Goal: Communication & Community: Share content

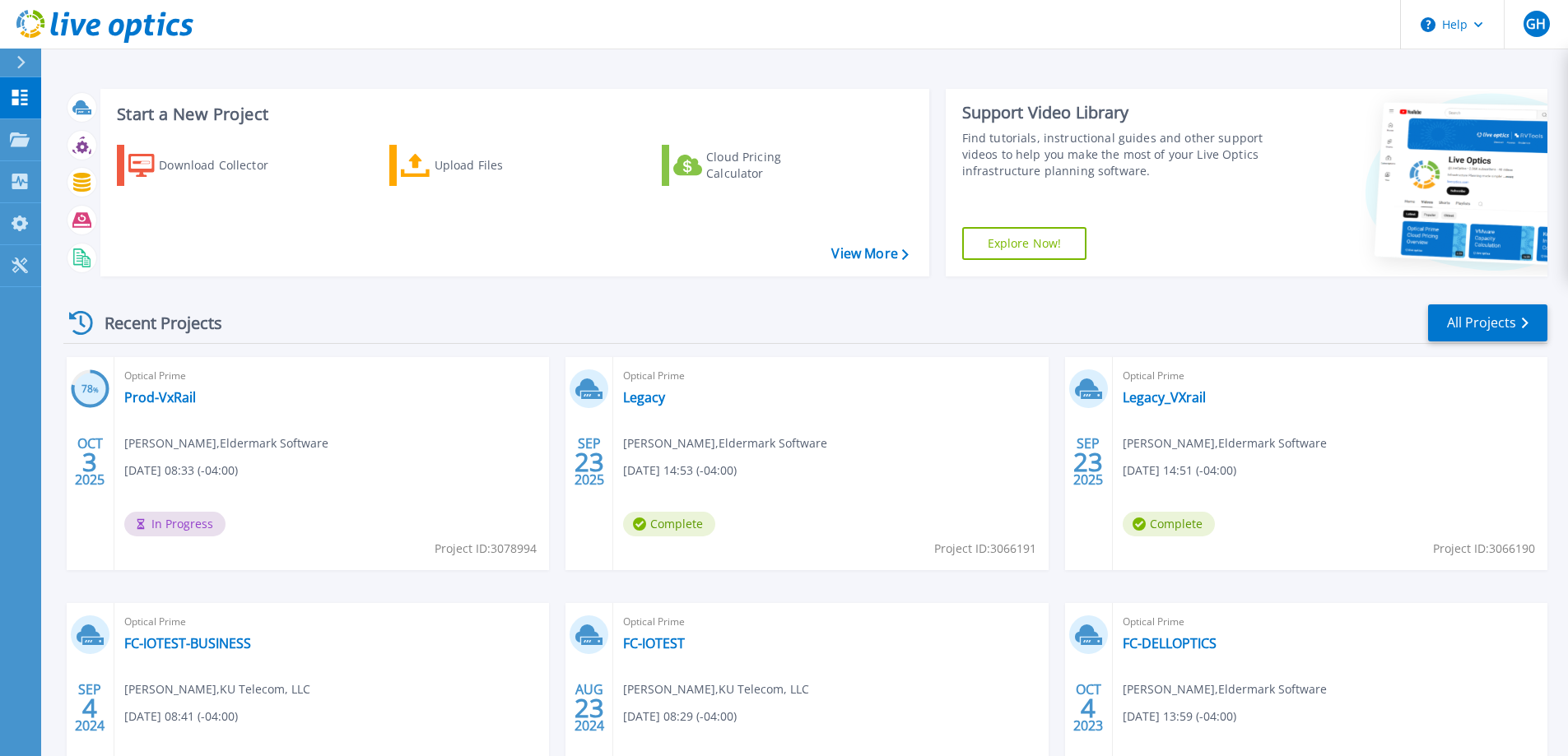
click at [677, 521] on span "Complete" at bounding box center [670, 524] width 93 height 25
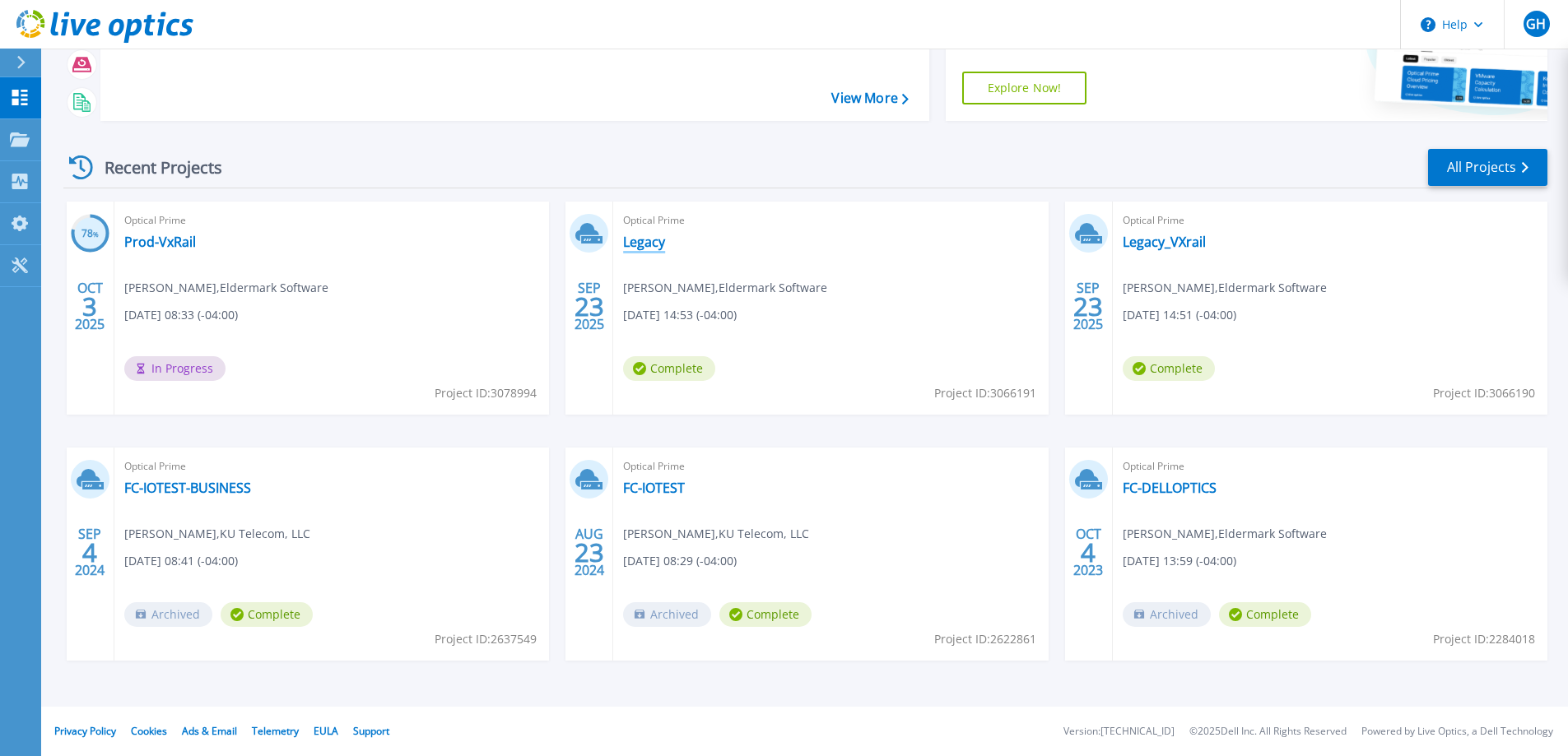
click at [635, 240] on link "Legacy" at bounding box center [644, 242] width 42 height 17
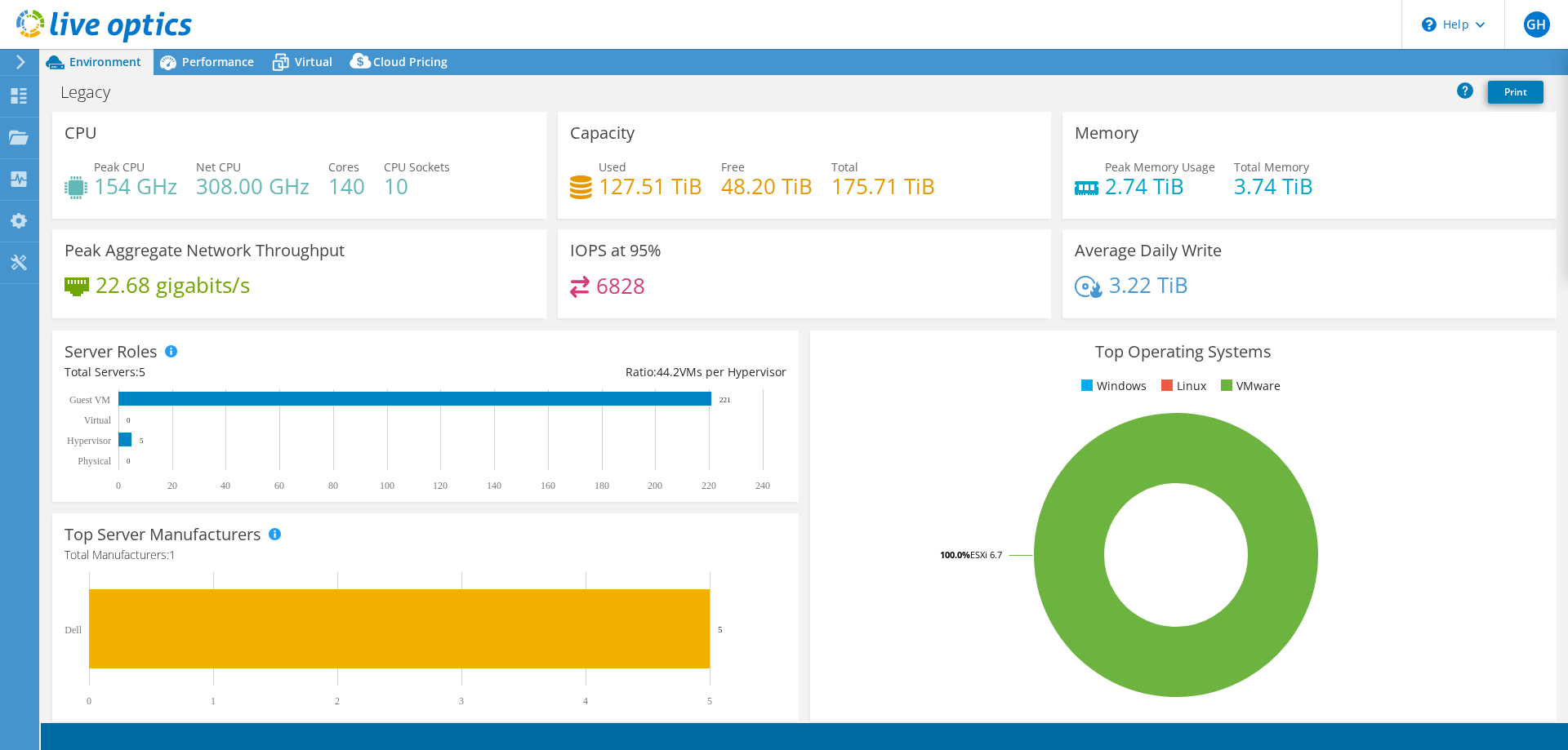
select select "USD"
click at [211, 63] on span "Performance" at bounding box center [218, 61] width 72 height 16
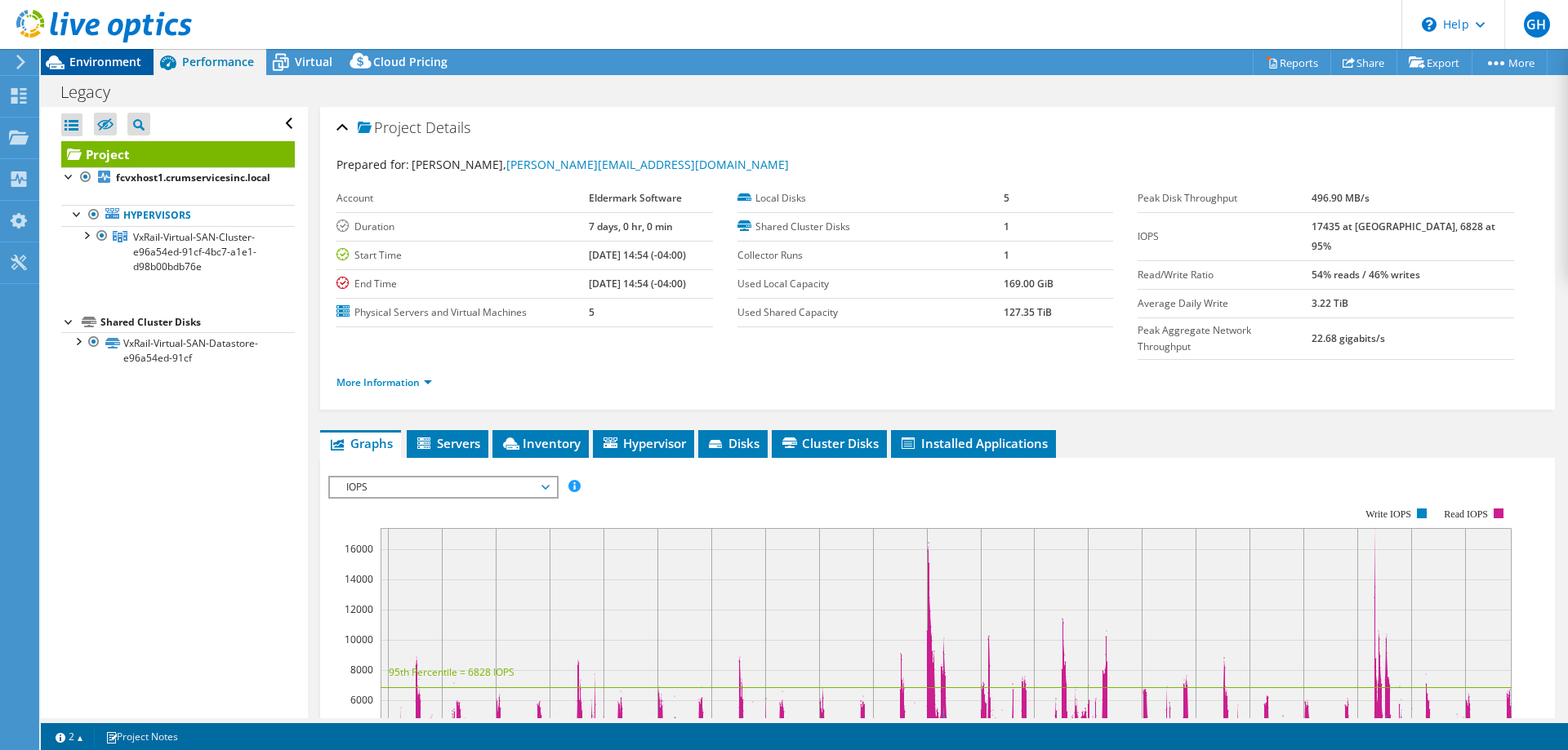
click at [102, 62] on span "Environment" at bounding box center [106, 61] width 72 height 16
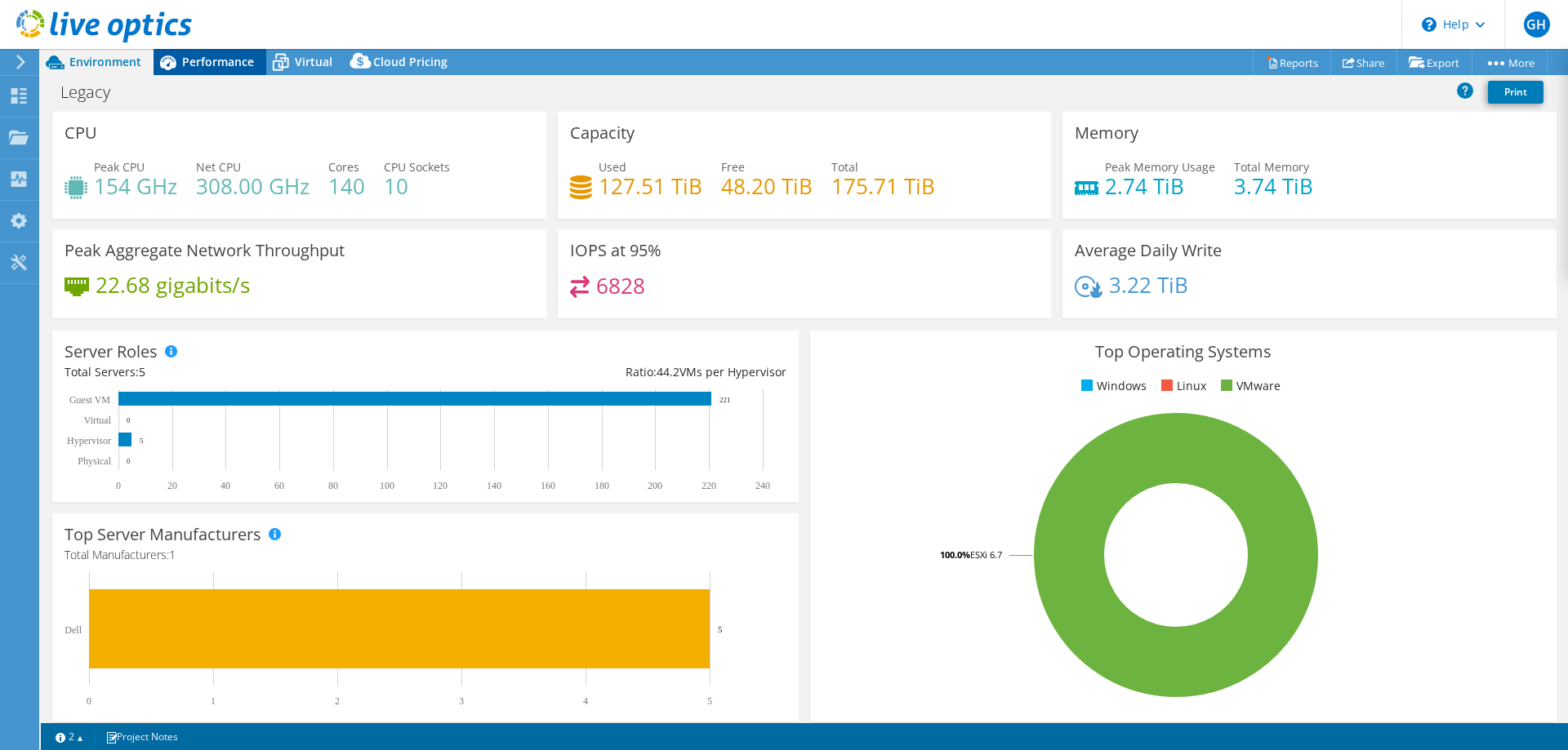
click at [214, 61] on span "Performance" at bounding box center [218, 61] width 72 height 16
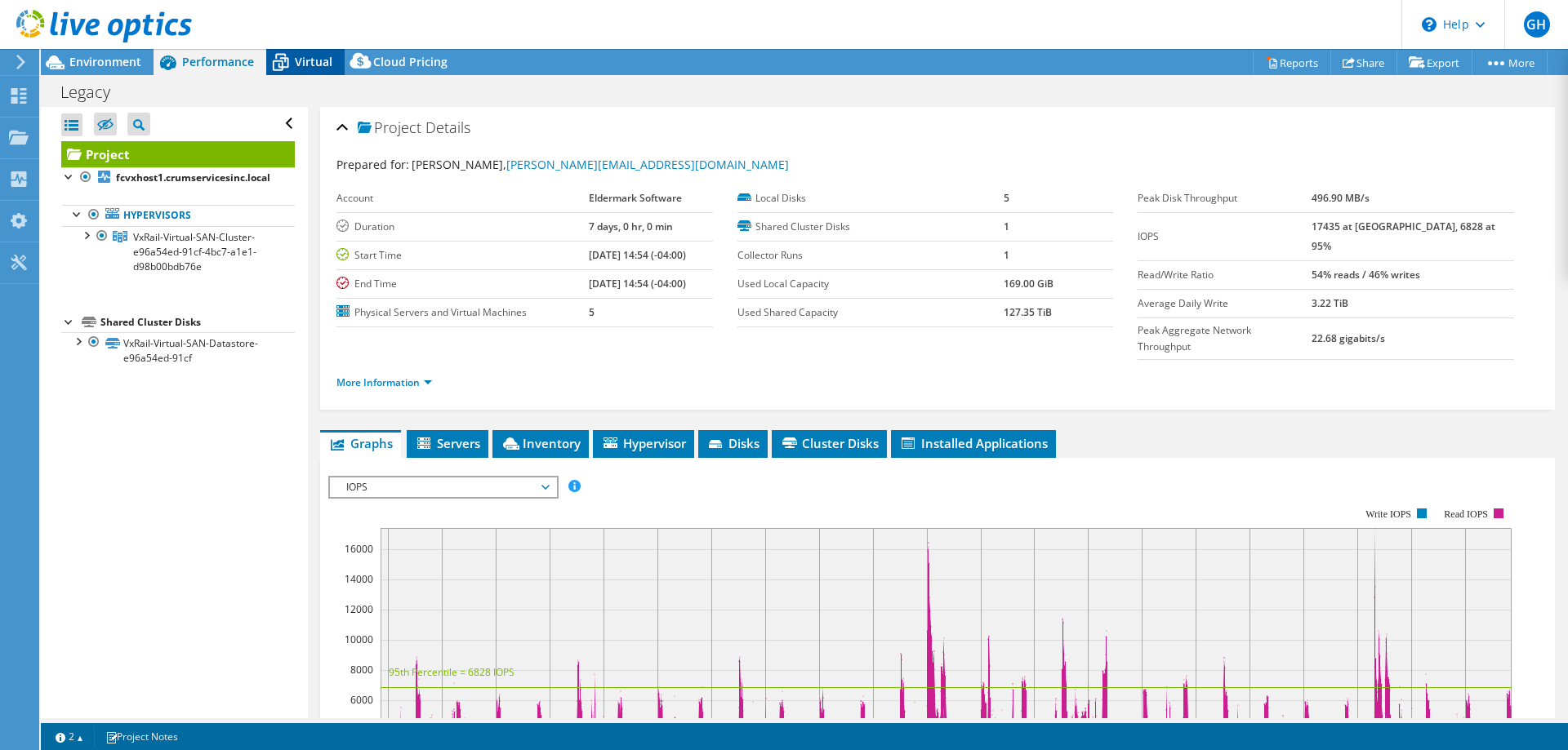
click at [302, 54] on span "Virtual" at bounding box center [313, 61] width 38 height 16
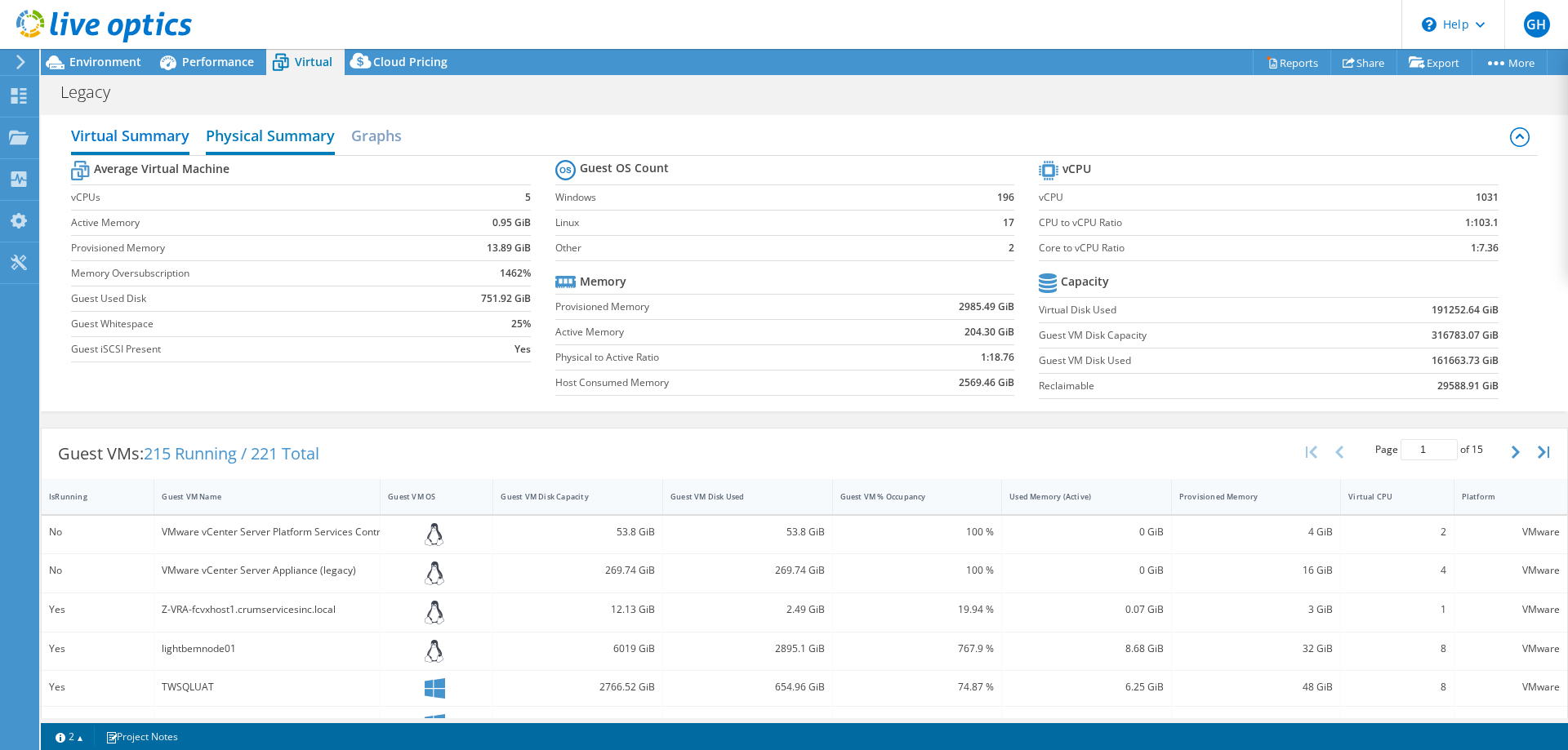
click at [276, 140] on h2 "Physical Summary" at bounding box center [270, 137] width 129 height 36
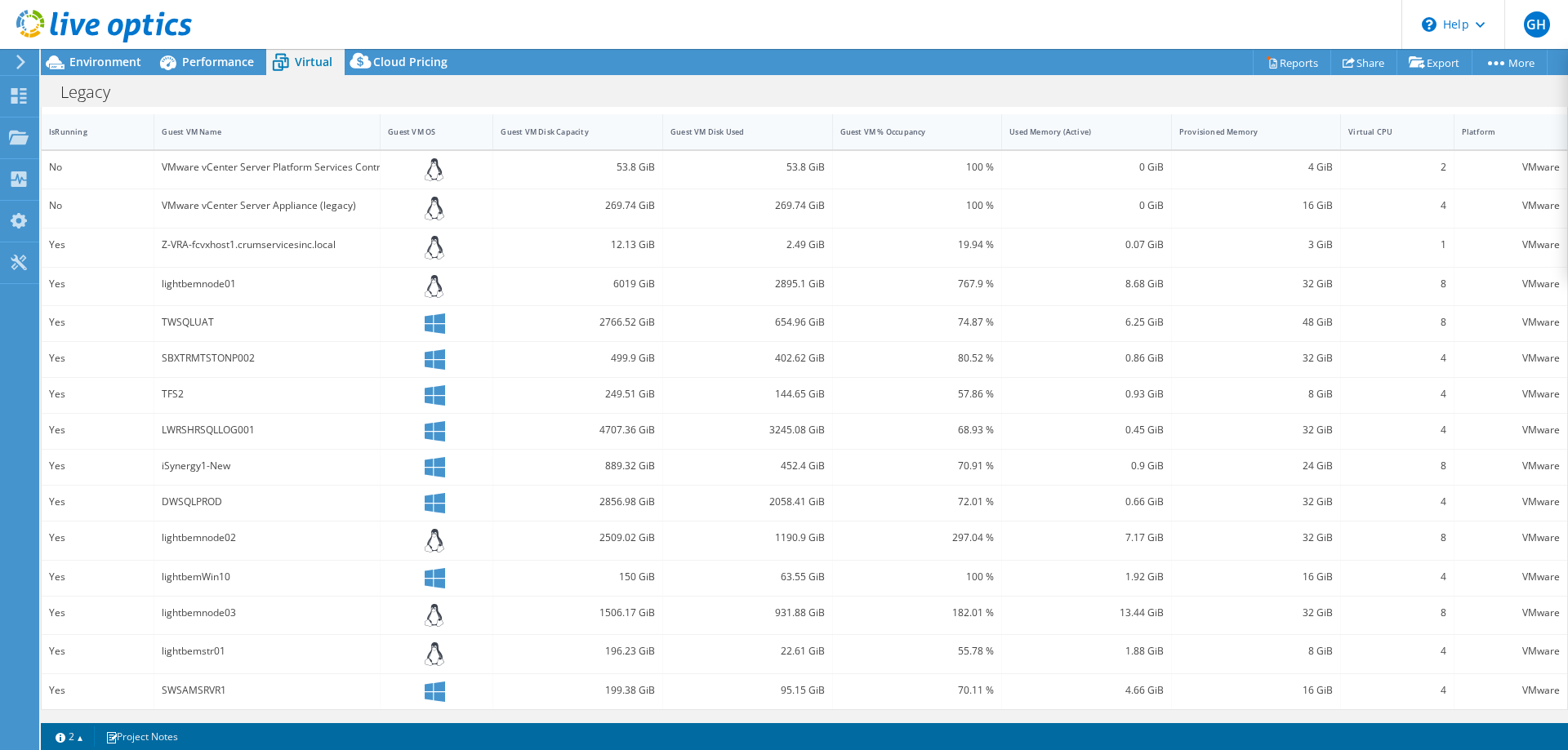
scroll to position [129, 0]
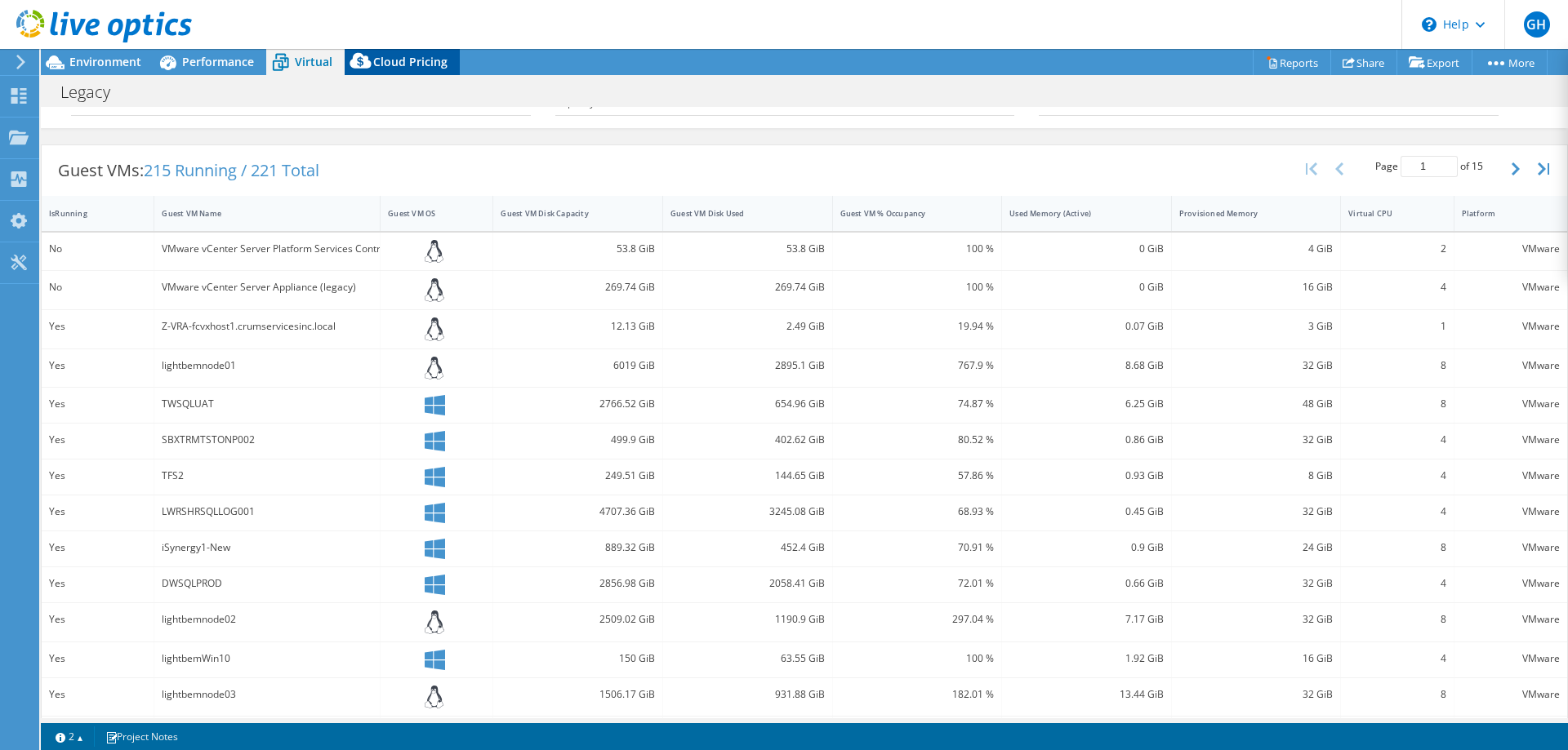
click at [417, 58] on span "Cloud Pricing" at bounding box center [410, 61] width 75 height 16
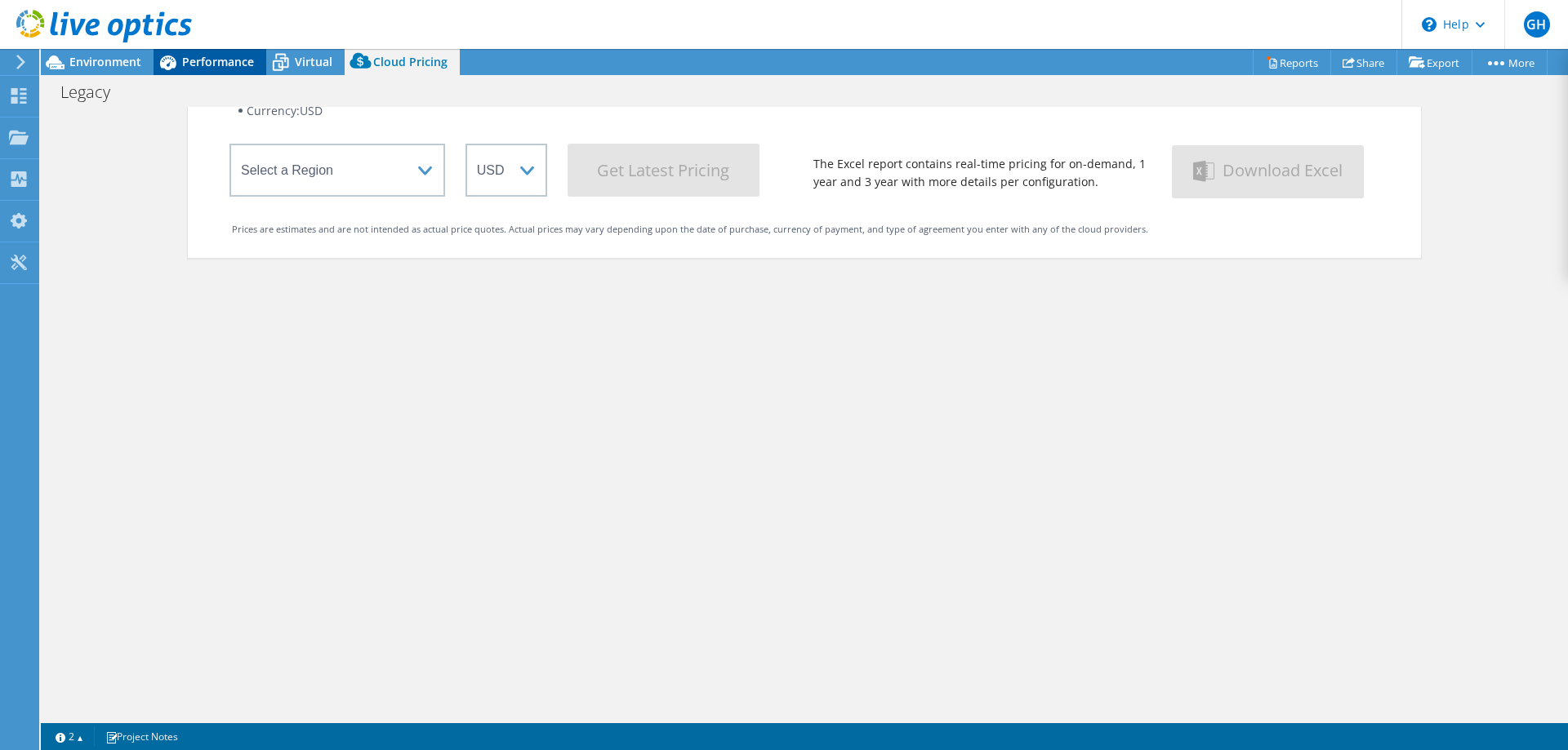
click at [222, 62] on span "Performance" at bounding box center [218, 61] width 72 height 16
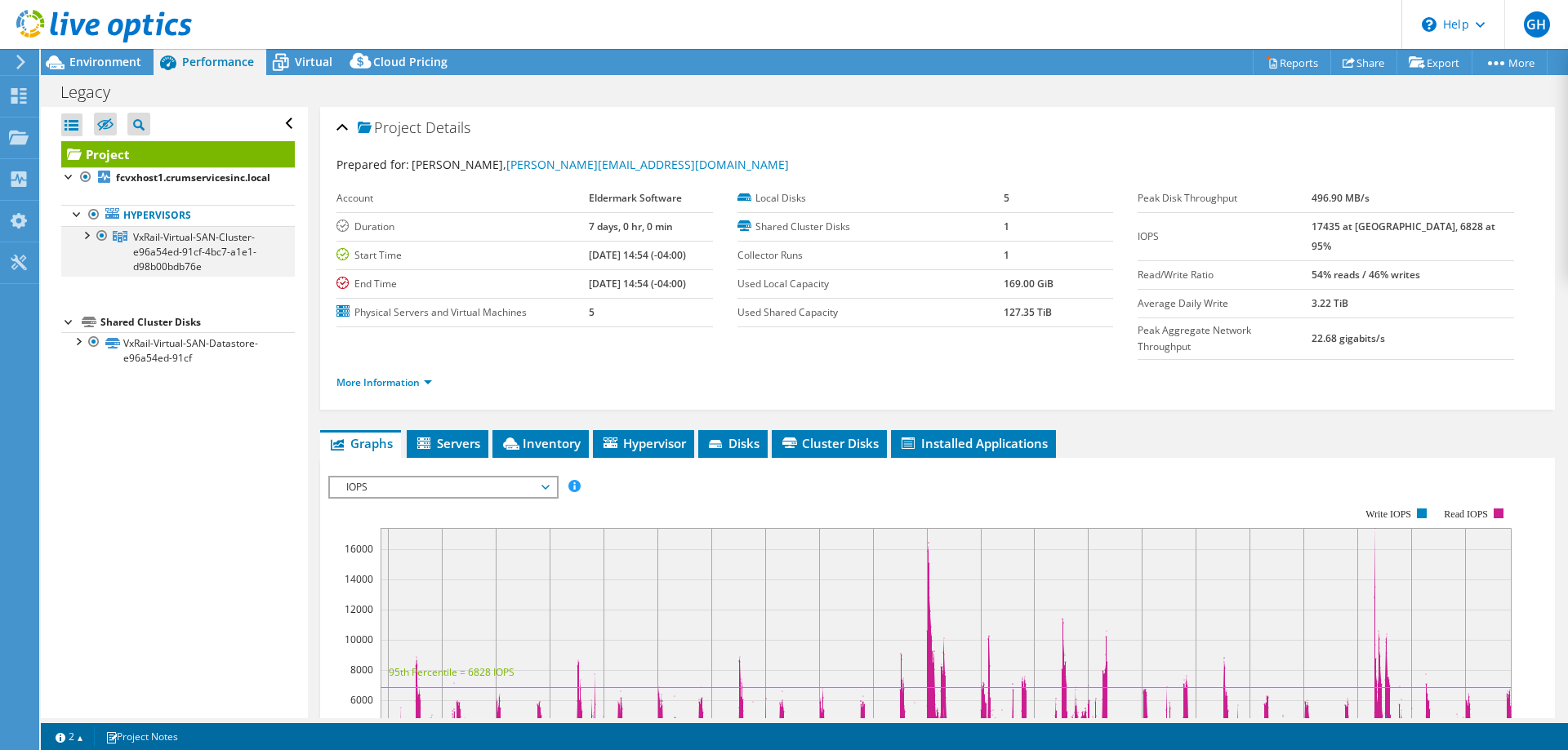
click at [93, 236] on div at bounding box center [86, 234] width 16 height 16
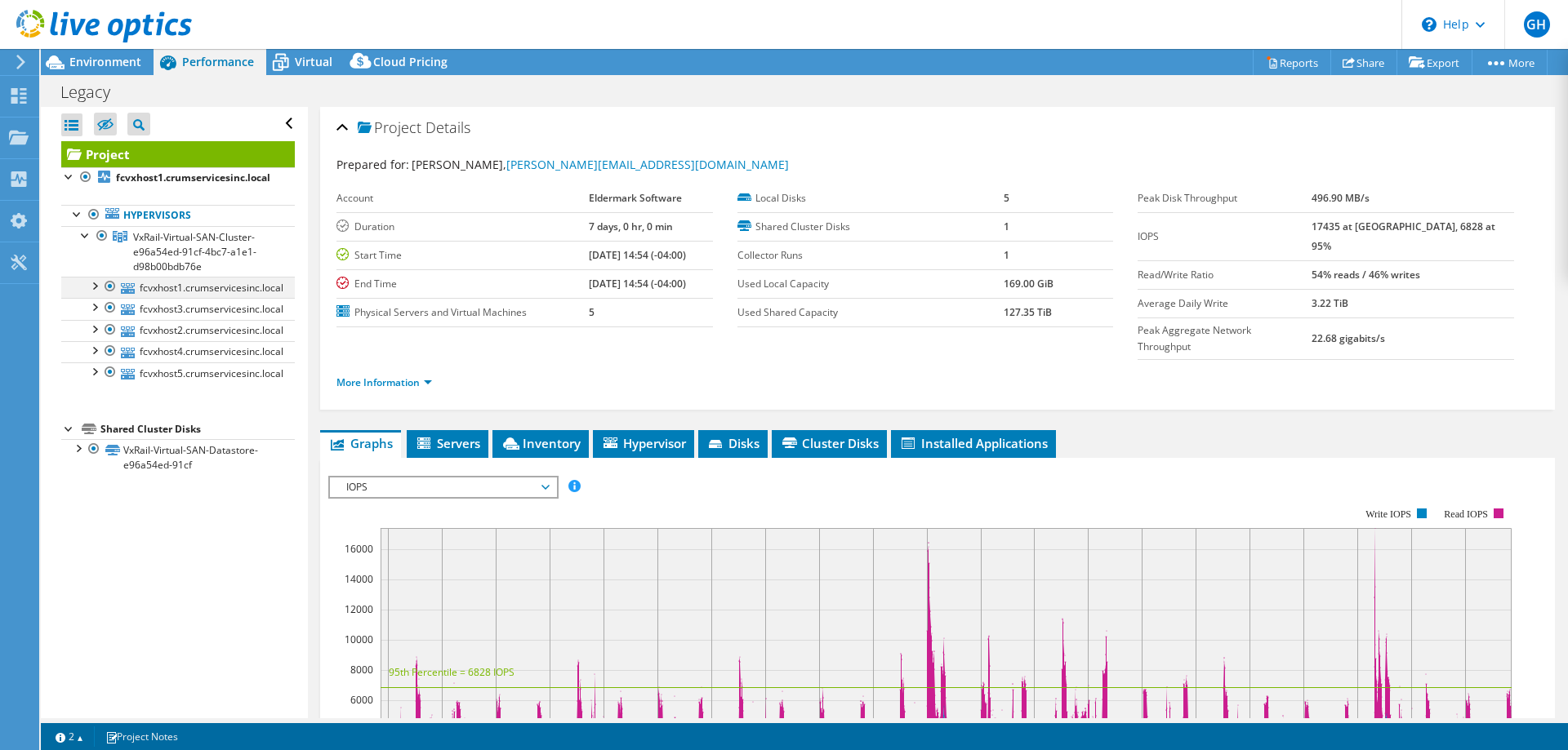
click at [94, 283] on div at bounding box center [94, 285] width 16 height 16
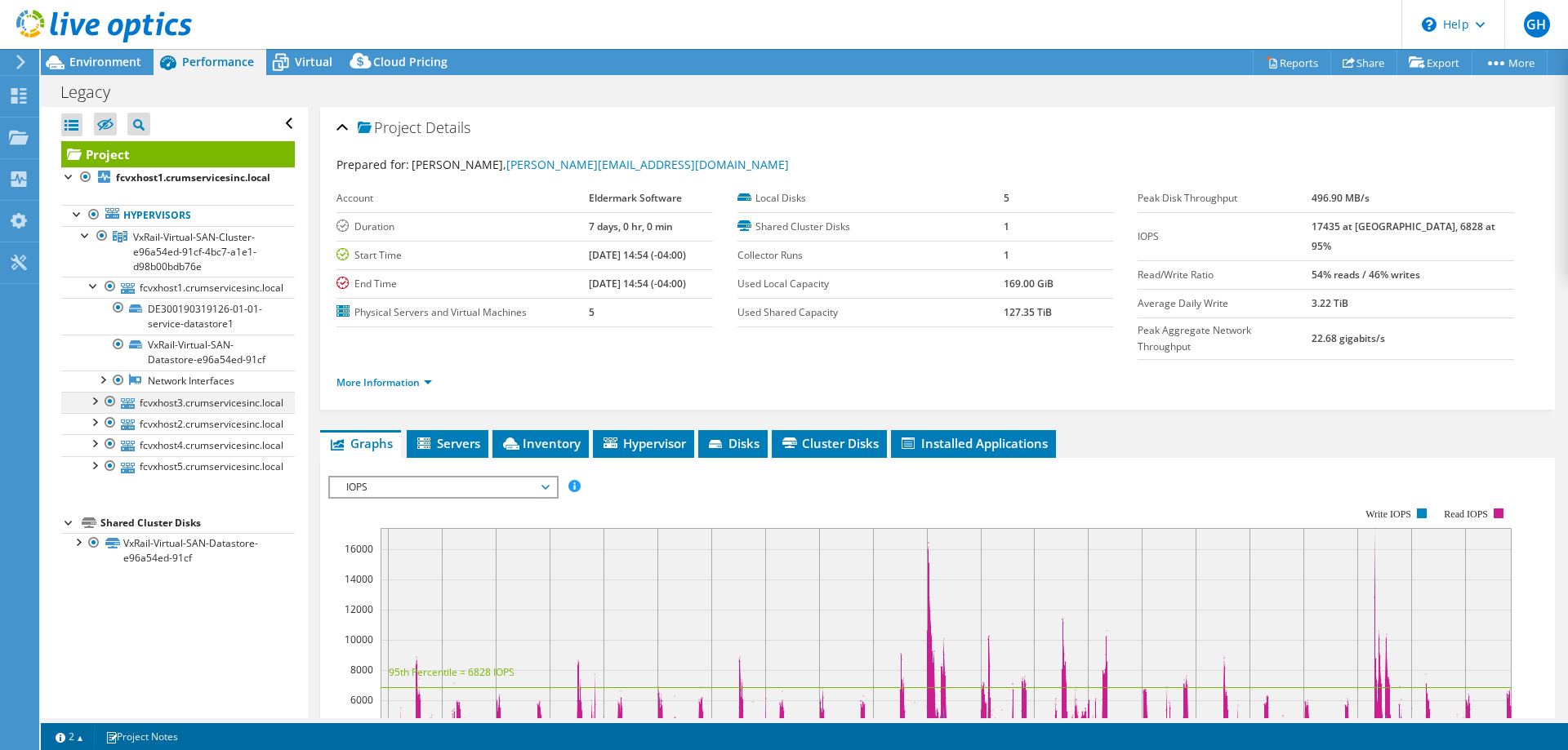
click at [95, 408] on div at bounding box center [94, 400] width 16 height 16
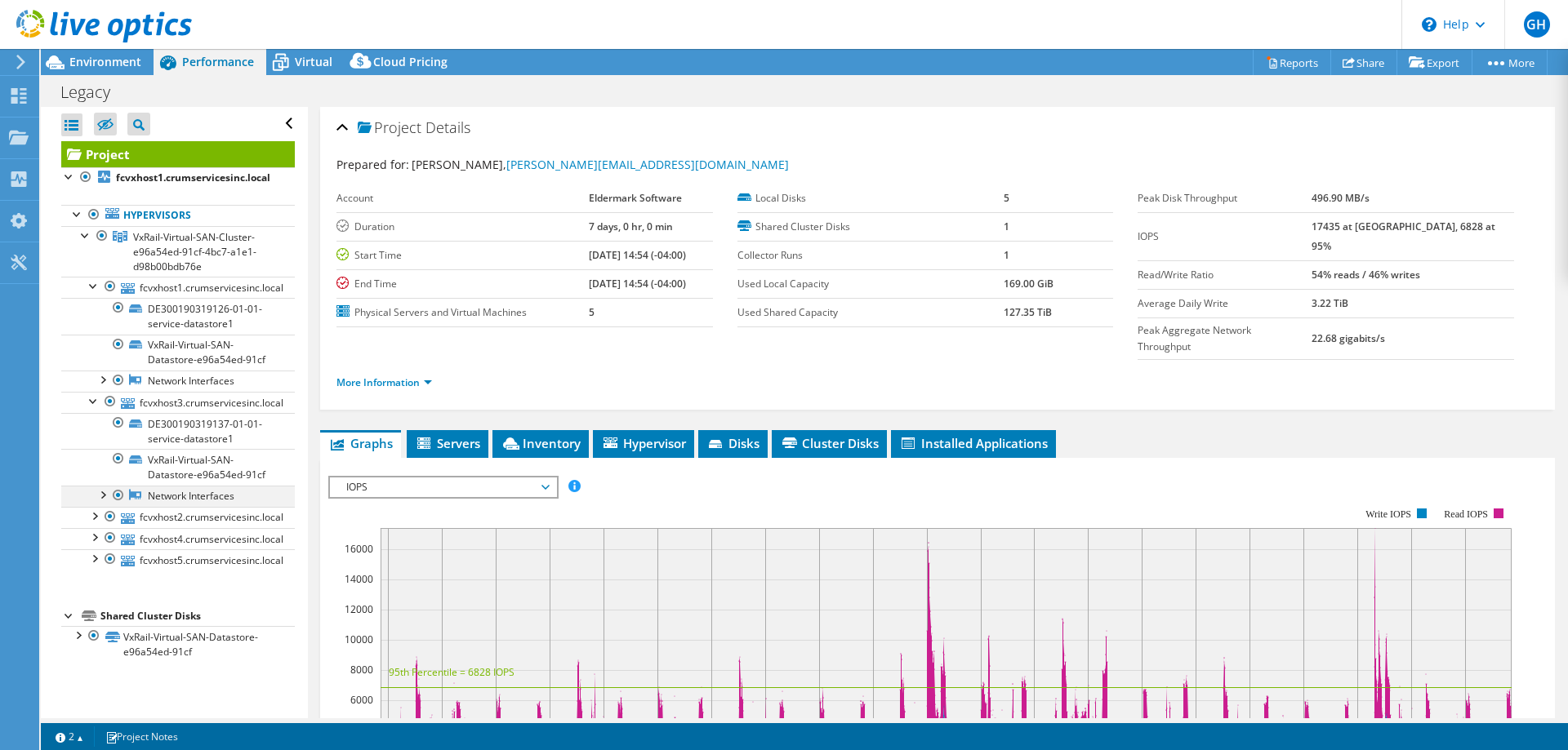
click at [107, 502] on div at bounding box center [102, 493] width 16 height 16
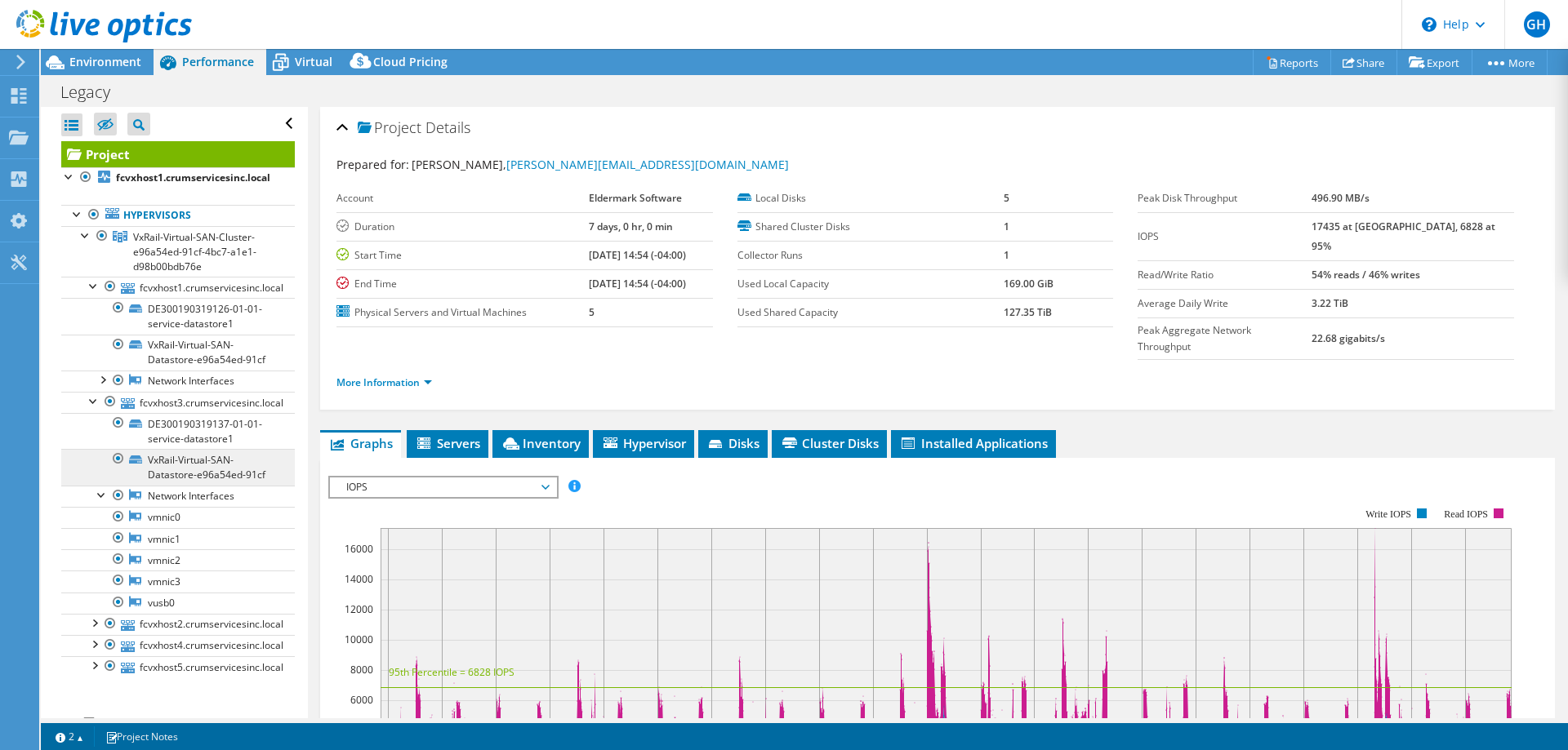
scroll to position [99, 0]
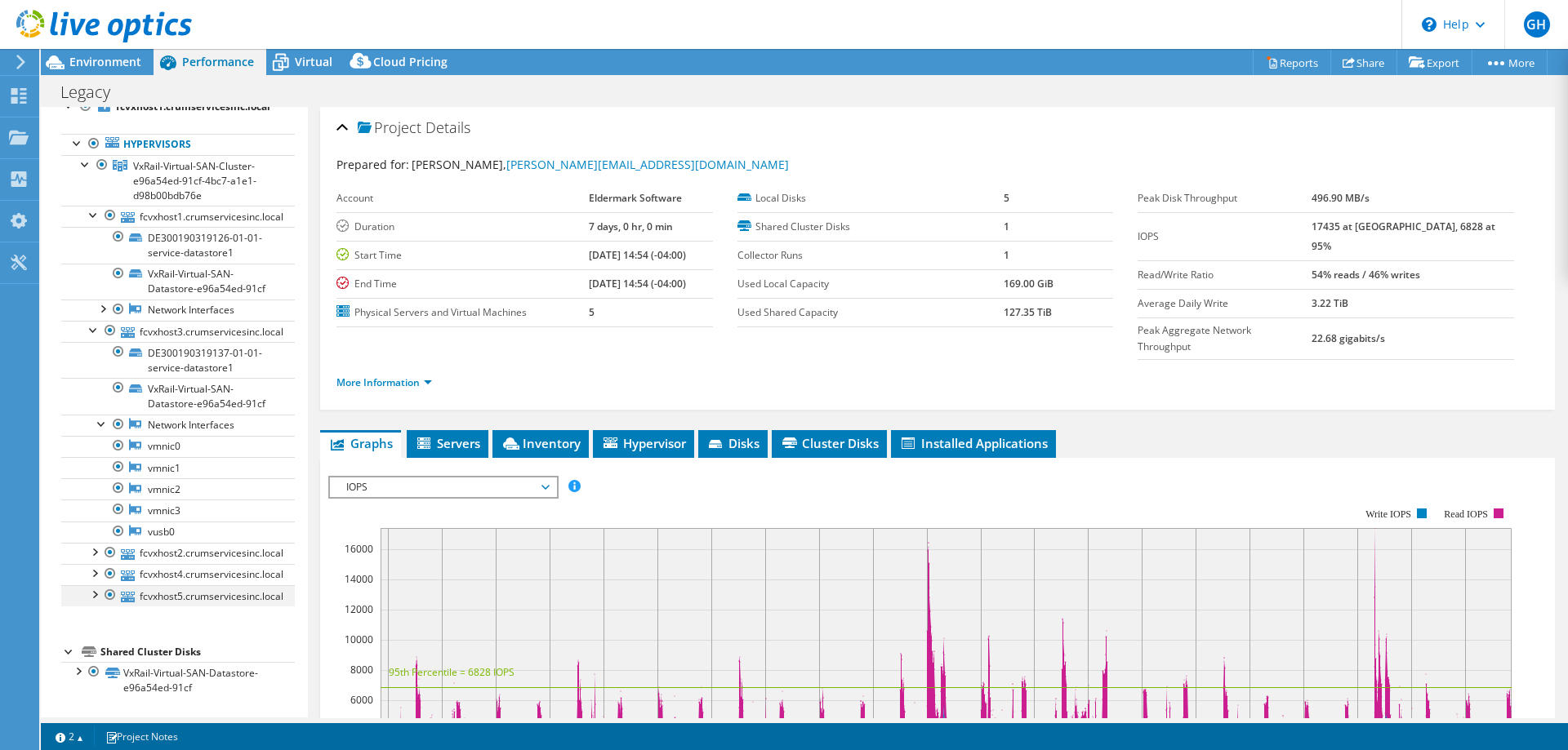
click at [90, 593] on div at bounding box center [94, 593] width 16 height 16
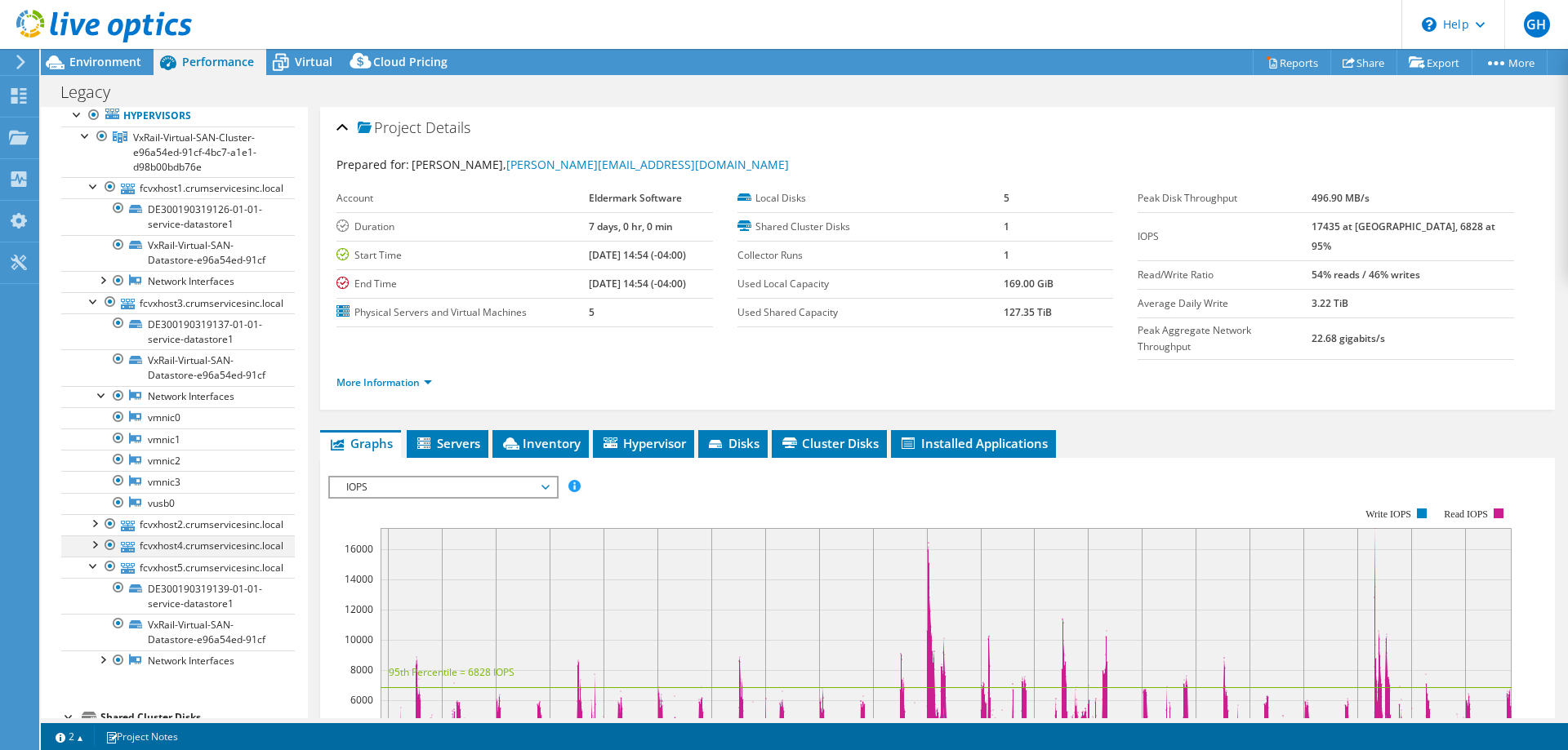
click at [95, 552] on div at bounding box center [94, 543] width 16 height 16
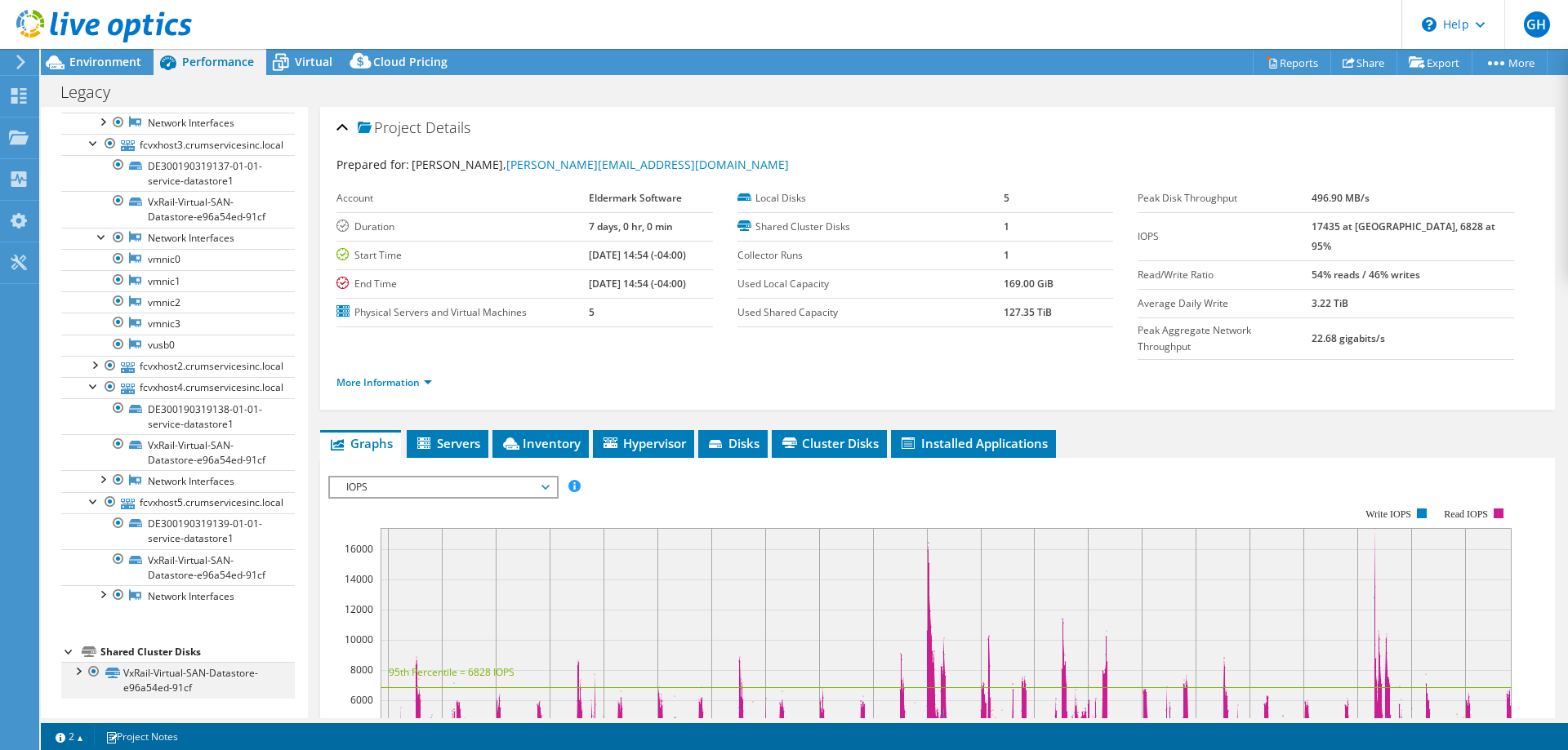
click at [80, 669] on div at bounding box center [78, 670] width 16 height 16
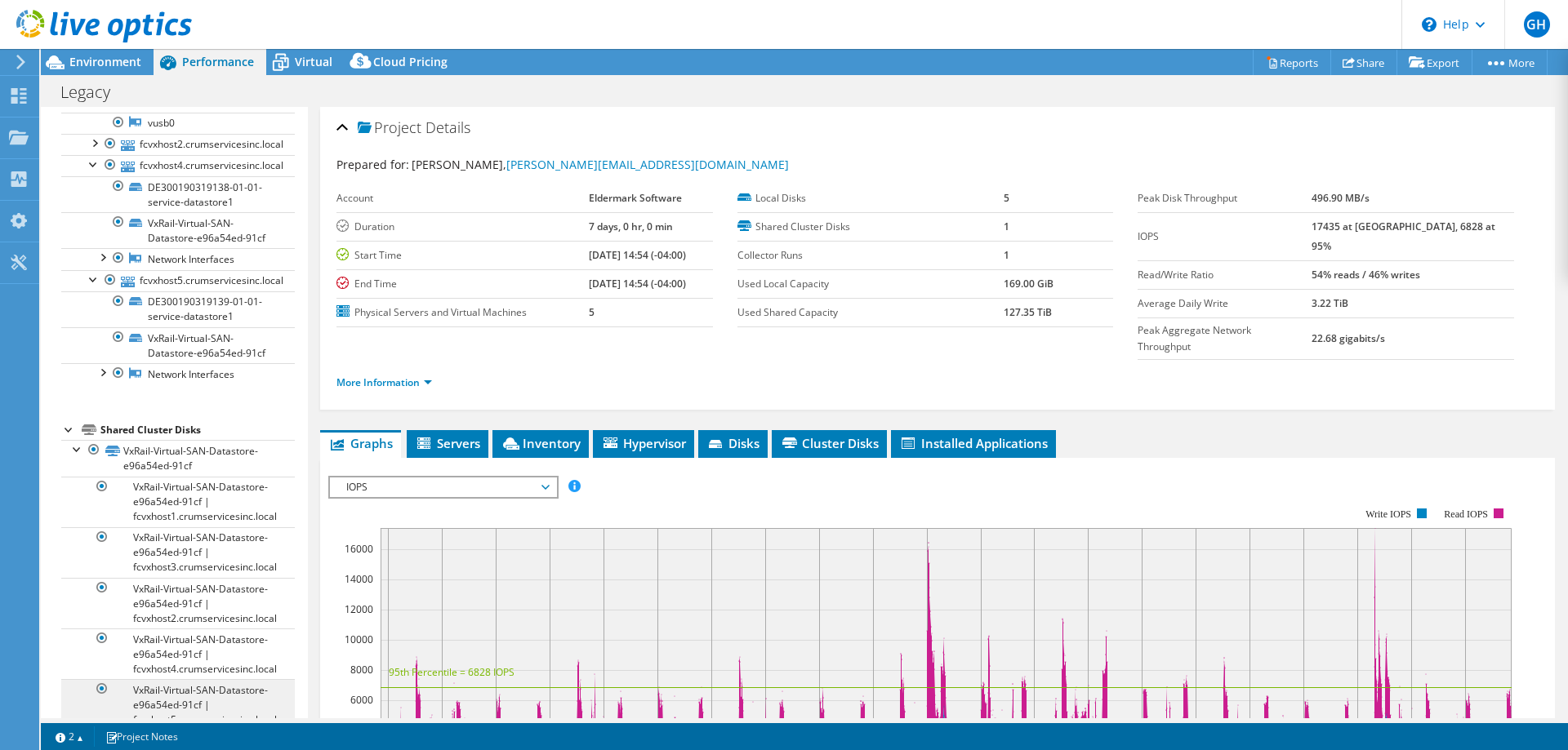
scroll to position [570, 0]
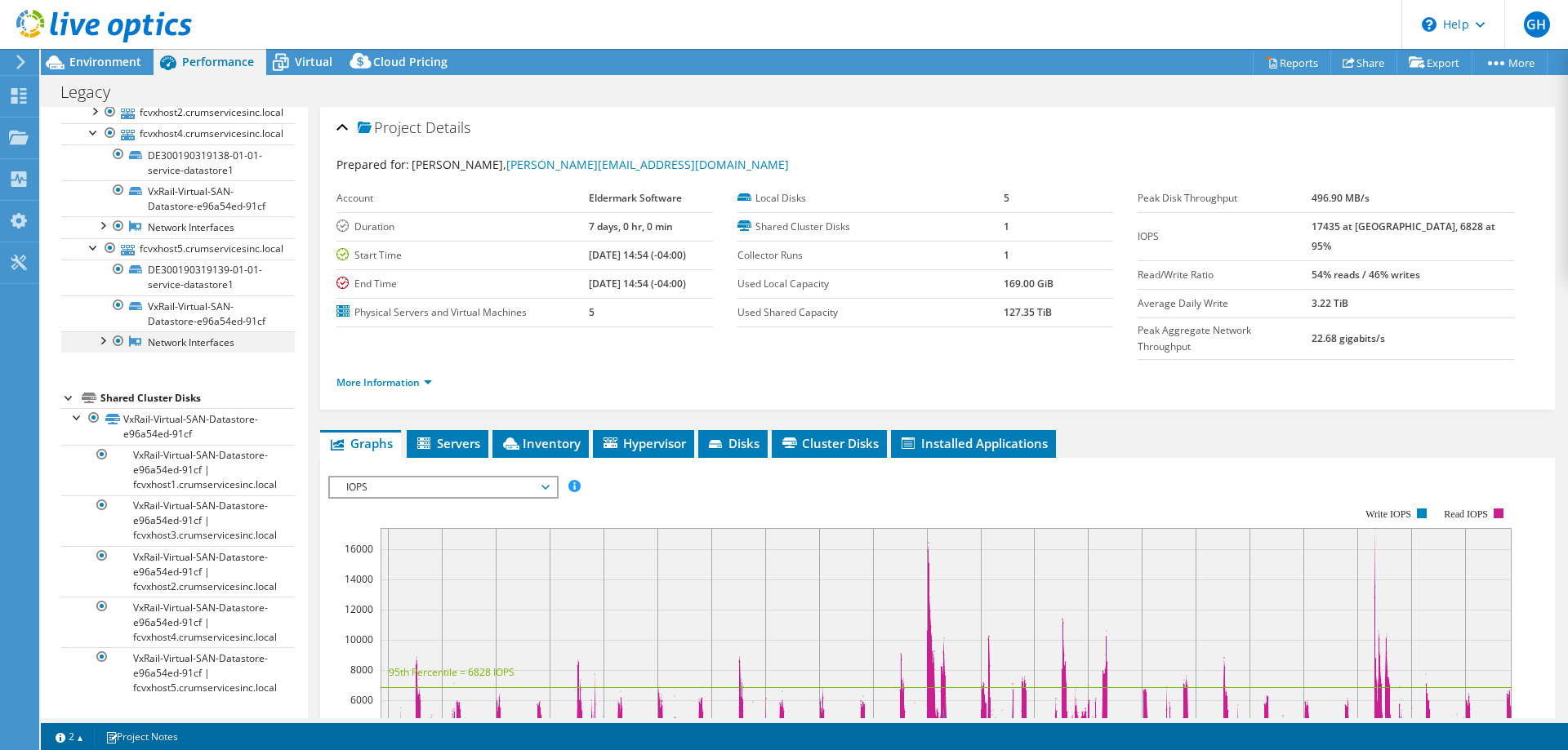
click at [103, 343] on div at bounding box center [102, 339] width 16 height 16
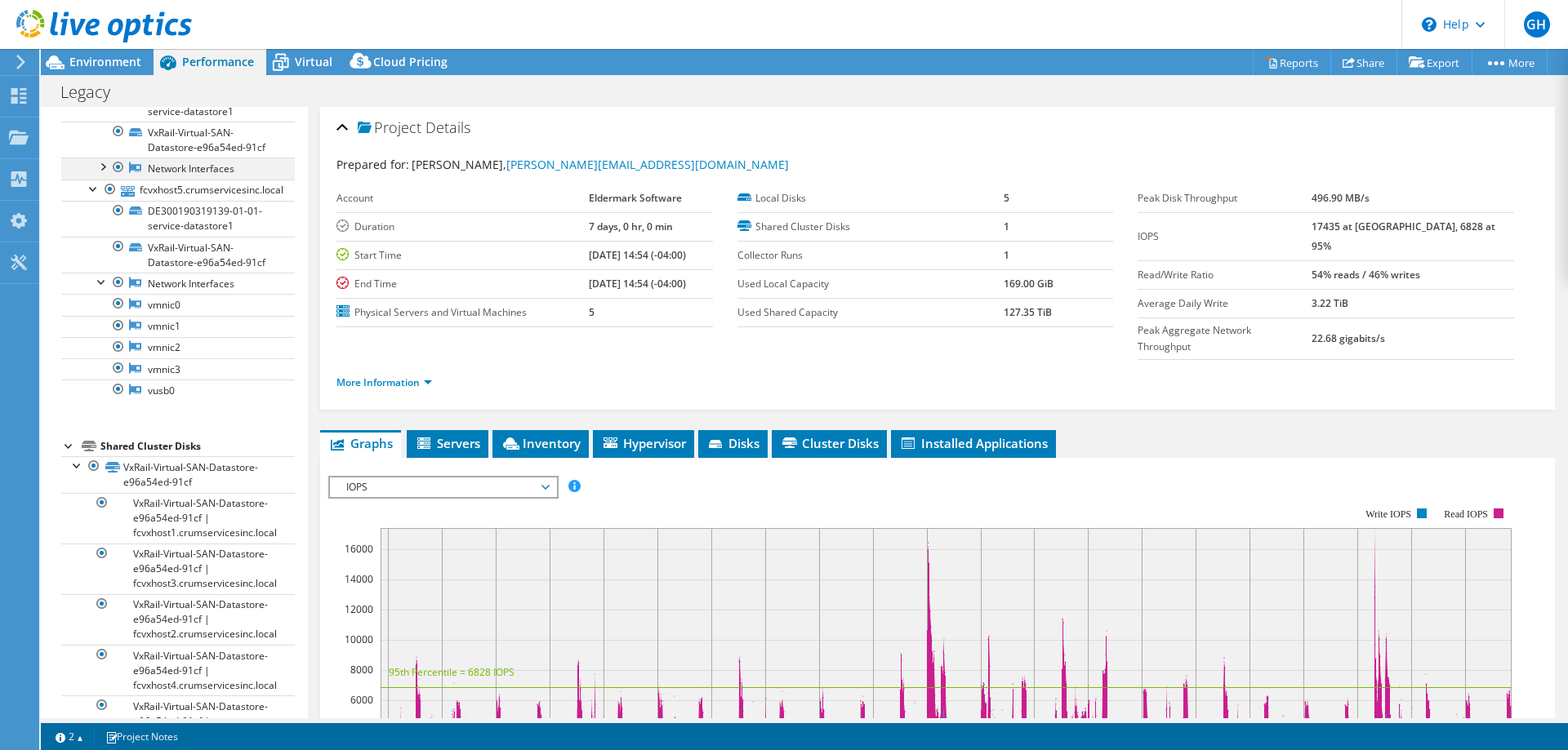
click at [102, 174] on div at bounding box center [102, 166] width 16 height 16
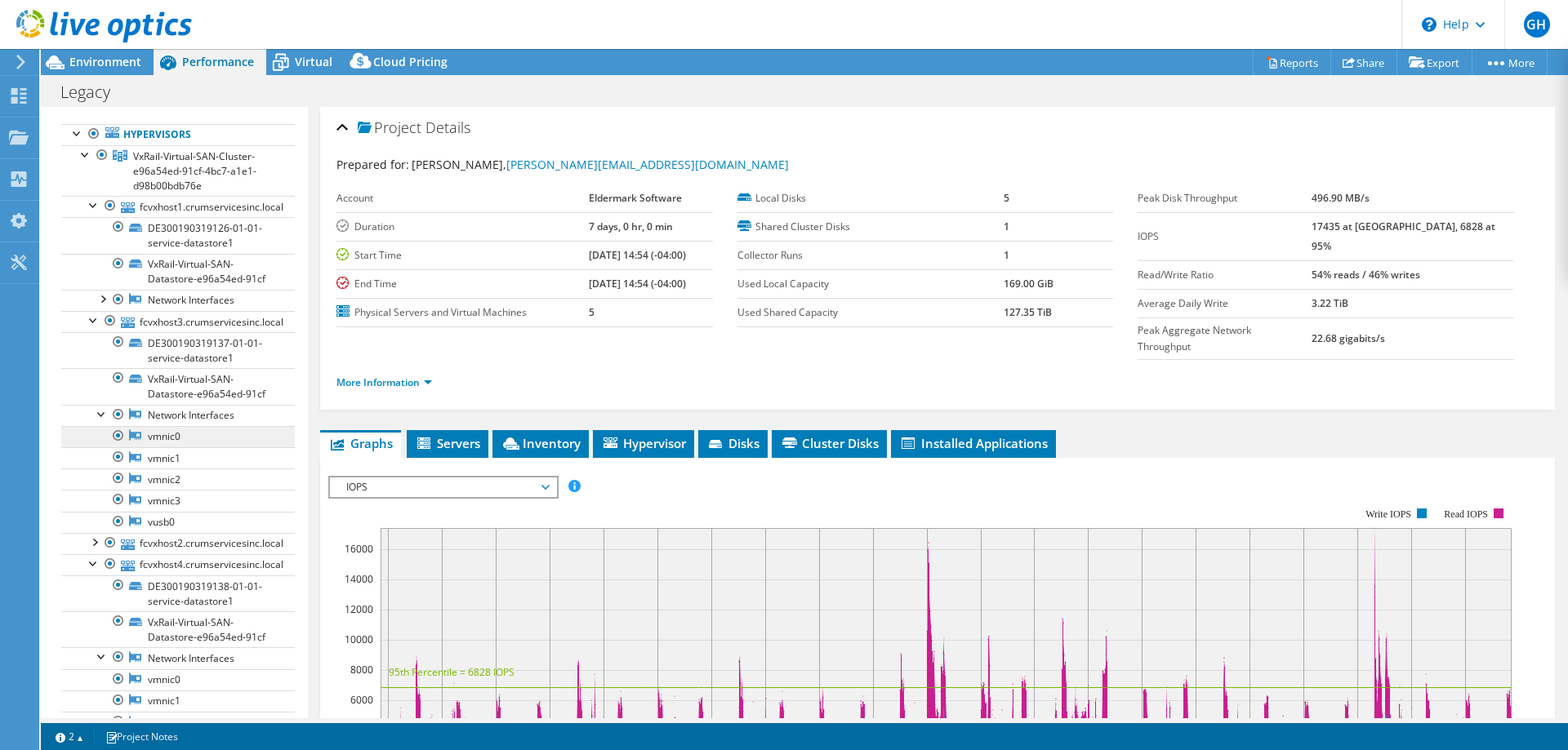
scroll to position [0, 0]
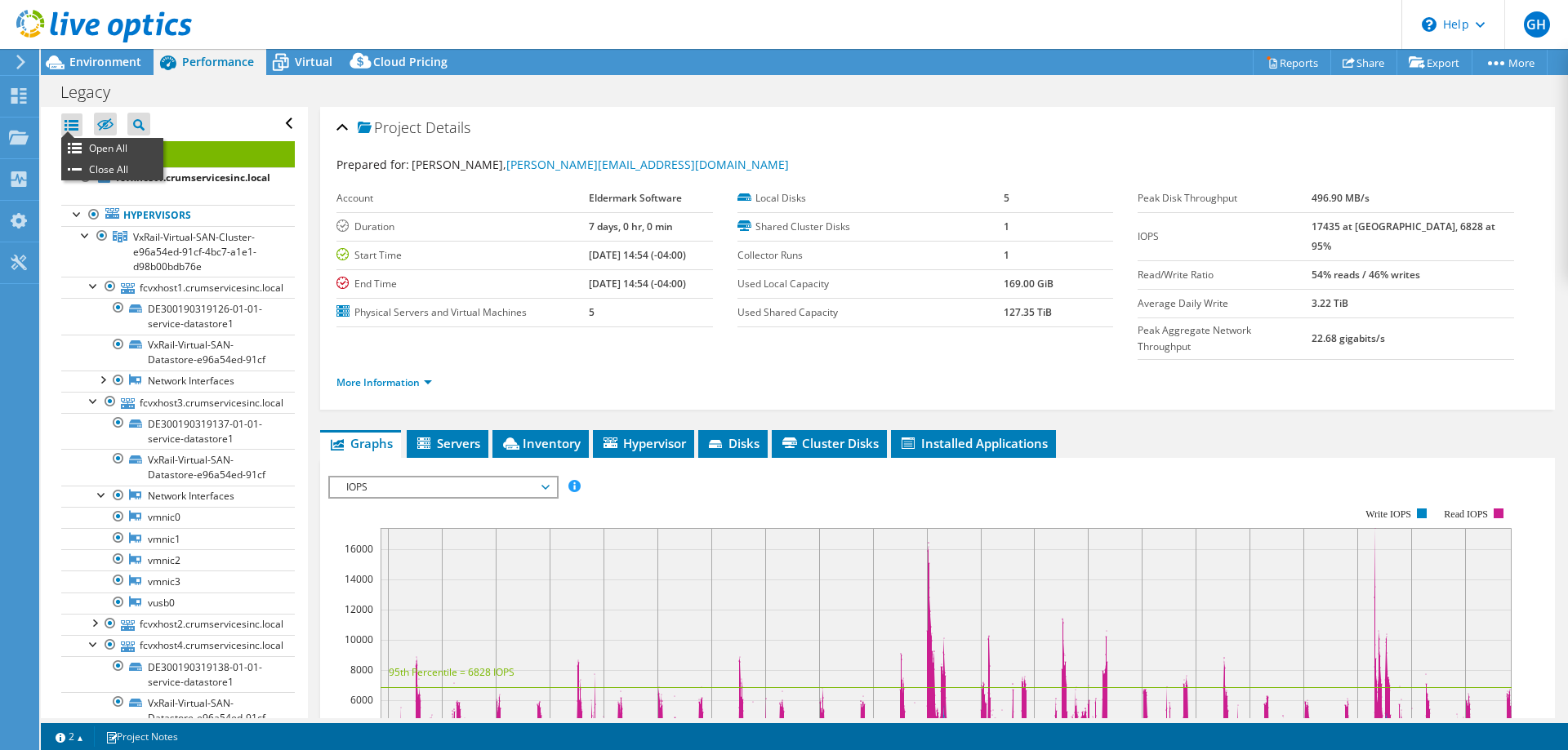
click at [71, 120] on div at bounding box center [72, 125] width 21 height 23
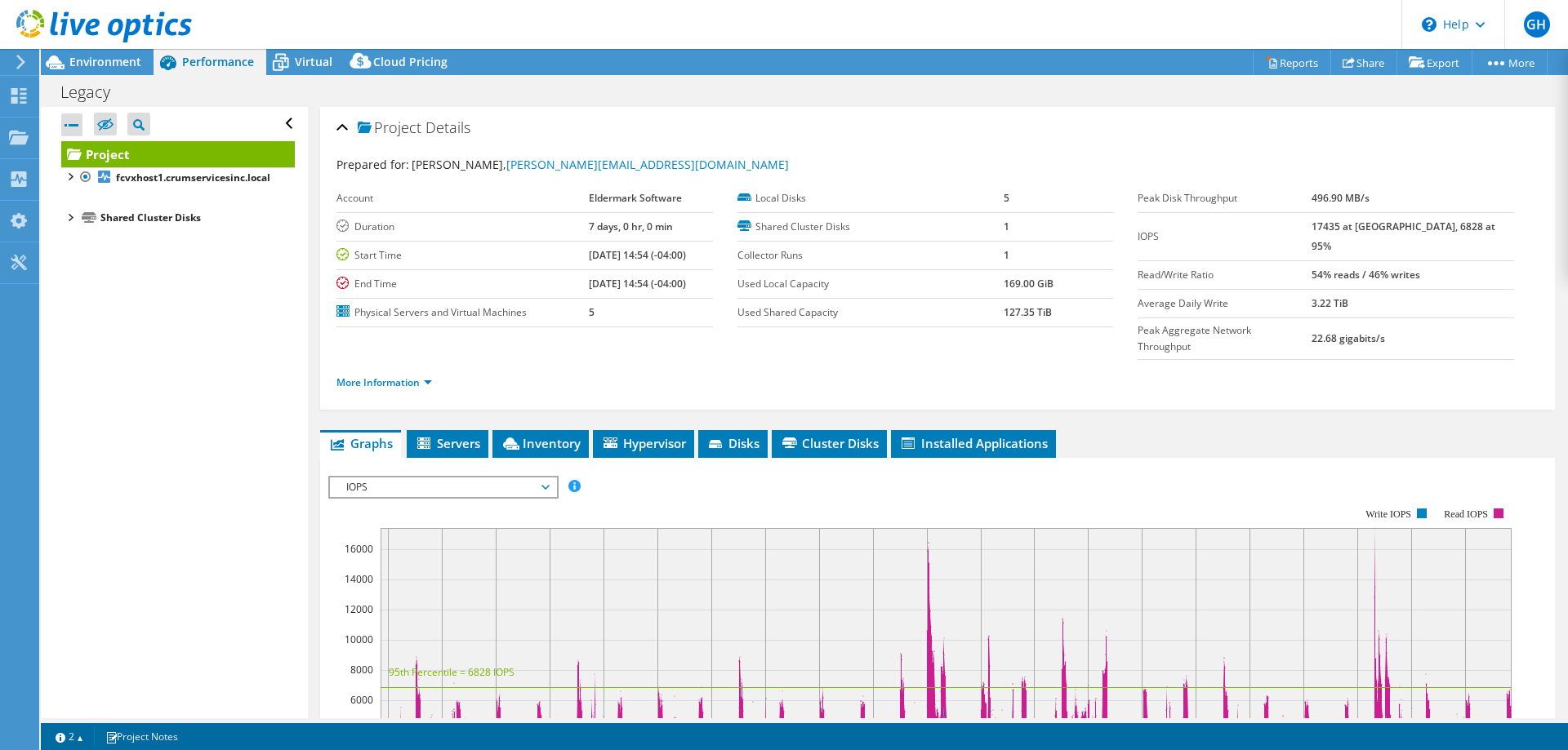
click at [71, 120] on div at bounding box center [72, 125] width 21 height 23
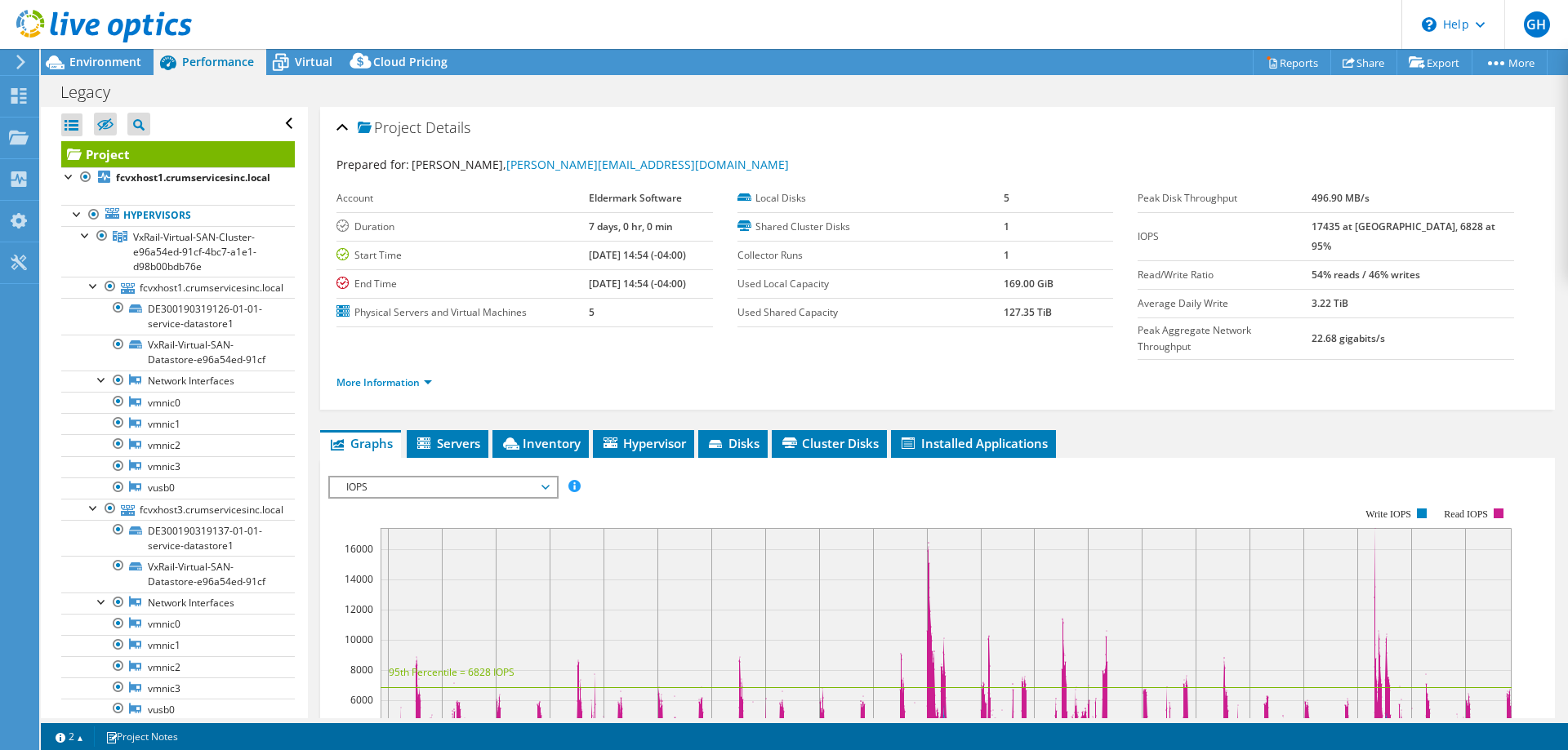
click at [774, 195] on label "Local Disks" at bounding box center [870, 198] width 267 height 16
click at [454, 435] on span "Servers" at bounding box center [448, 443] width 66 height 16
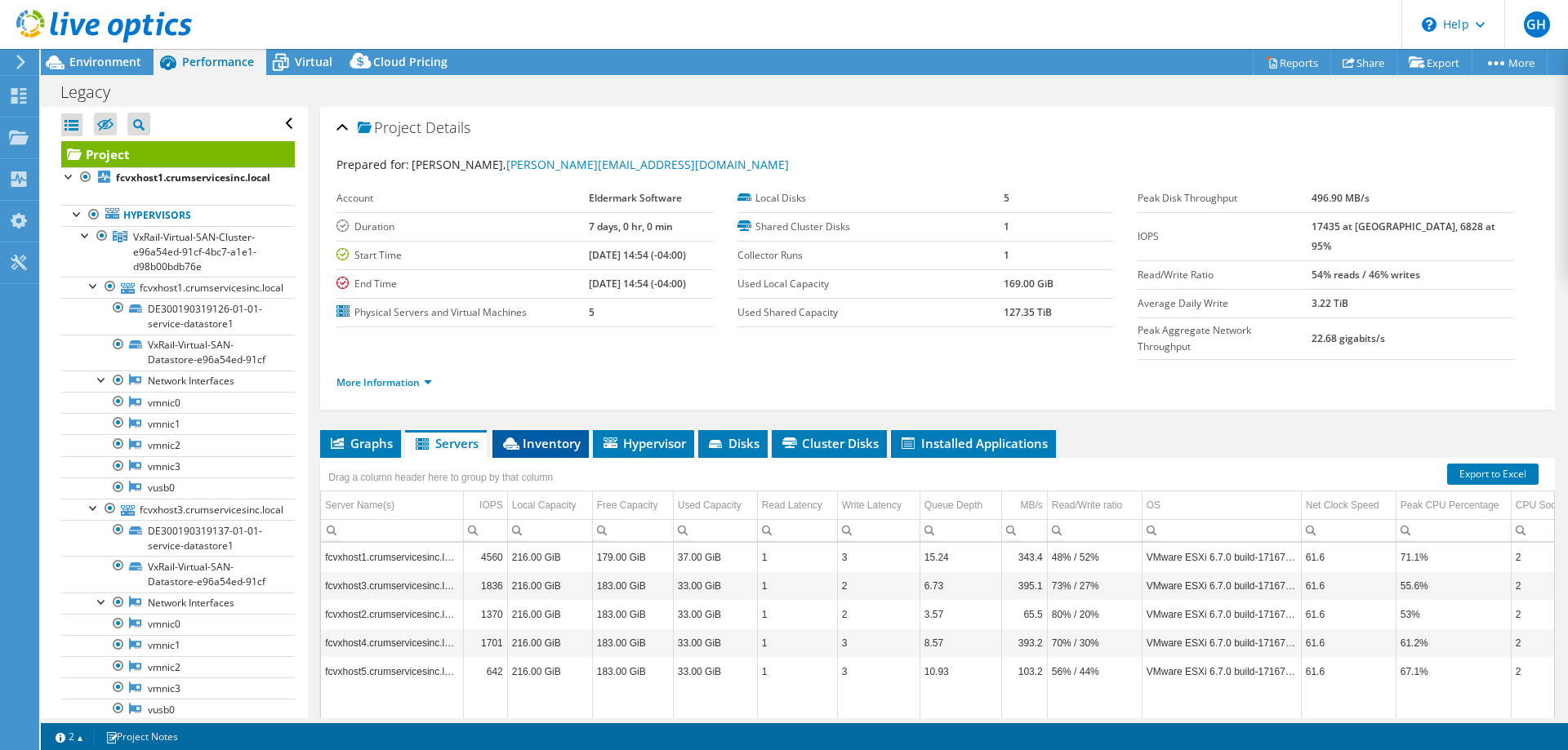
click at [531, 435] on span "Inventory" at bounding box center [540, 443] width 80 height 16
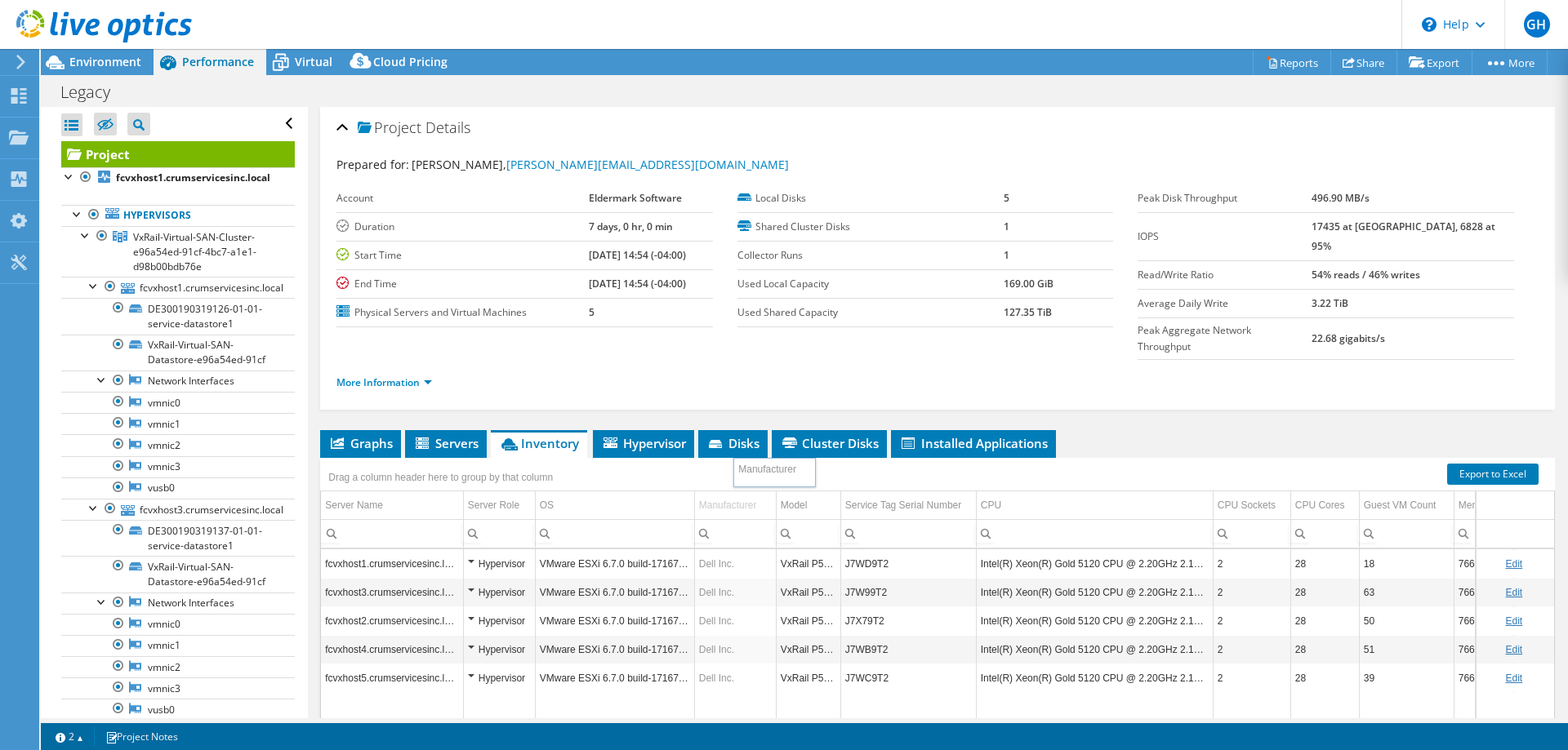
drag, startPoint x: 754, startPoint y: 470, endPoint x: 768, endPoint y: 469, distance: 14.0
click at [692, 475] on div "Drag a column header here to group by that column Server Name Server Role OS Ma…" at bounding box center [937, 631] width 1234 height 347
click at [693, 491] on div "Data grid" at bounding box center [694, 648] width 2 height 313
click at [649, 435] on span "Hypervisor" at bounding box center [644, 443] width 85 height 16
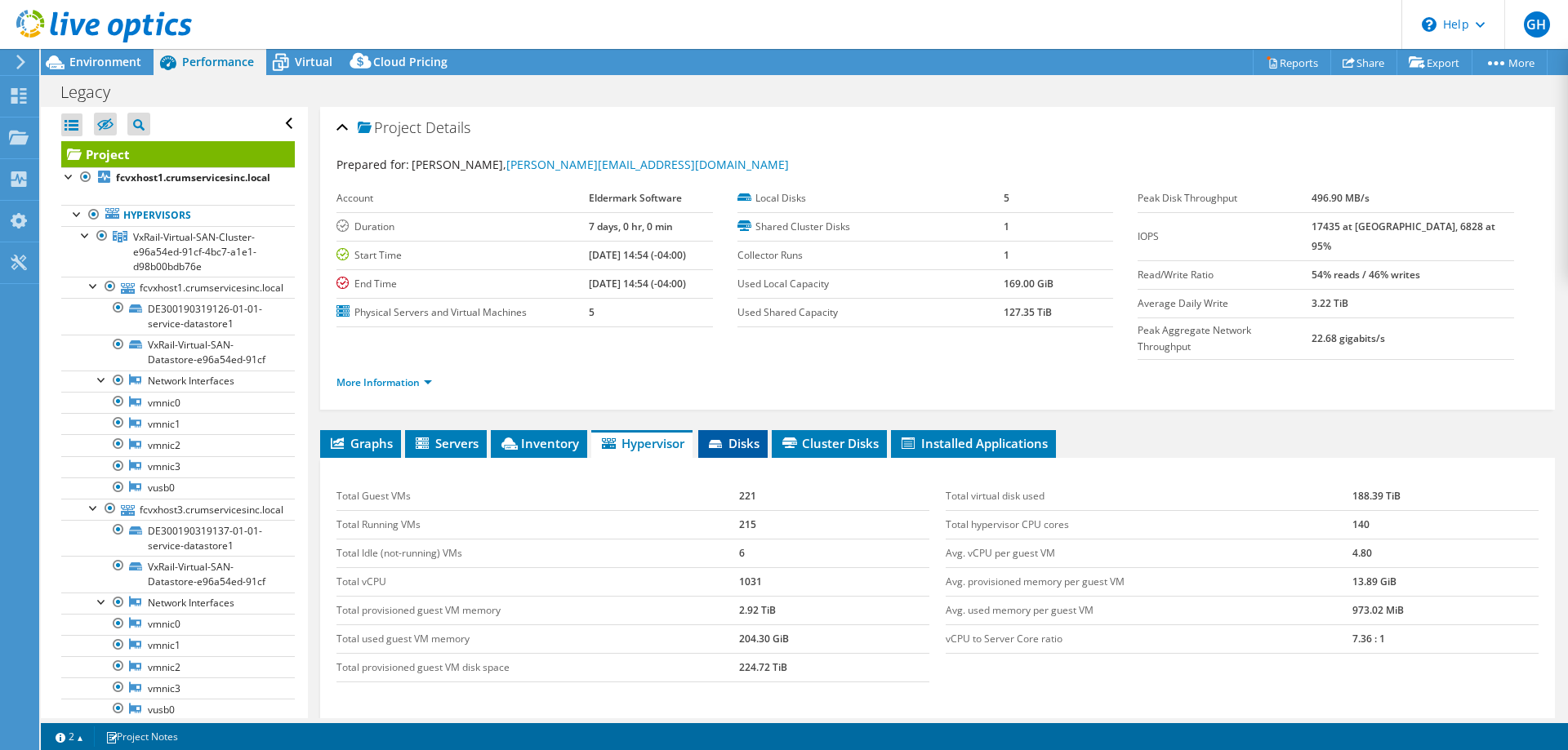
click at [725, 440] on icon at bounding box center [717, 445] width 16 height 11
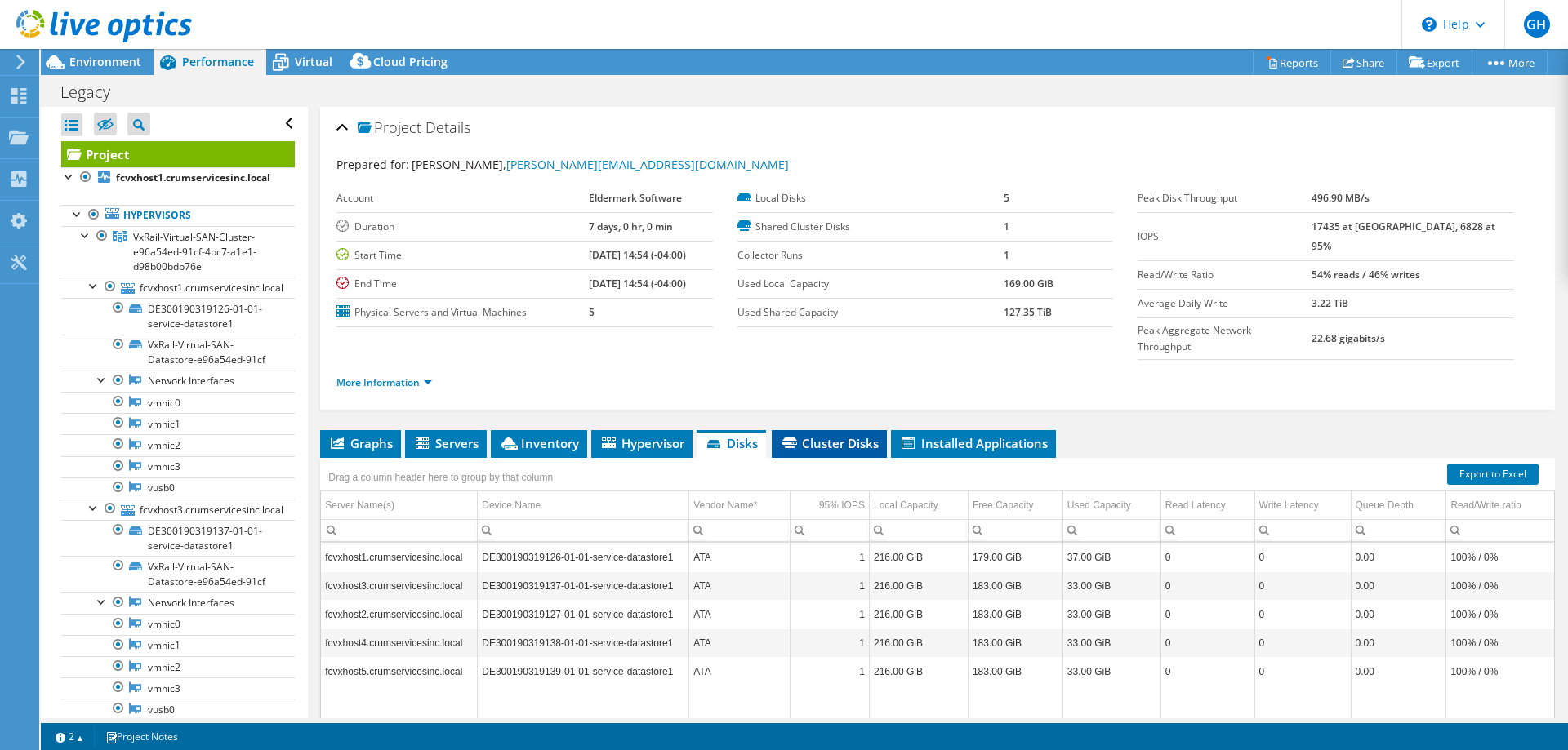
click at [832, 435] on span "Cluster Disks" at bounding box center [829, 443] width 98 height 16
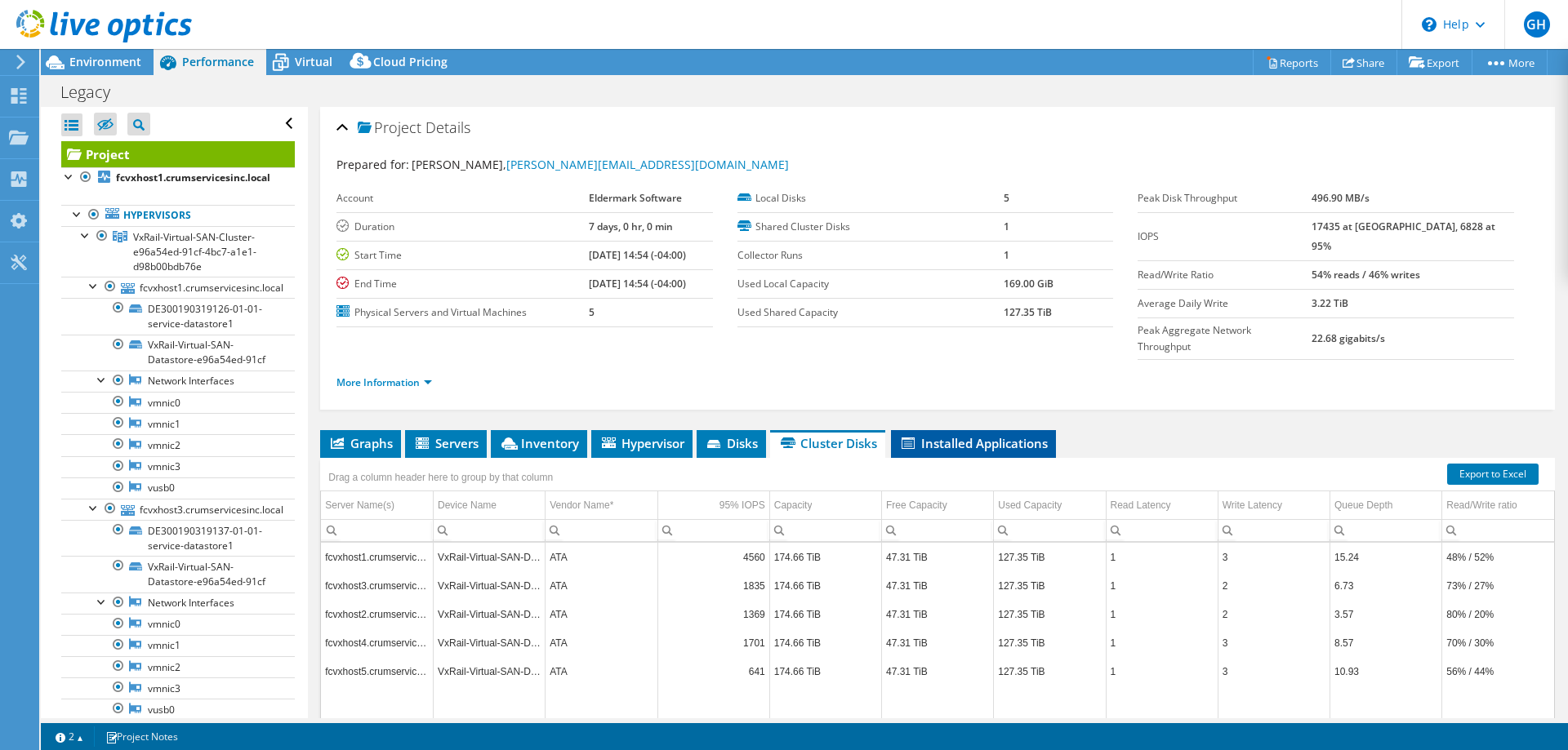
click at [942, 435] on span "Installed Applications" at bounding box center [973, 443] width 148 height 16
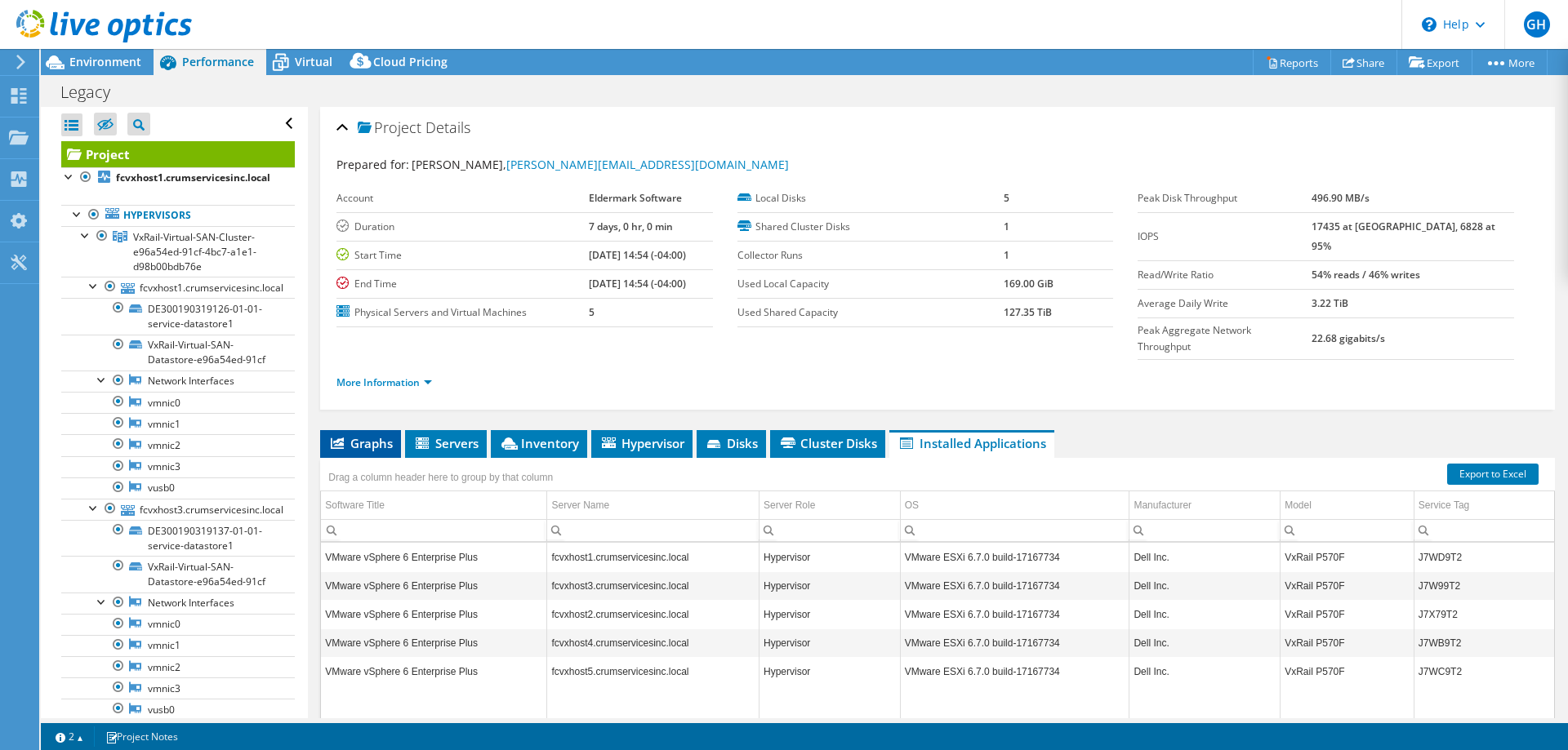
click at [359, 435] on span "Graphs" at bounding box center [360, 443] width 65 height 16
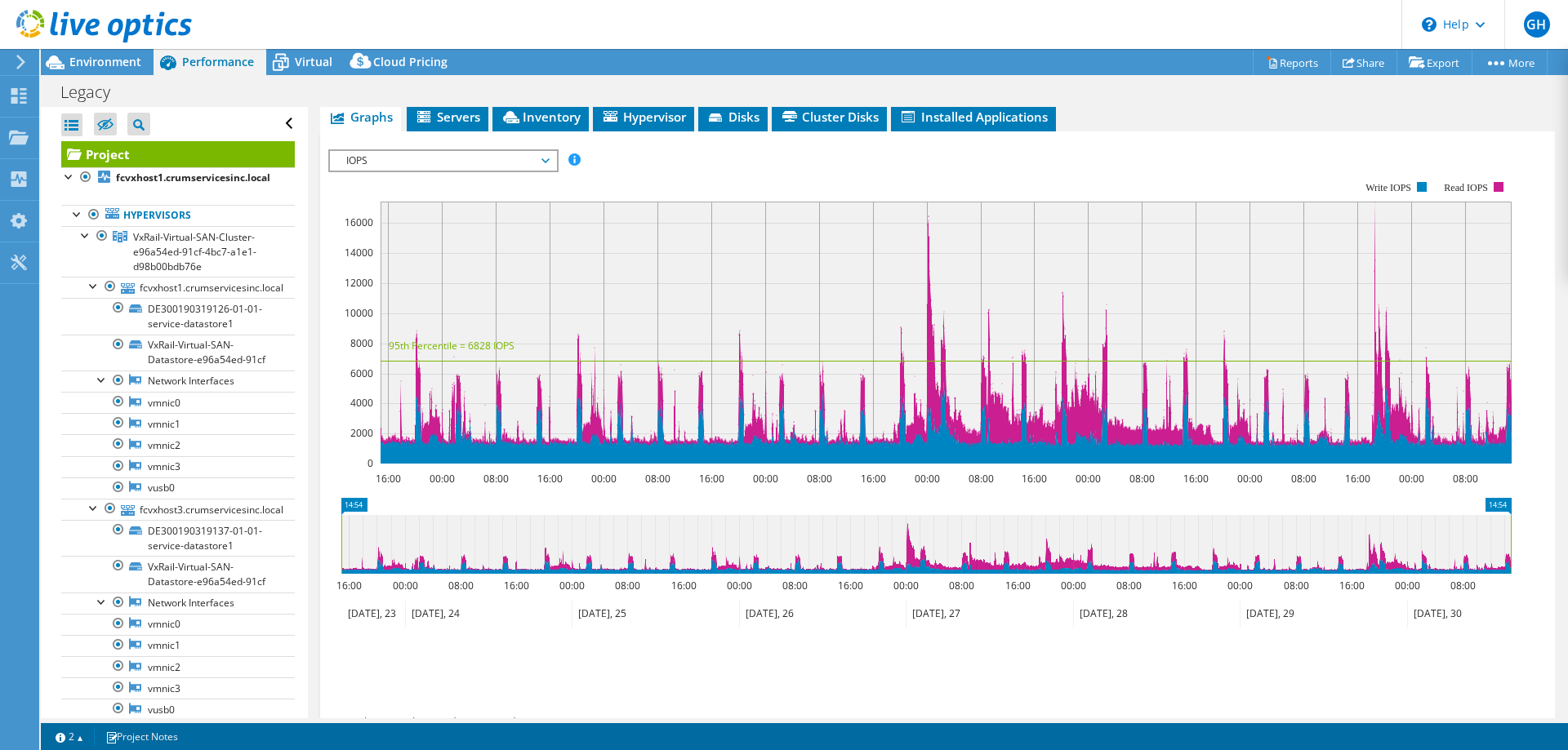
scroll to position [395, 0]
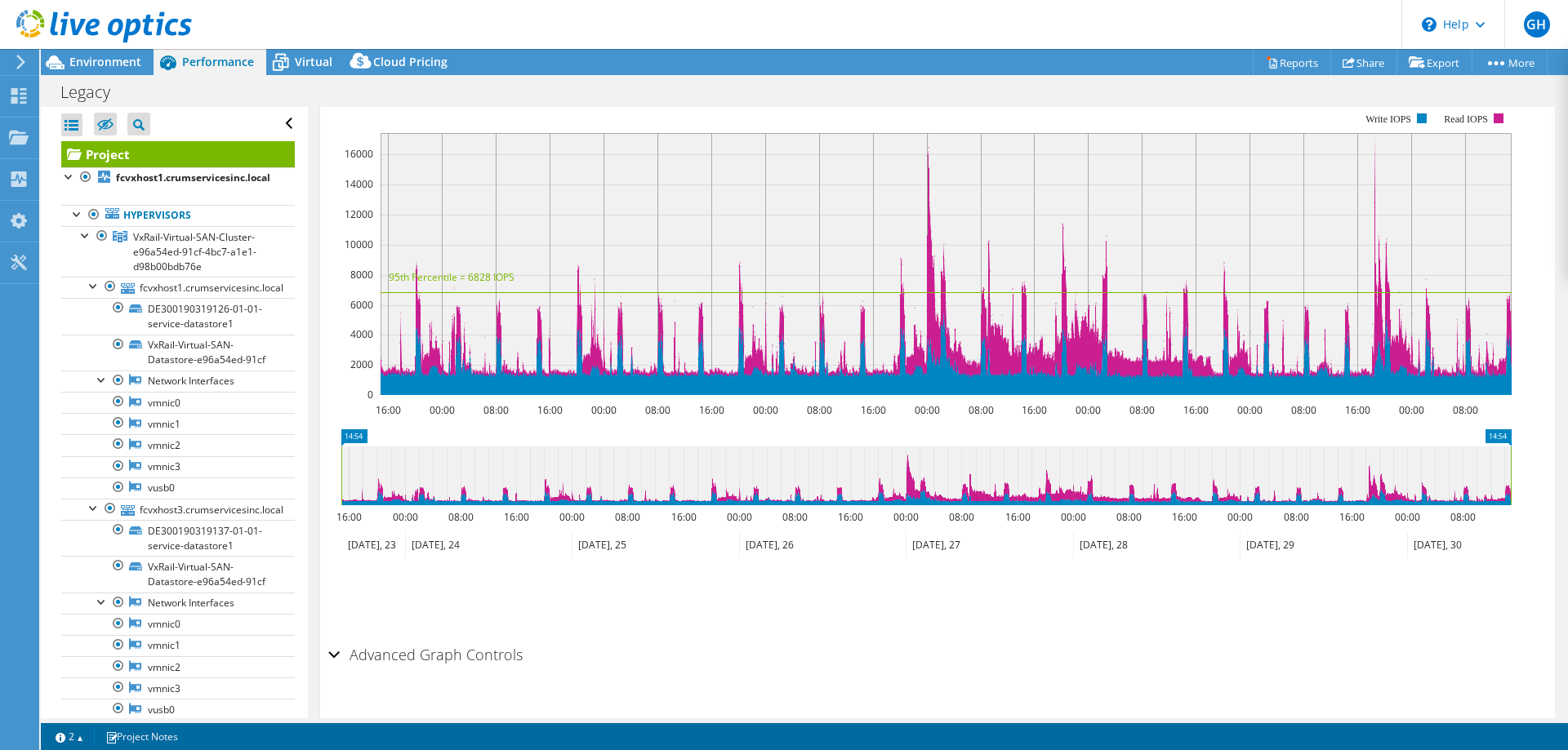
click at [334, 639] on div "Advanced Graph Controls" at bounding box center [937, 656] width 1218 height 35
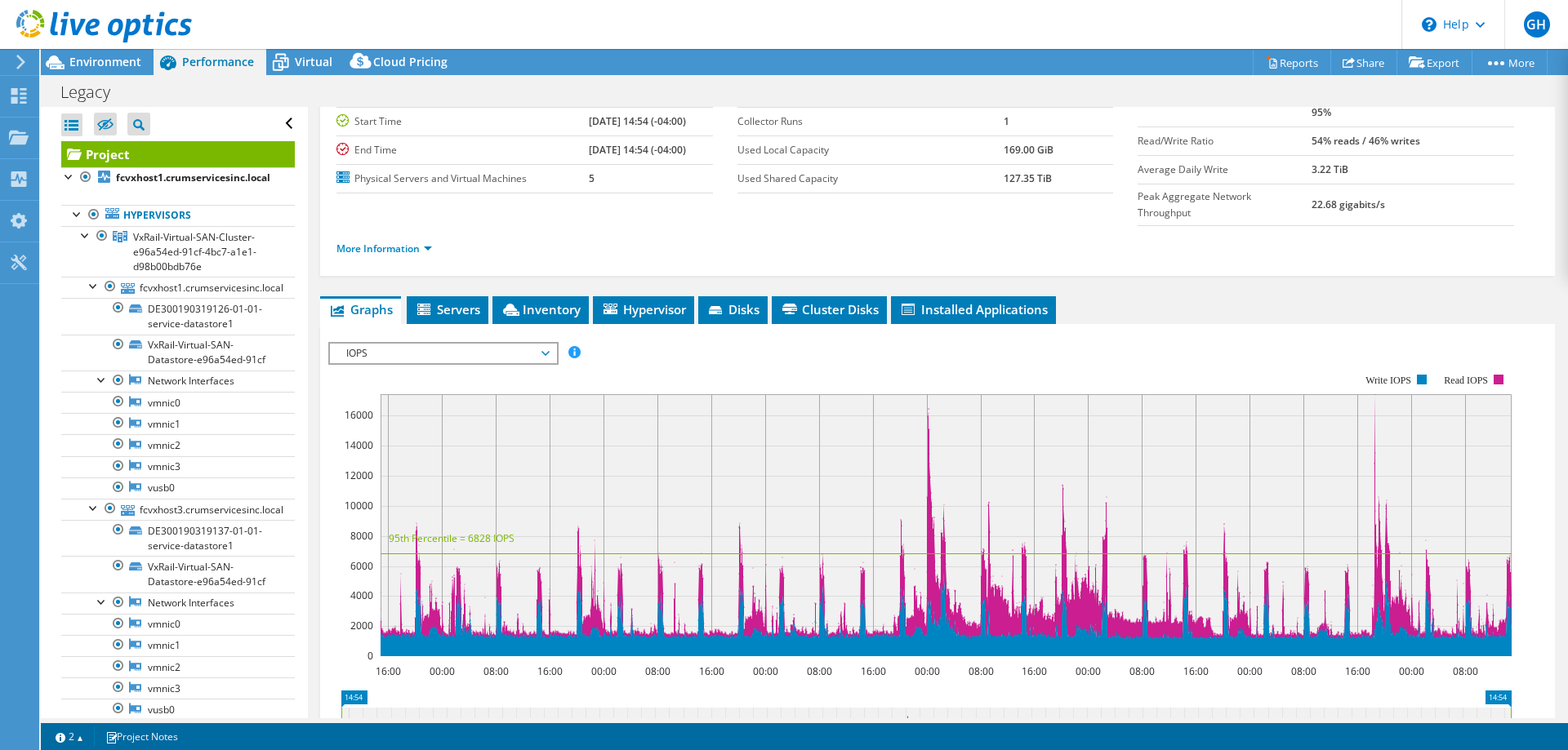
scroll to position [0, 0]
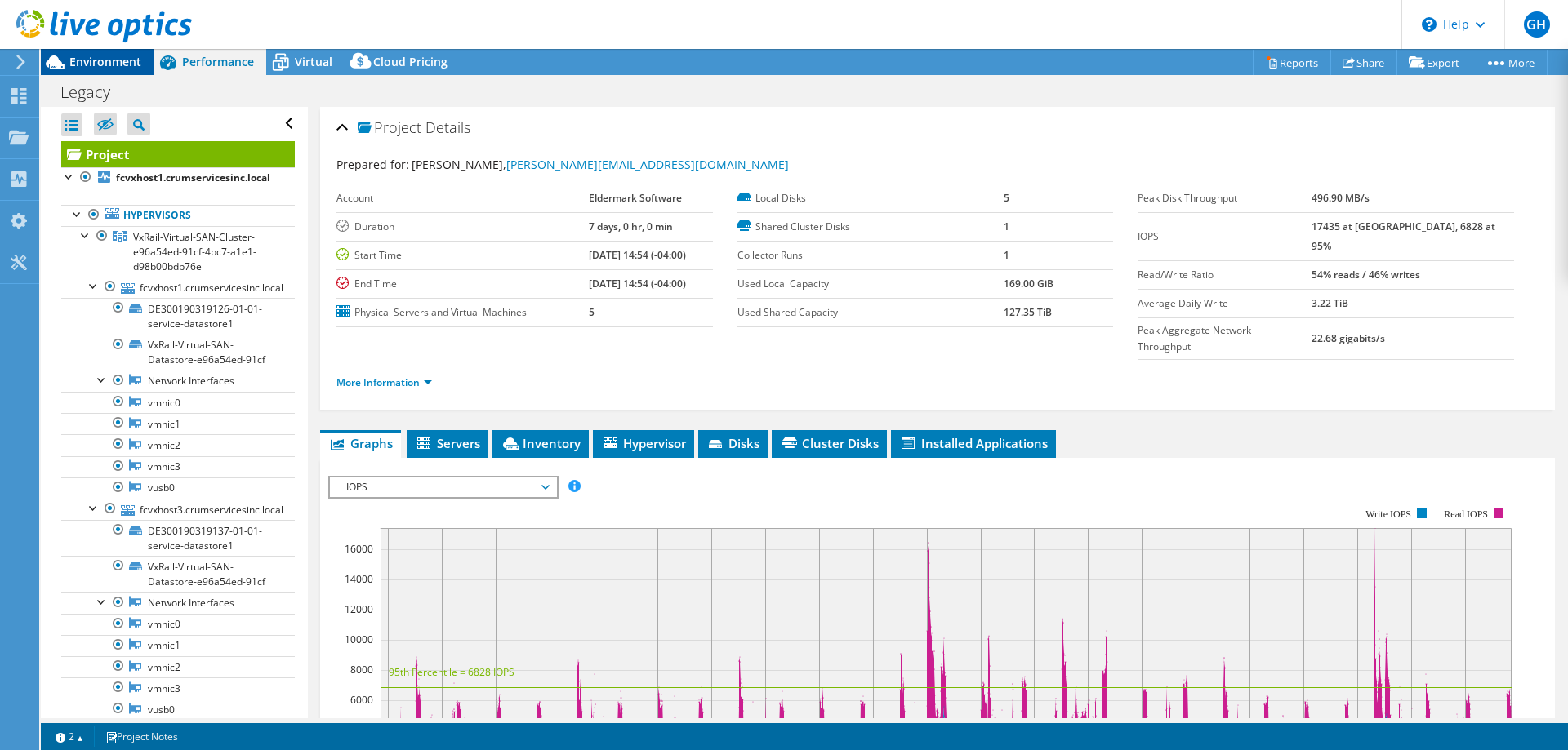
click at [82, 61] on span "Environment" at bounding box center [106, 61] width 72 height 16
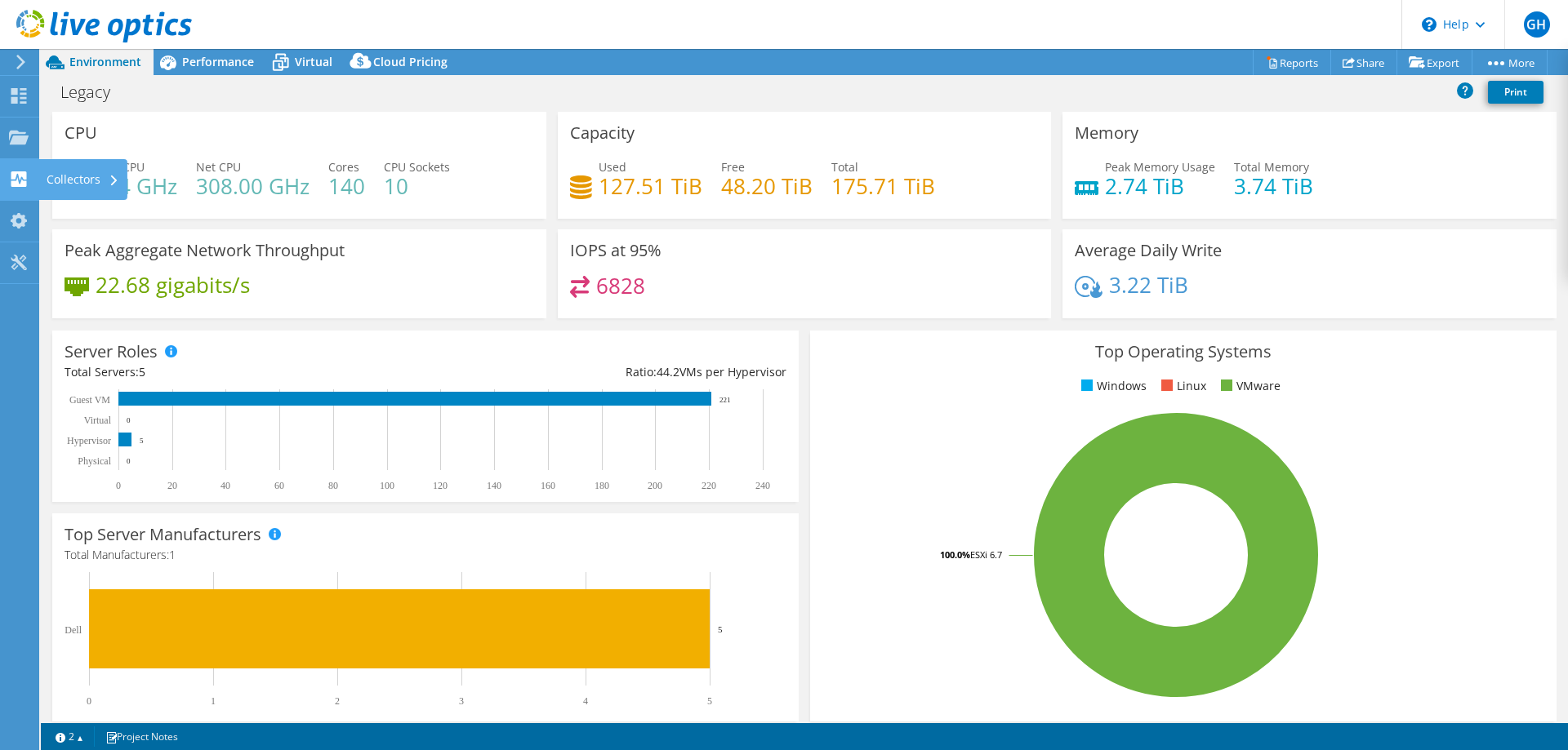
click at [11, 175] on icon at bounding box center [19, 179] width 20 height 16
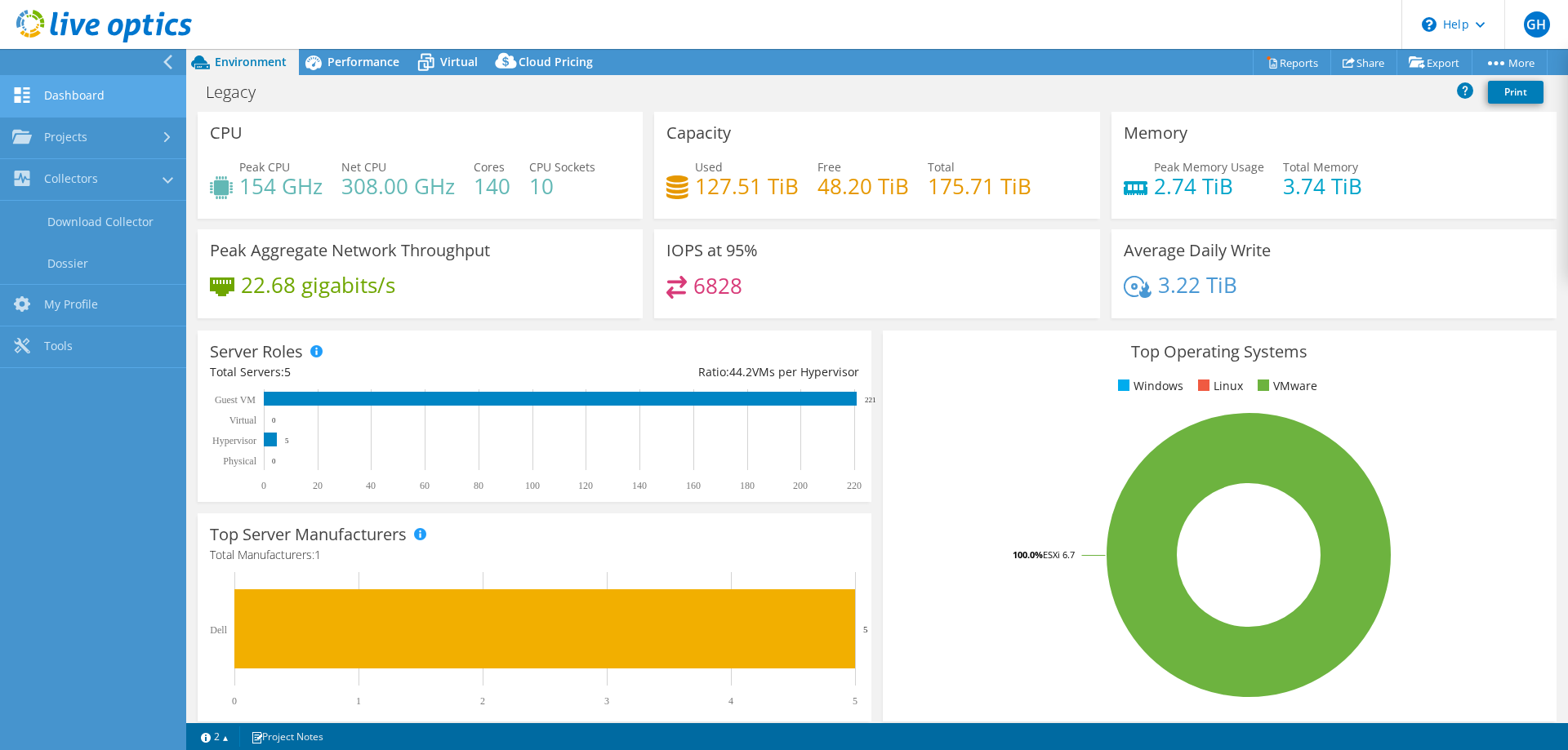
click at [24, 90] on icon at bounding box center [22, 95] width 20 height 16
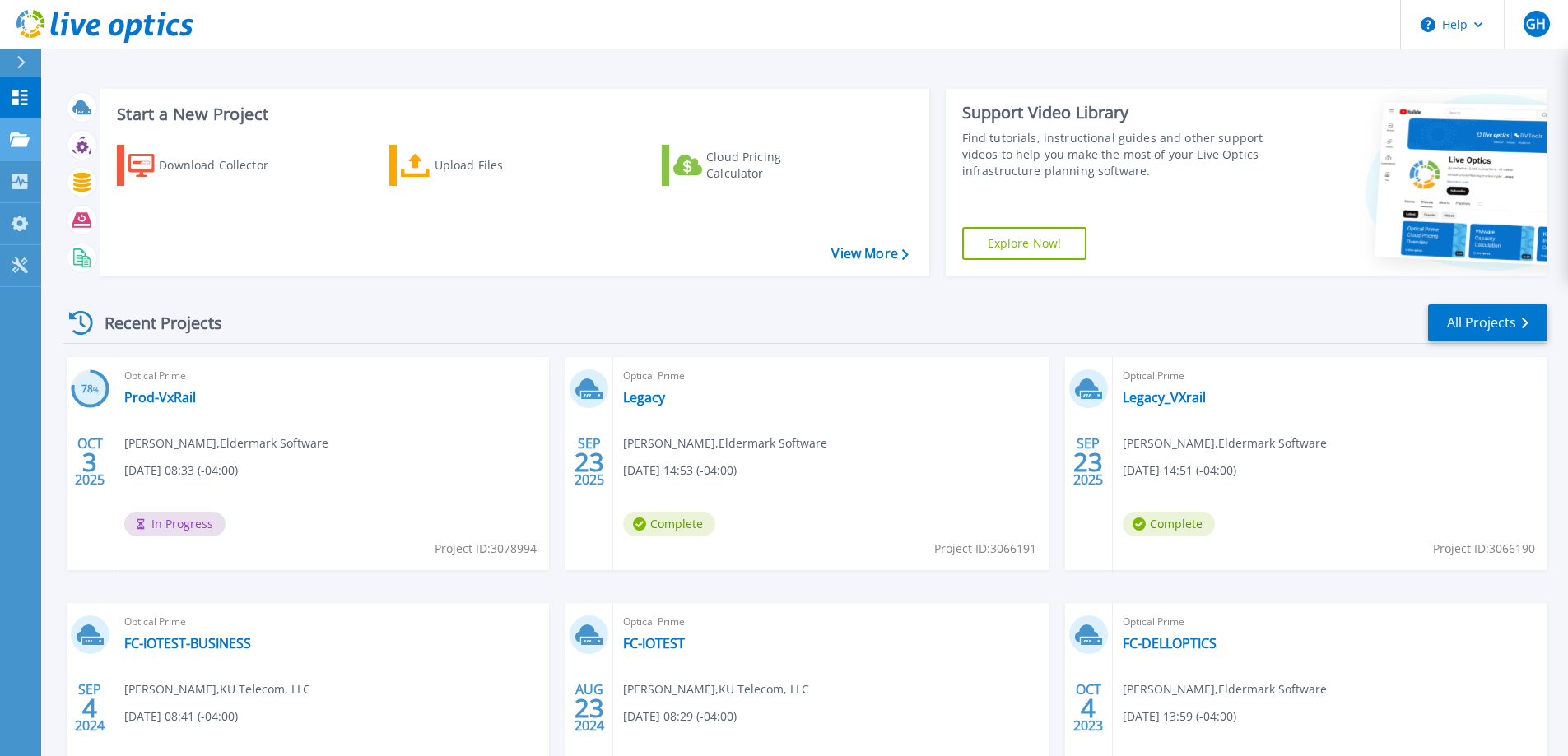
click at [17, 137] on icon at bounding box center [20, 139] width 20 height 14
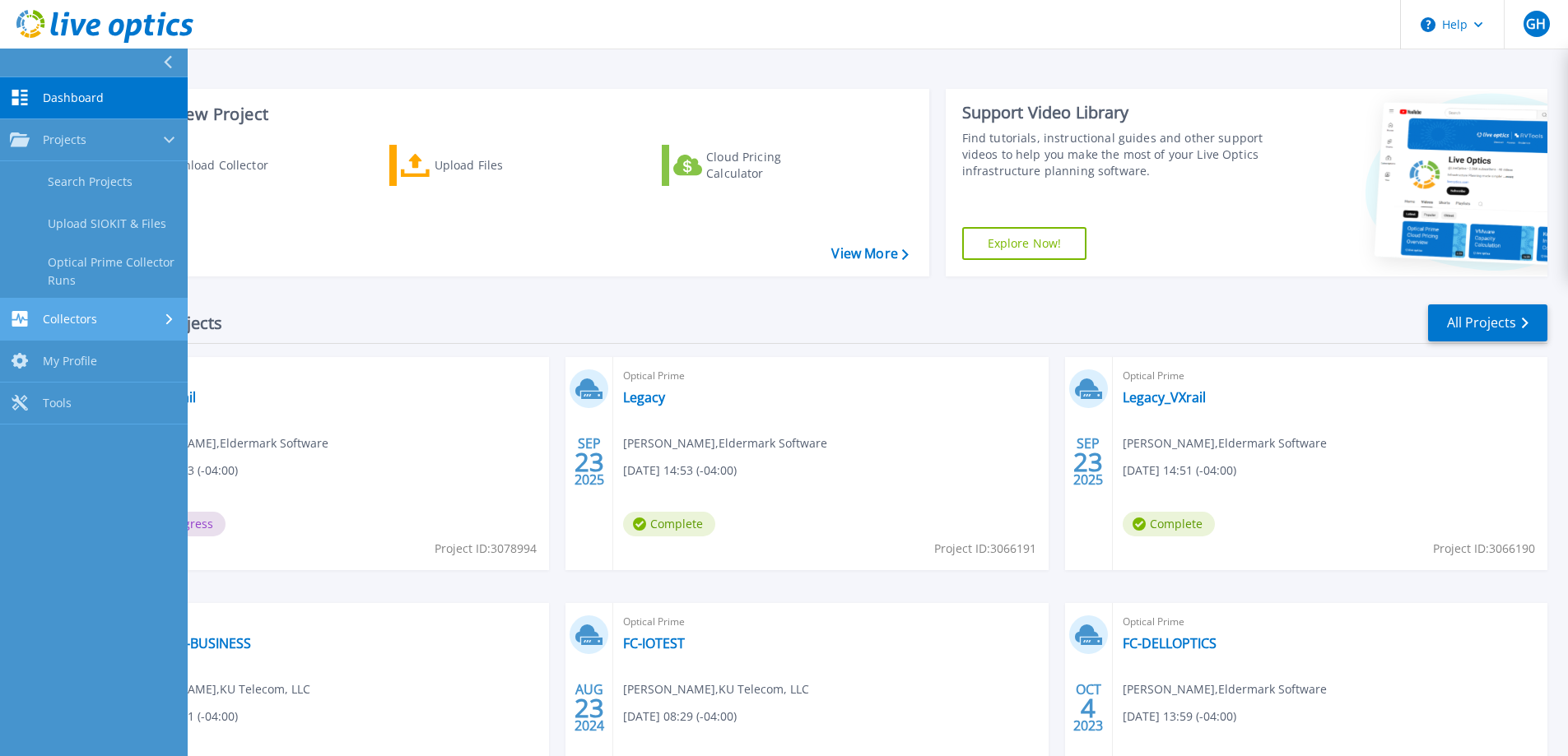
click at [69, 321] on span "Collectors" at bounding box center [70, 319] width 55 height 15
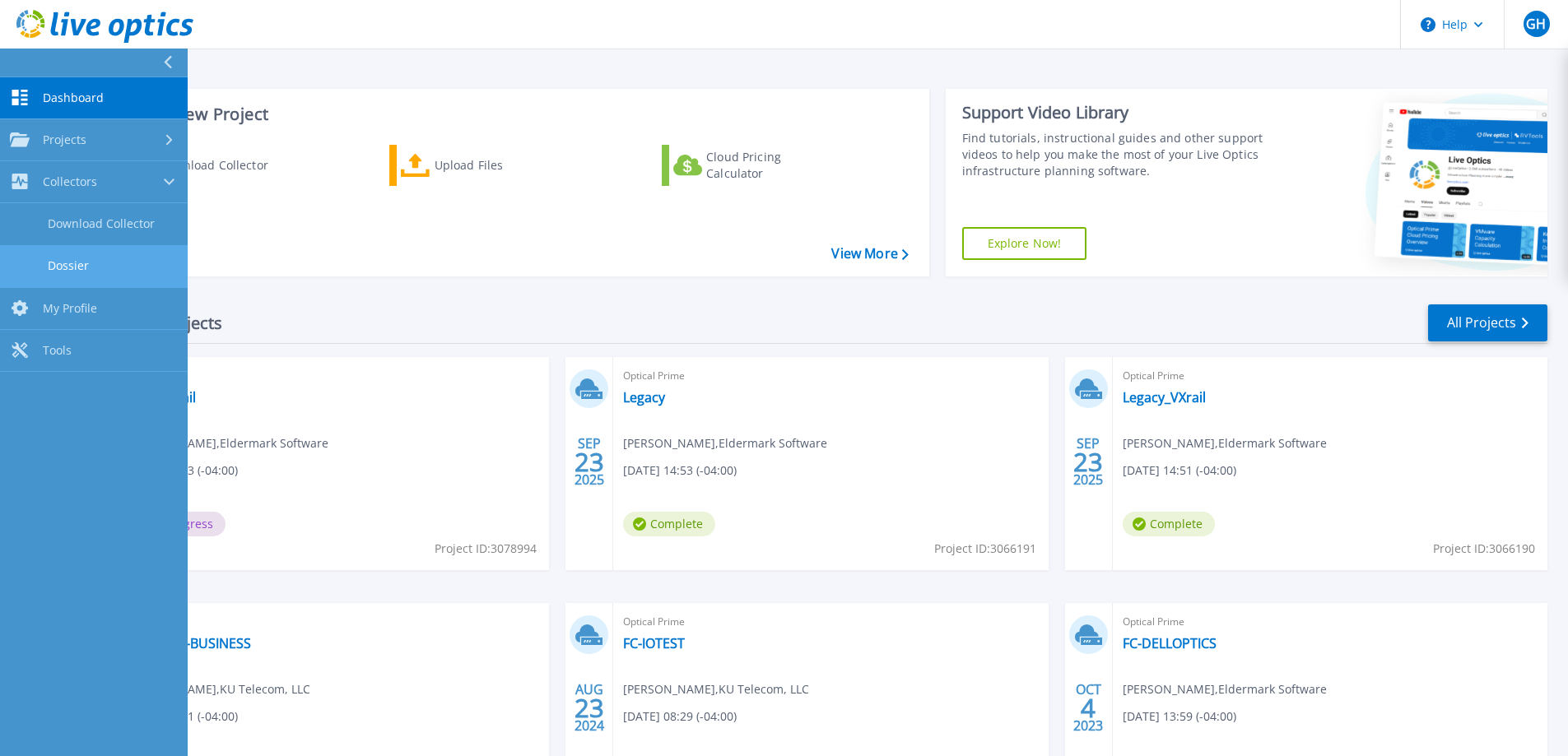
click at [86, 262] on link "Dossier" at bounding box center [93, 266] width 188 height 42
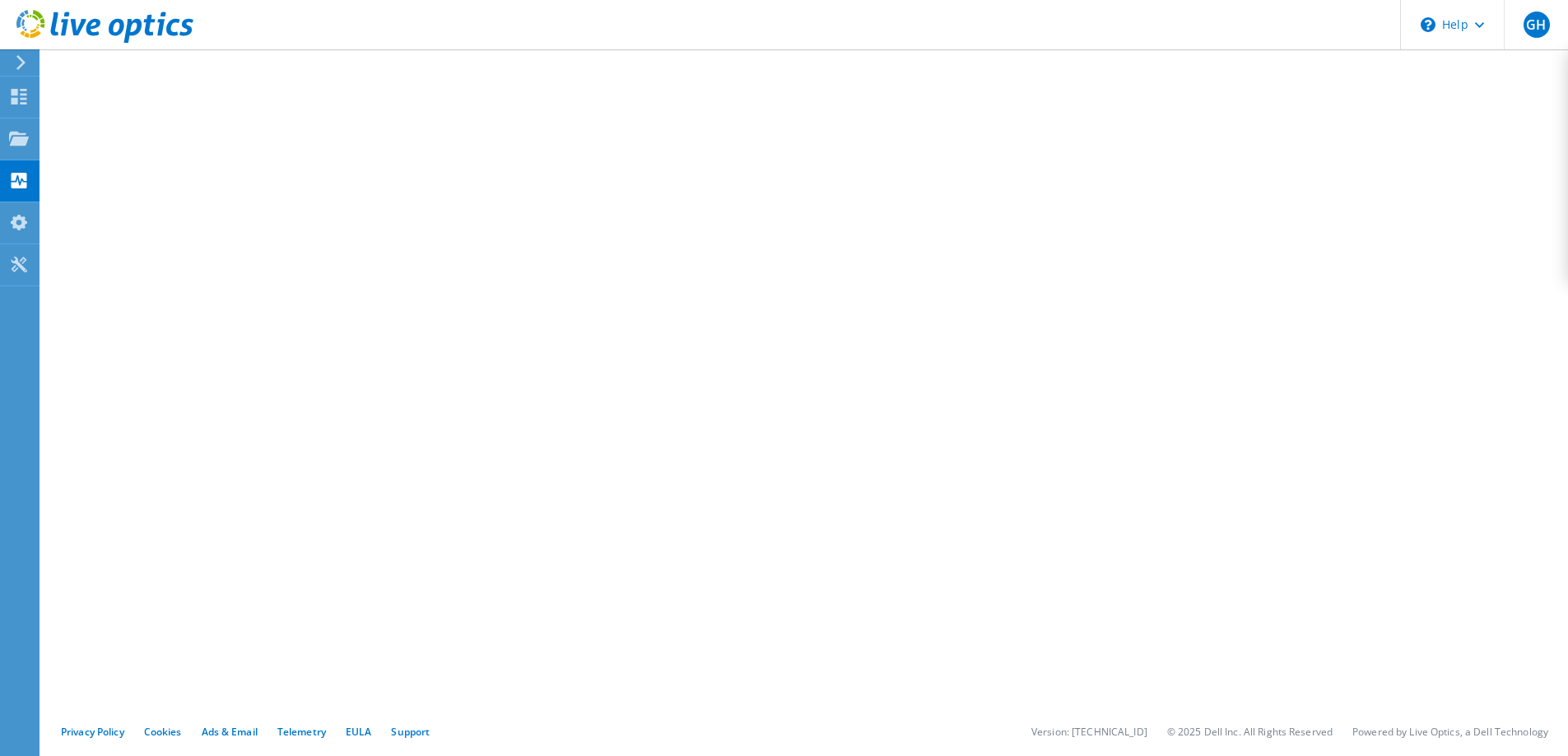
click at [21, 62] on icon at bounding box center [21, 63] width 12 height 15
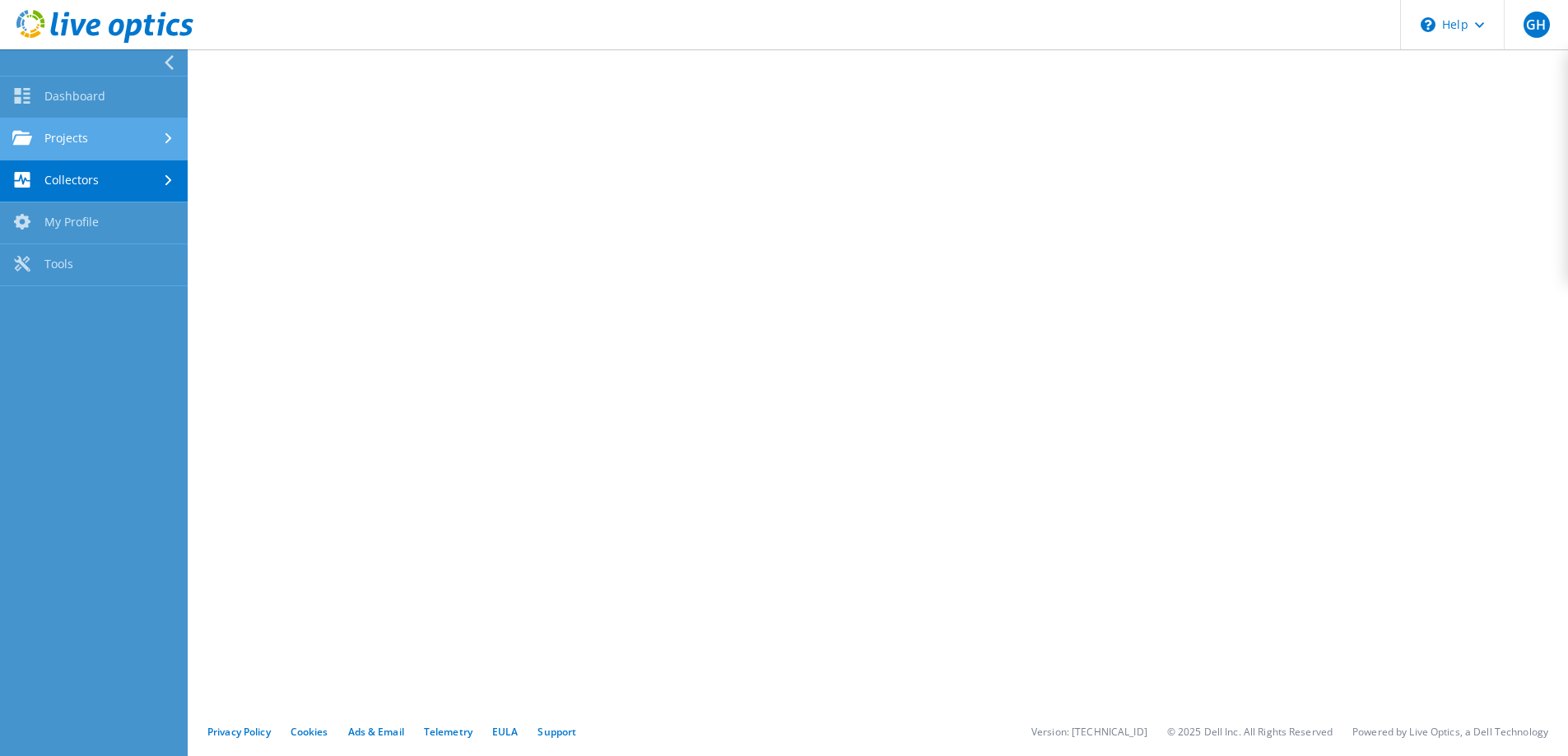
click at [65, 136] on link "Projects" at bounding box center [93, 139] width 188 height 42
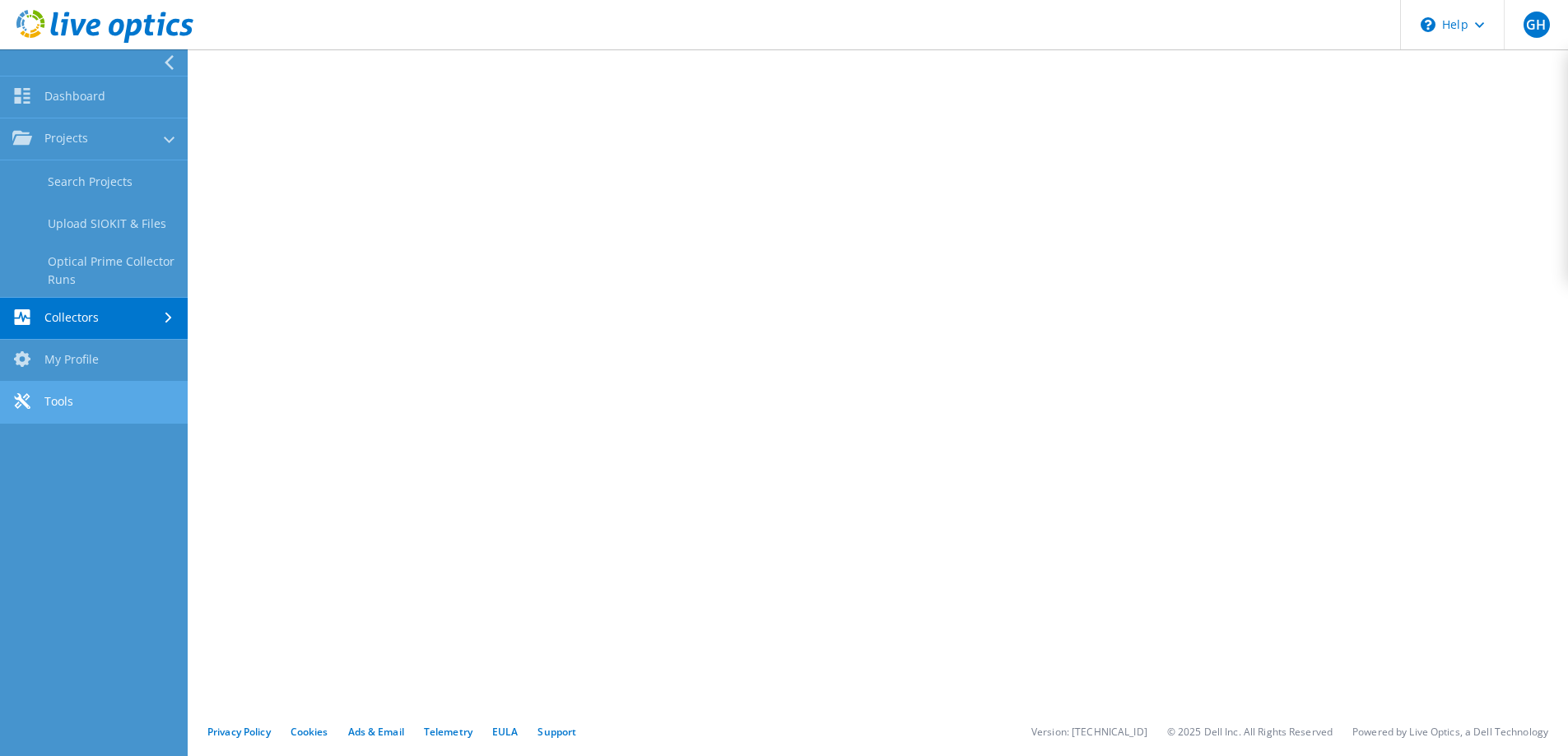
click at [62, 406] on link "Tools" at bounding box center [93, 402] width 188 height 42
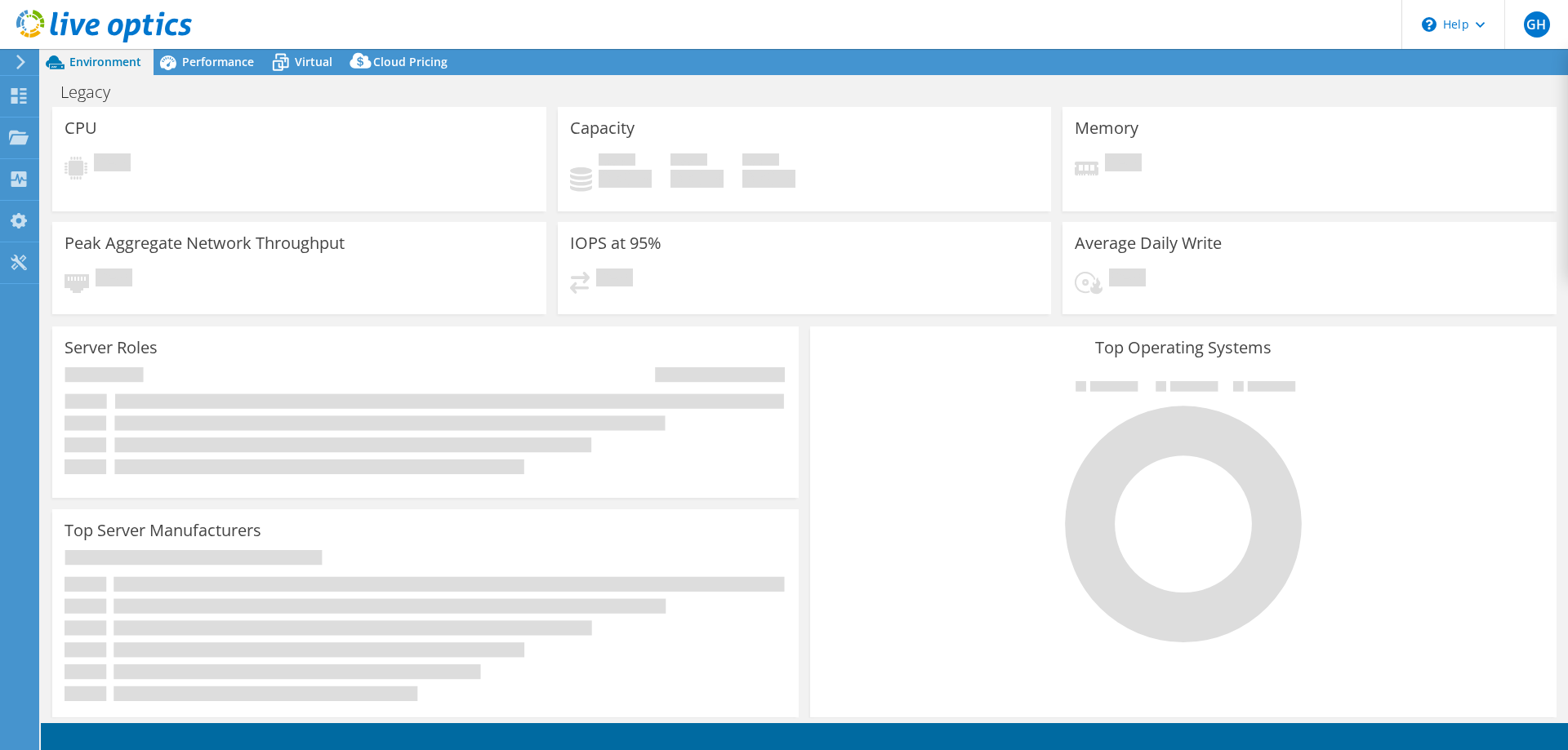
select select "SelectRegion"
select select "USD"
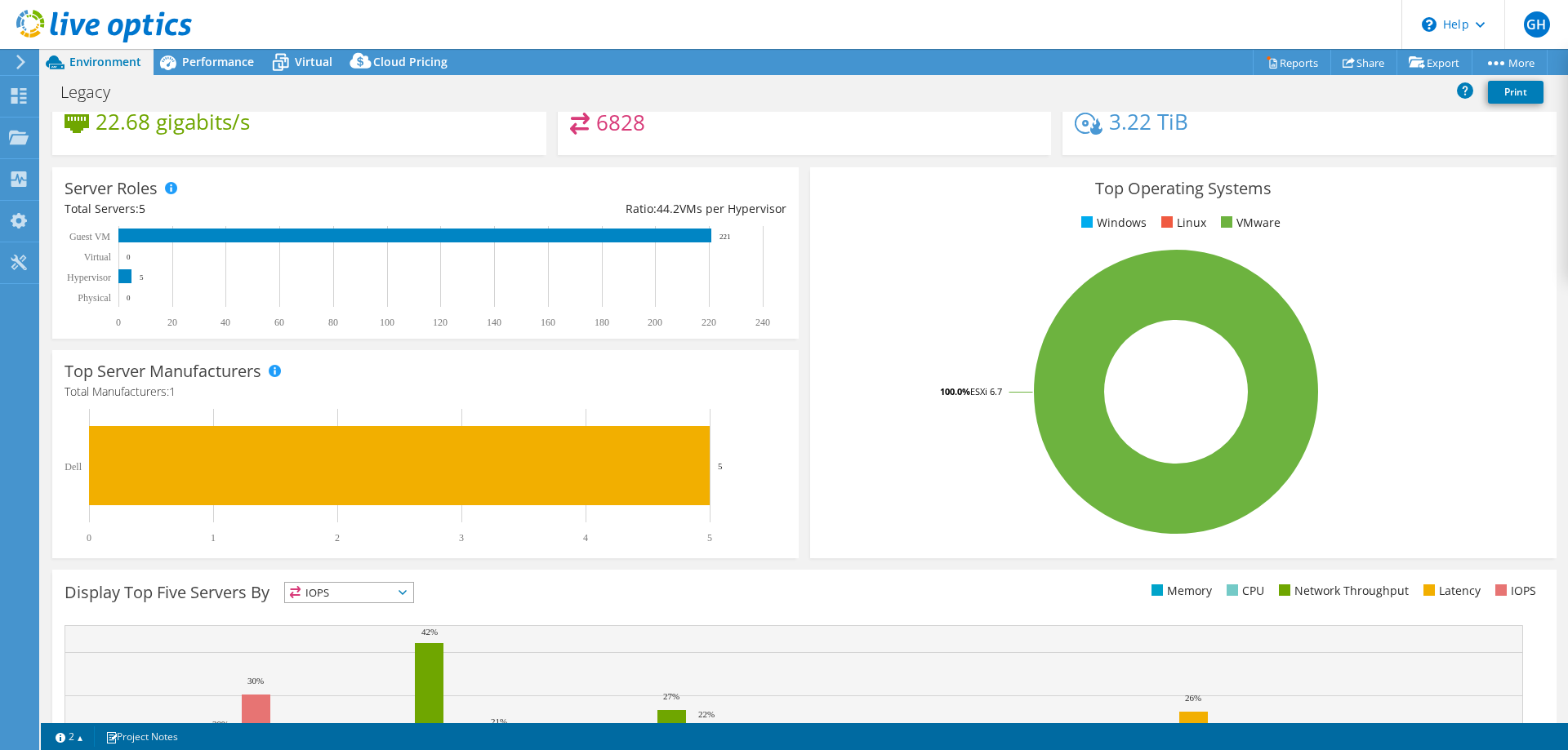
scroll to position [326, 0]
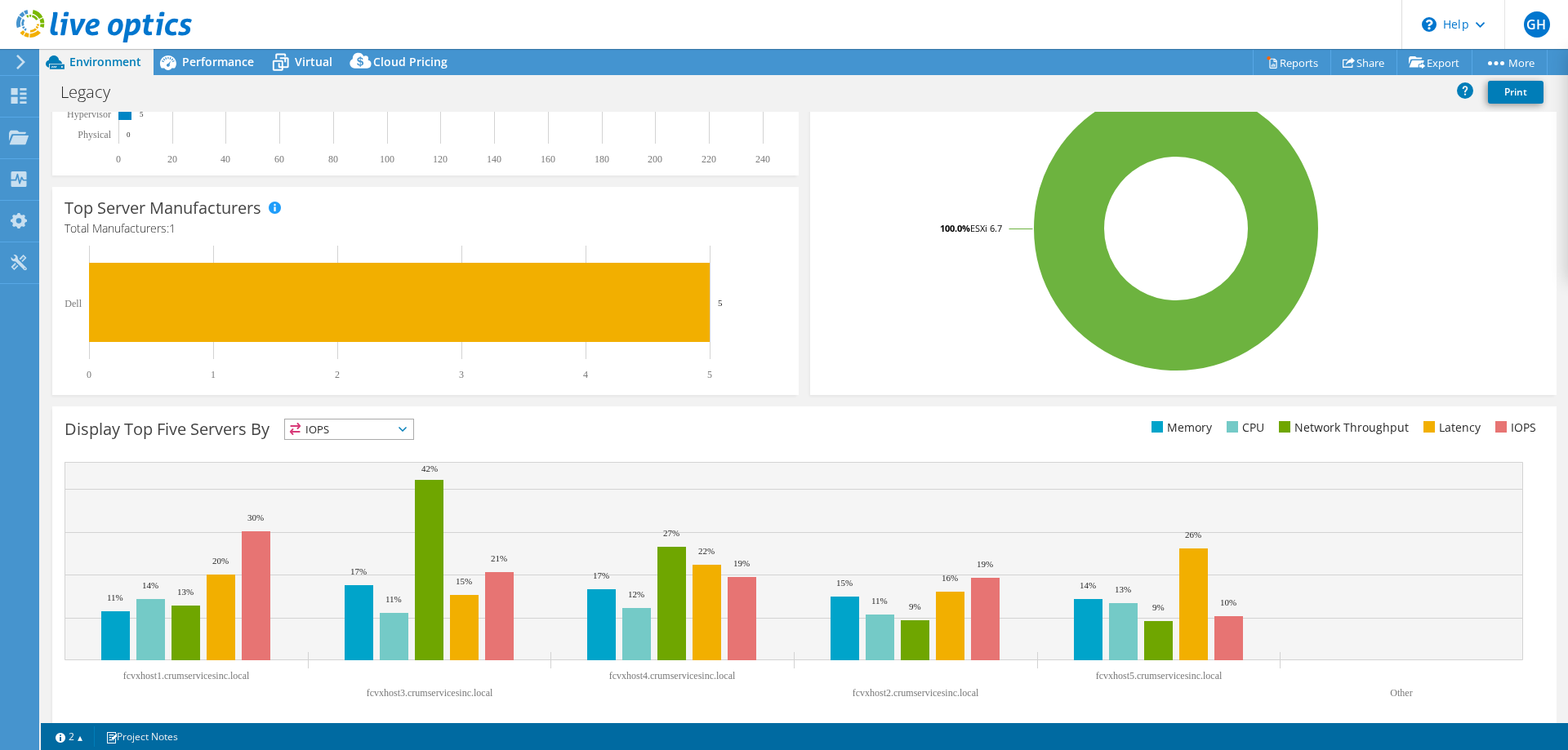
click at [96, 60] on span "Environment" at bounding box center [106, 61] width 72 height 16
click at [10, 94] on icon at bounding box center [19, 96] width 20 height 16
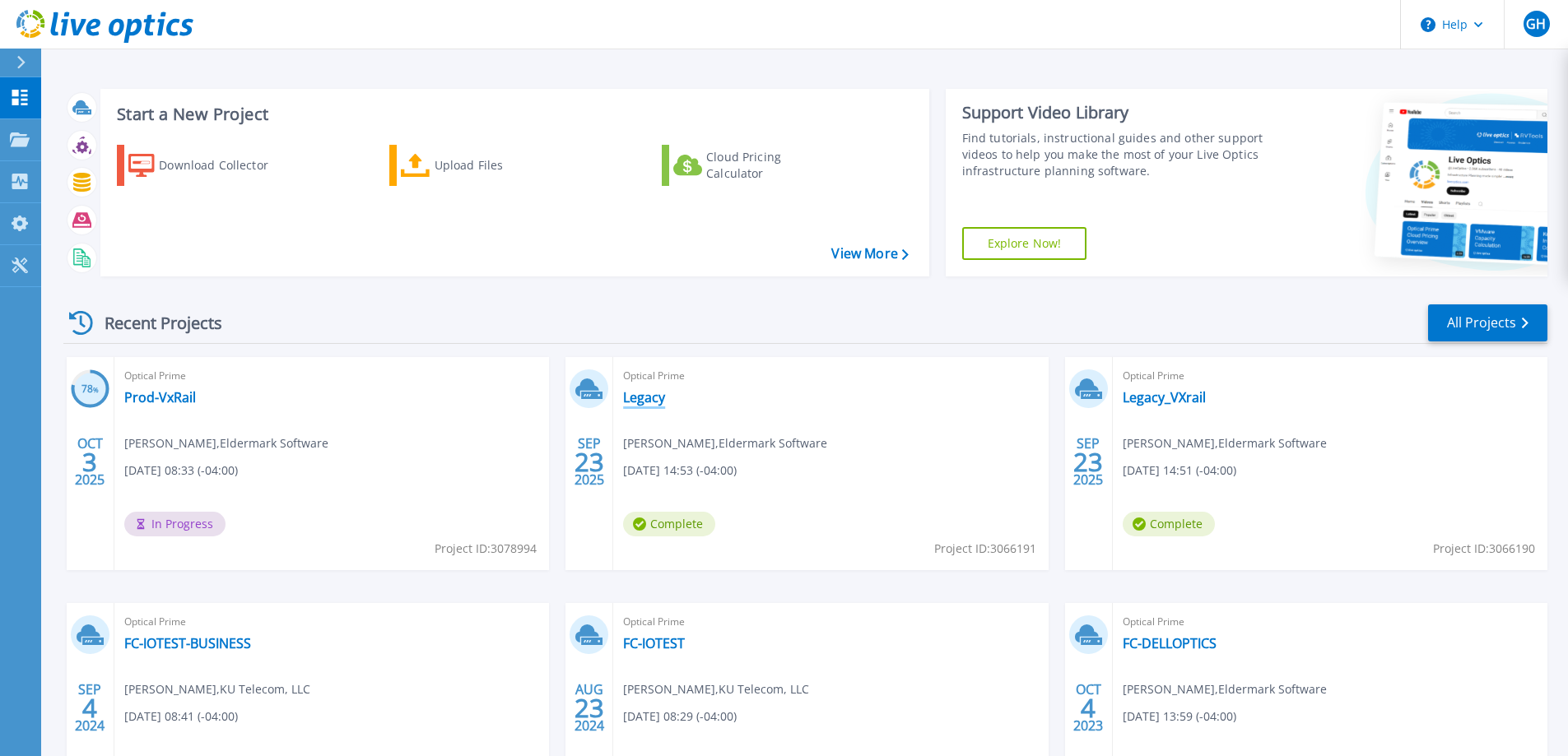
click at [652, 398] on link "Legacy" at bounding box center [644, 397] width 42 height 17
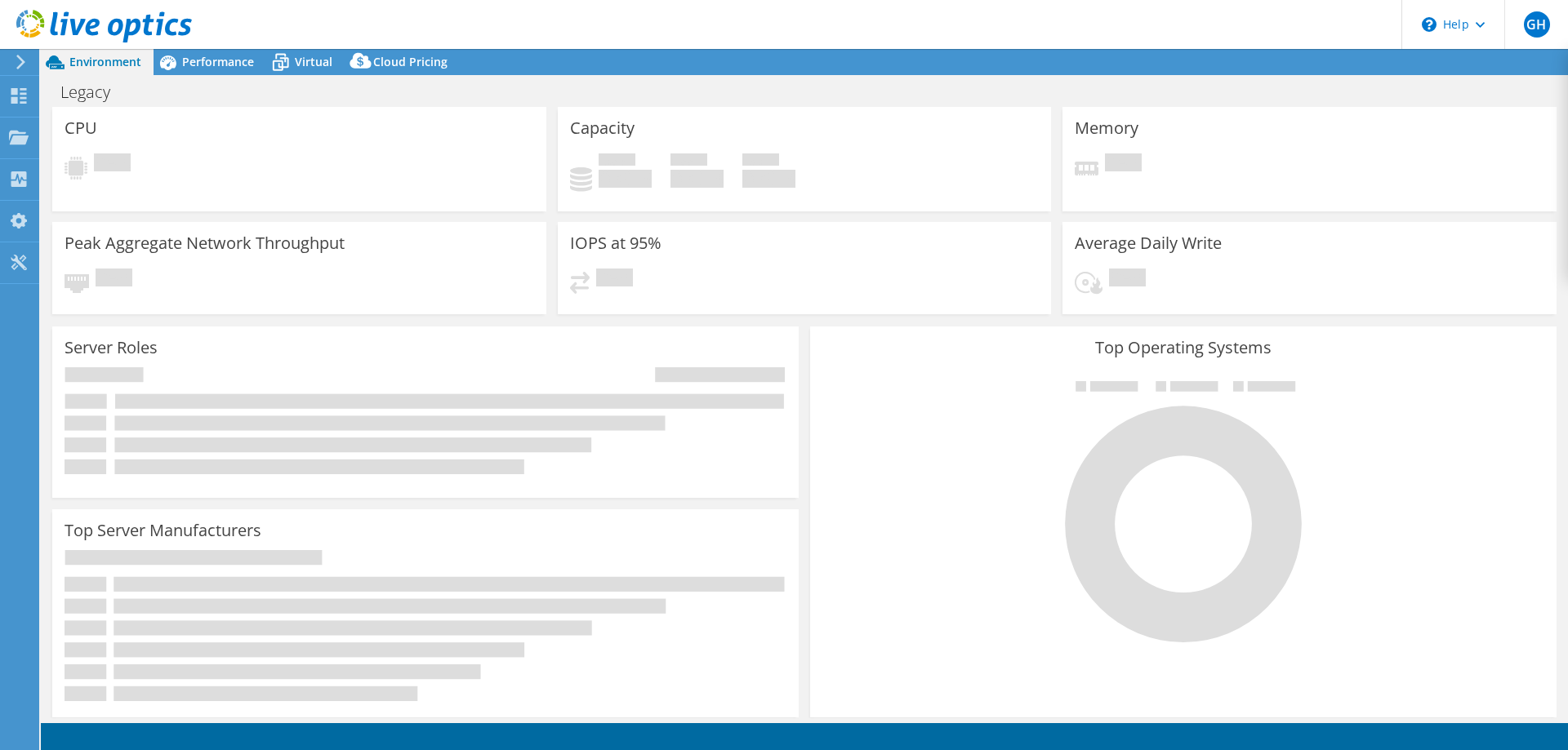
select select "USD"
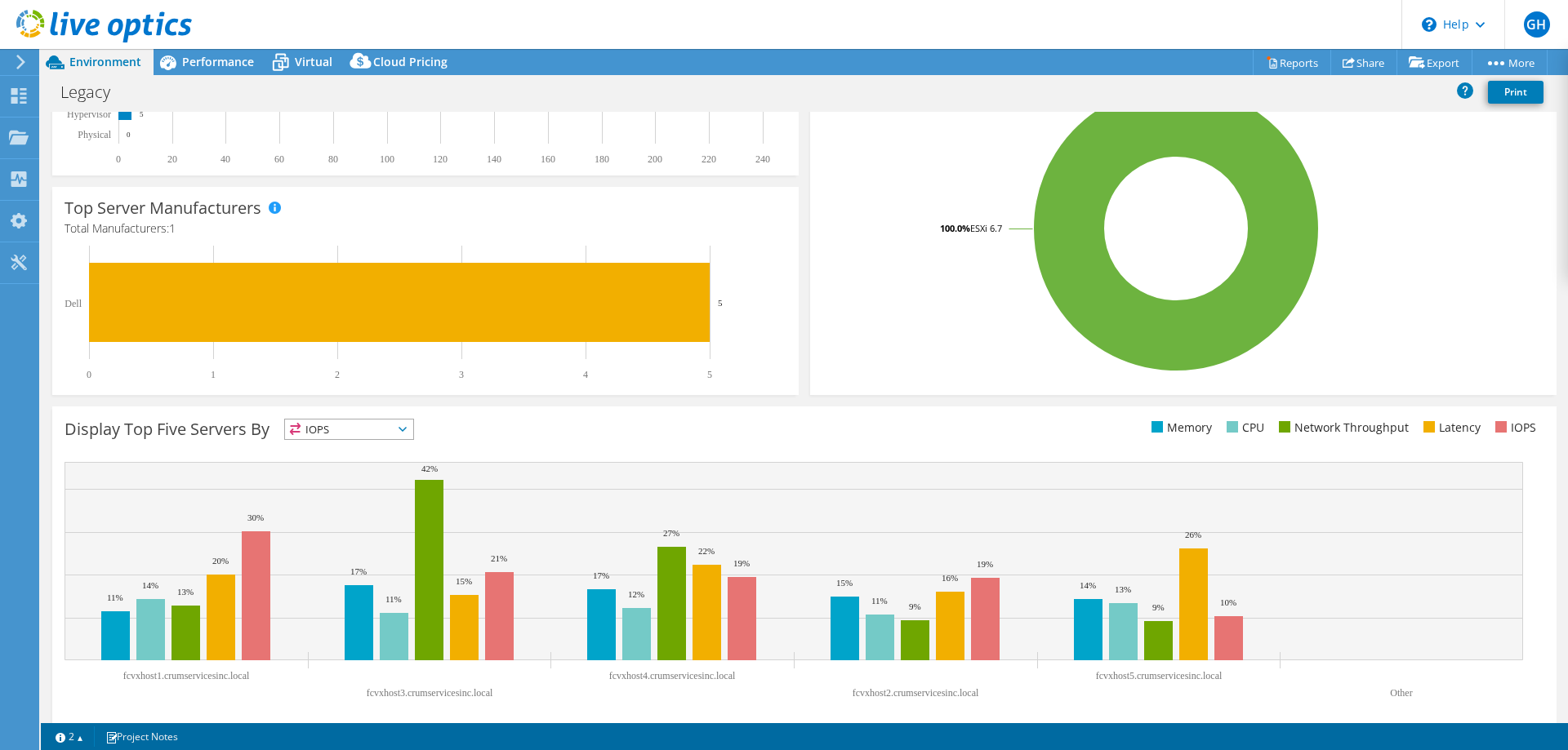
scroll to position [339, 0]
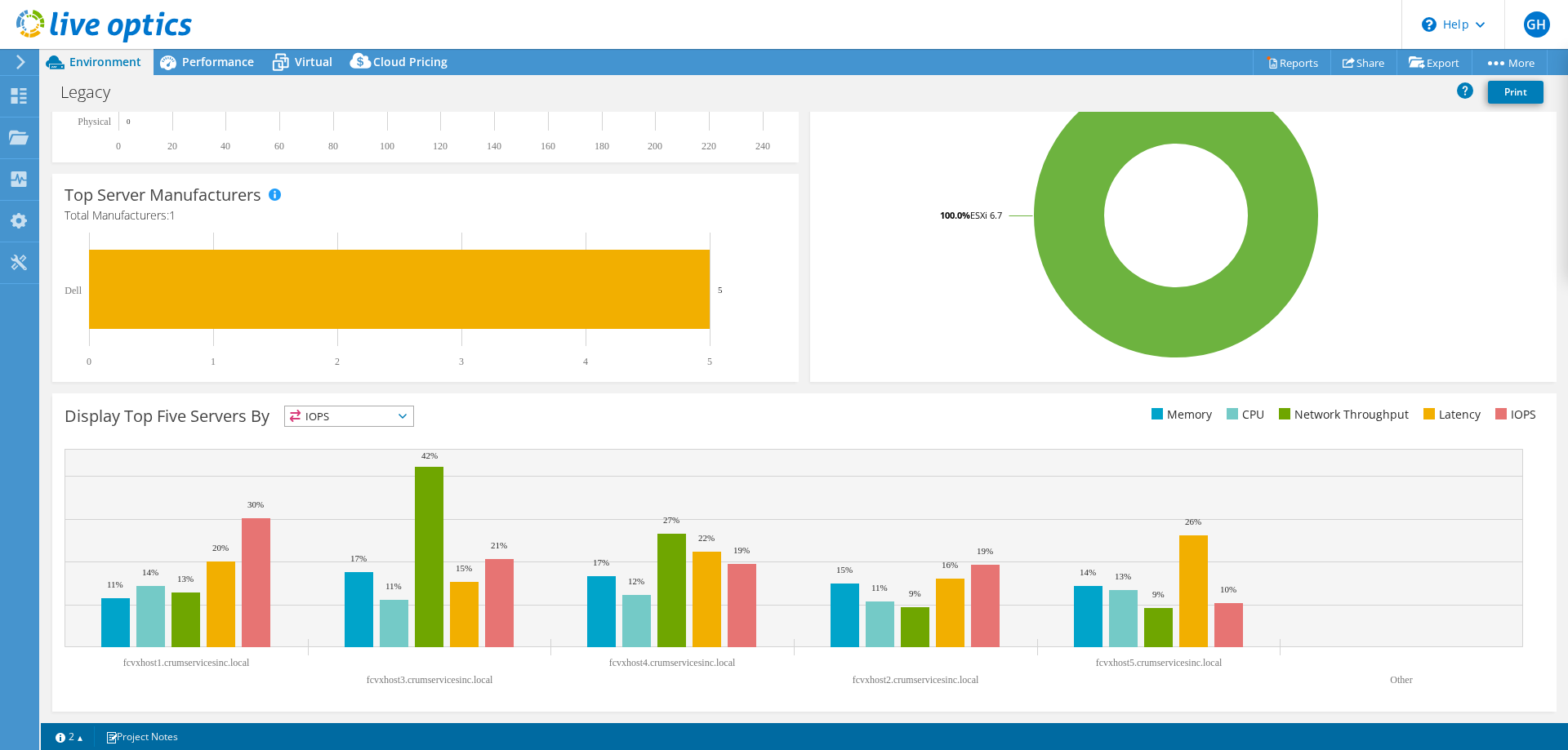
click at [21, 60] on use at bounding box center [21, 62] width 9 height 15
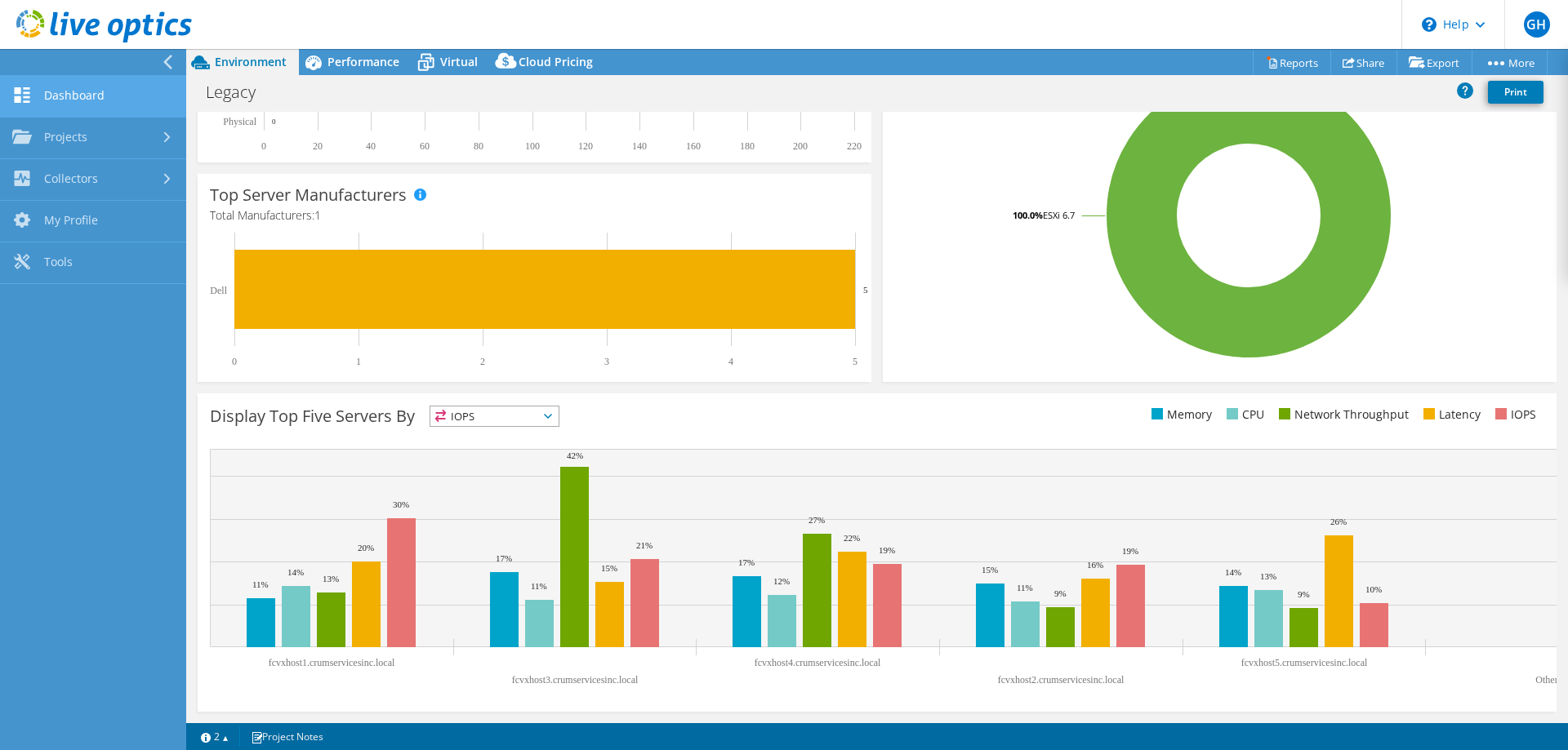
click at [64, 85] on link "Dashboard" at bounding box center [93, 97] width 186 height 42
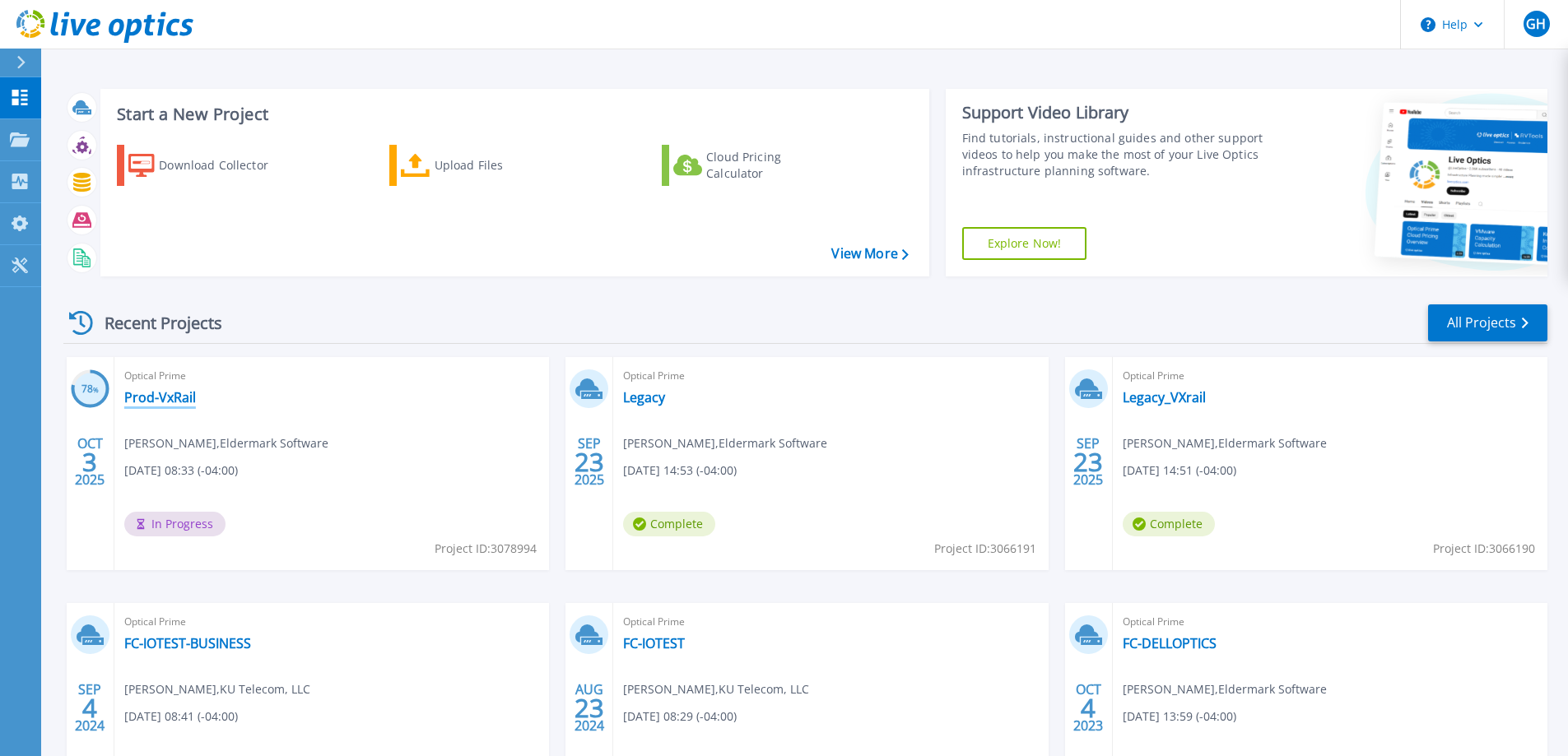
click at [153, 398] on link "Prod-VxRail" at bounding box center [160, 397] width 72 height 17
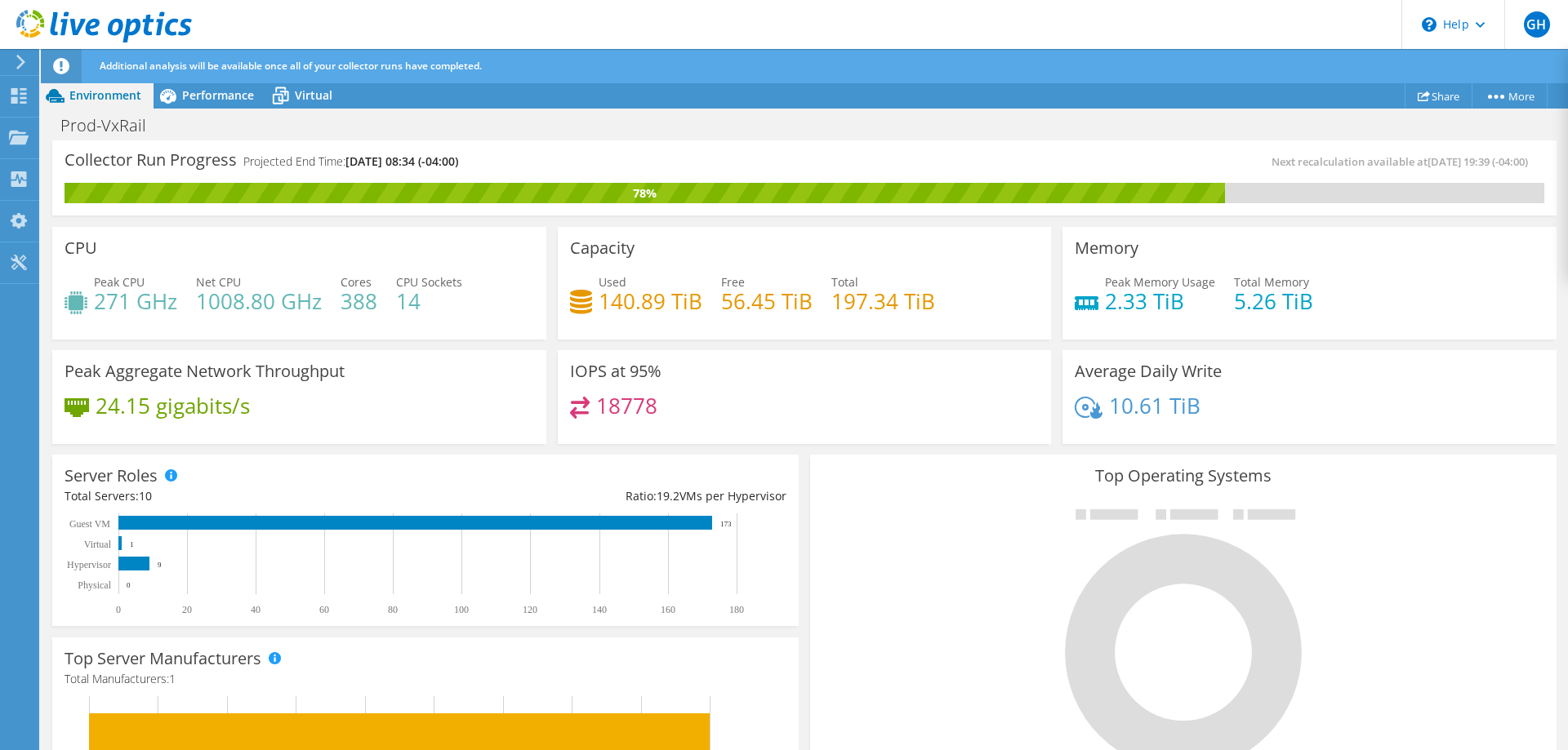
scroll to position [282, 0]
click at [14, 92] on use at bounding box center [19, 96] width 16 height 16
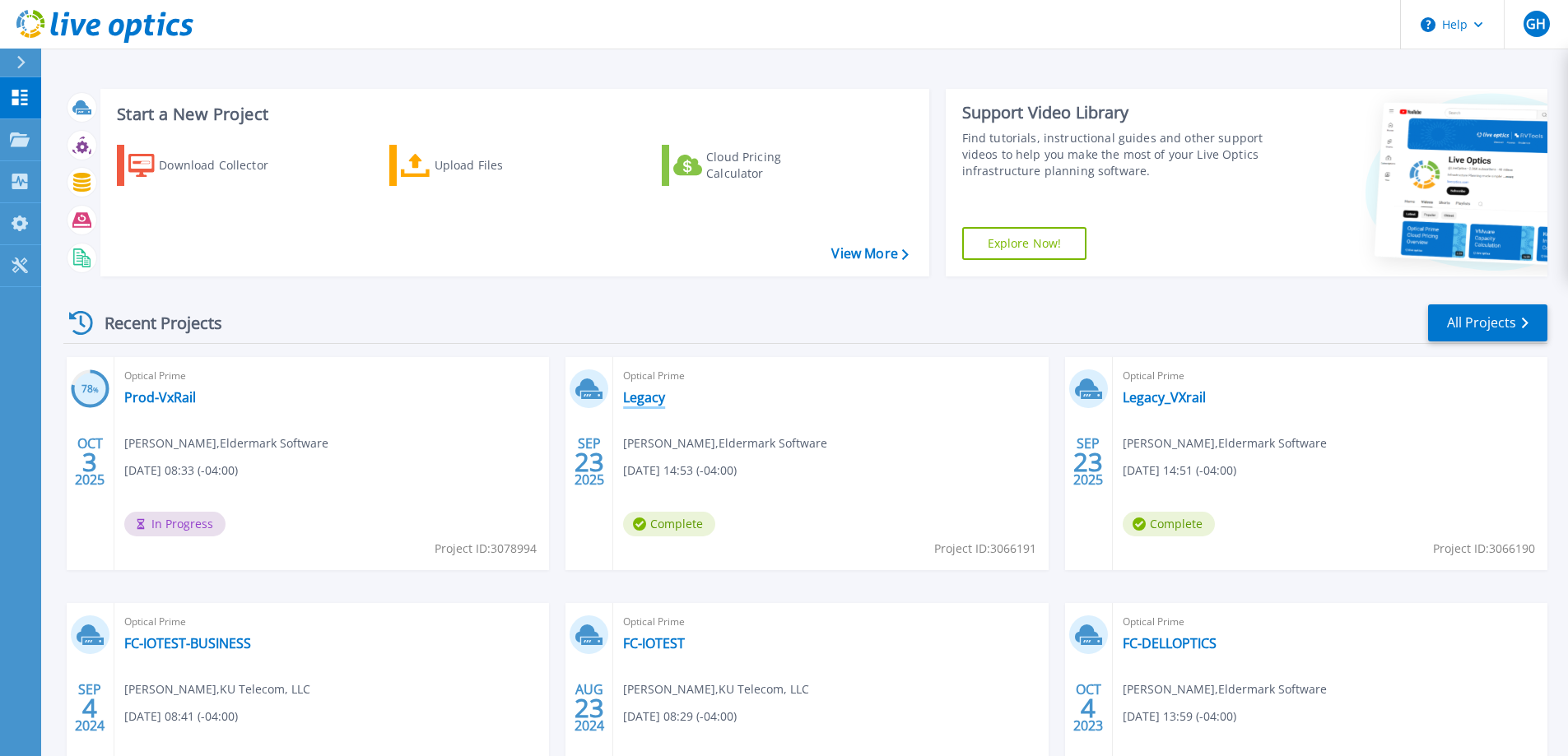
click at [641, 399] on link "Legacy" at bounding box center [644, 397] width 42 height 17
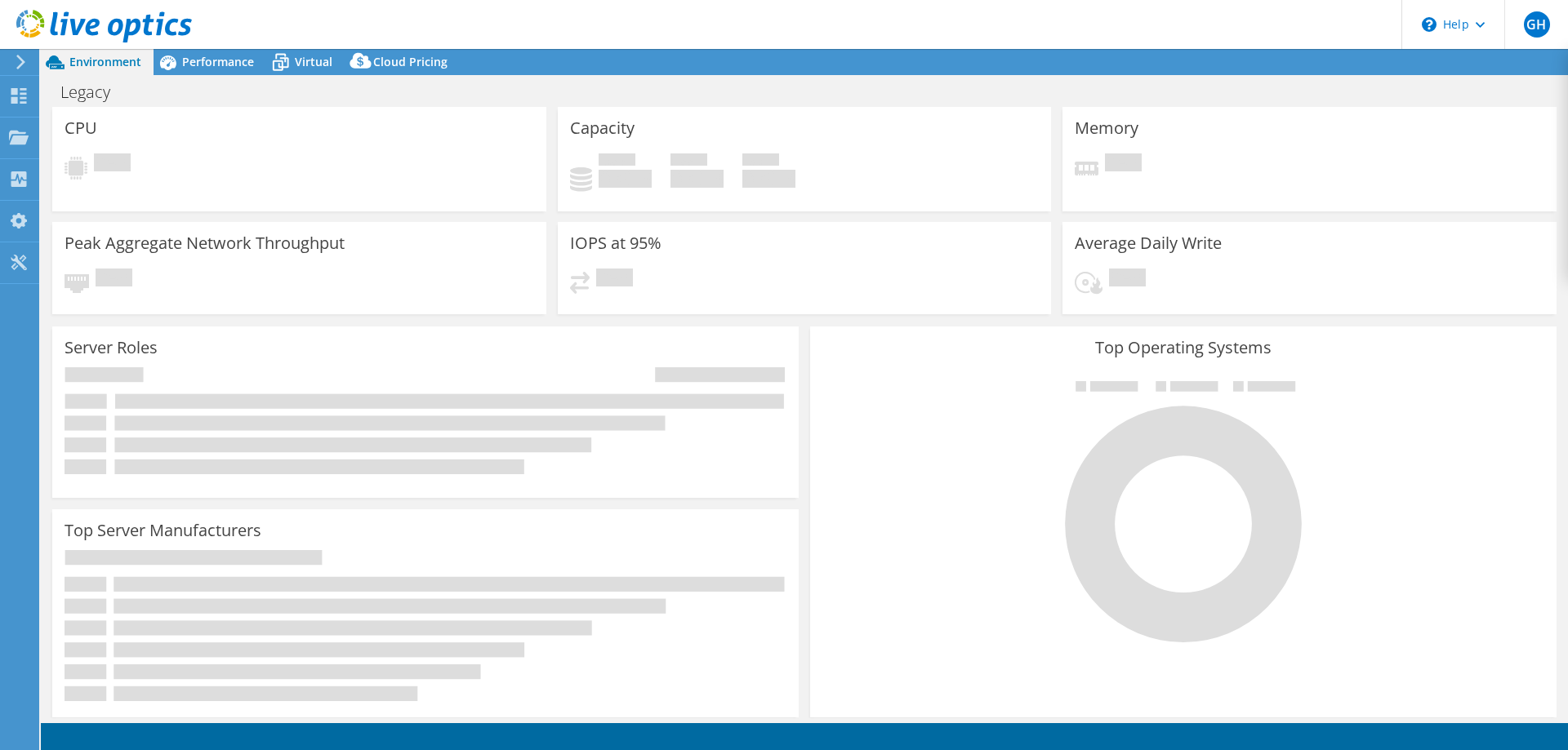
select select "USD"
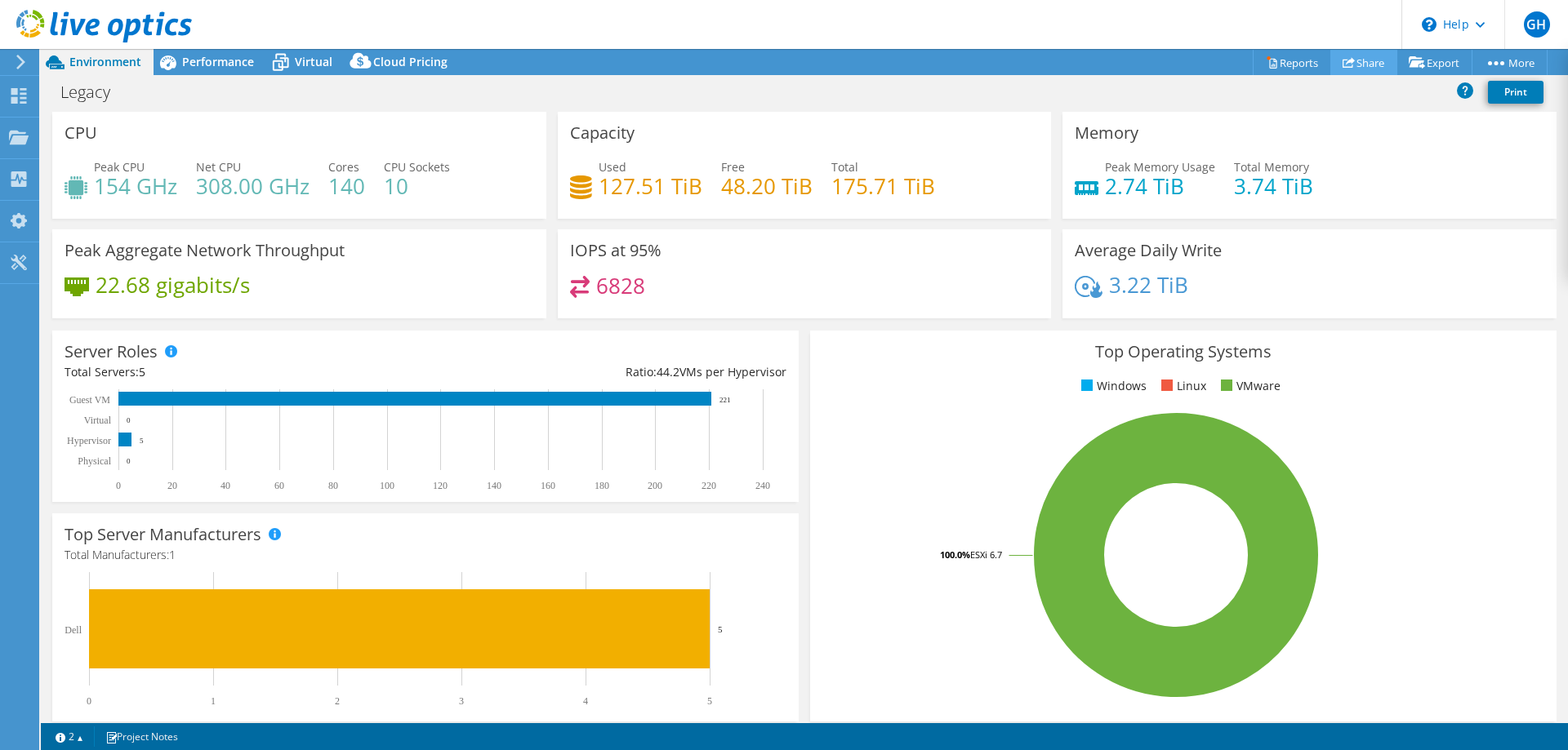
click at [1352, 58] on link "Share" at bounding box center [1364, 62] width 67 height 25
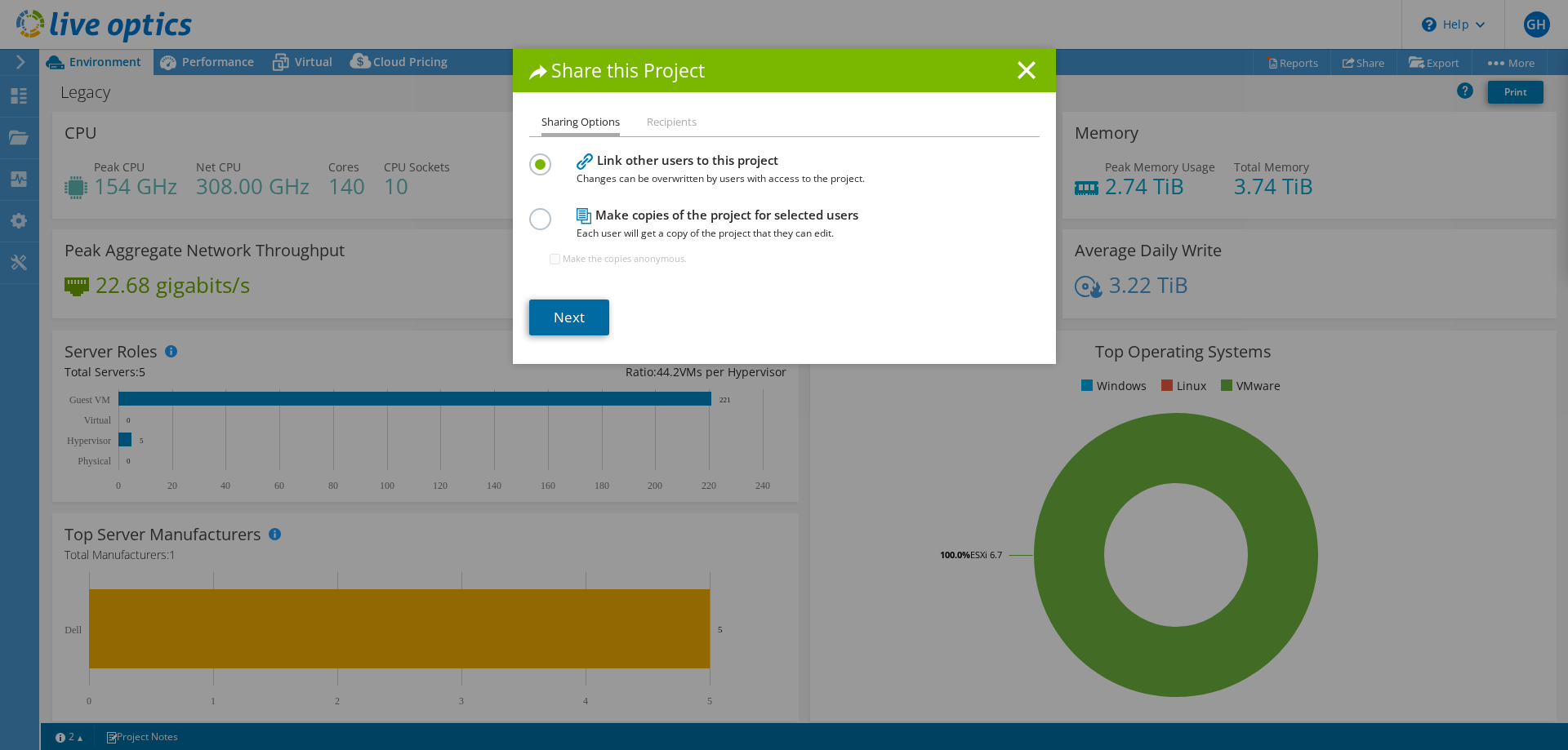
click at [560, 313] on link "Next" at bounding box center [569, 317] width 80 height 36
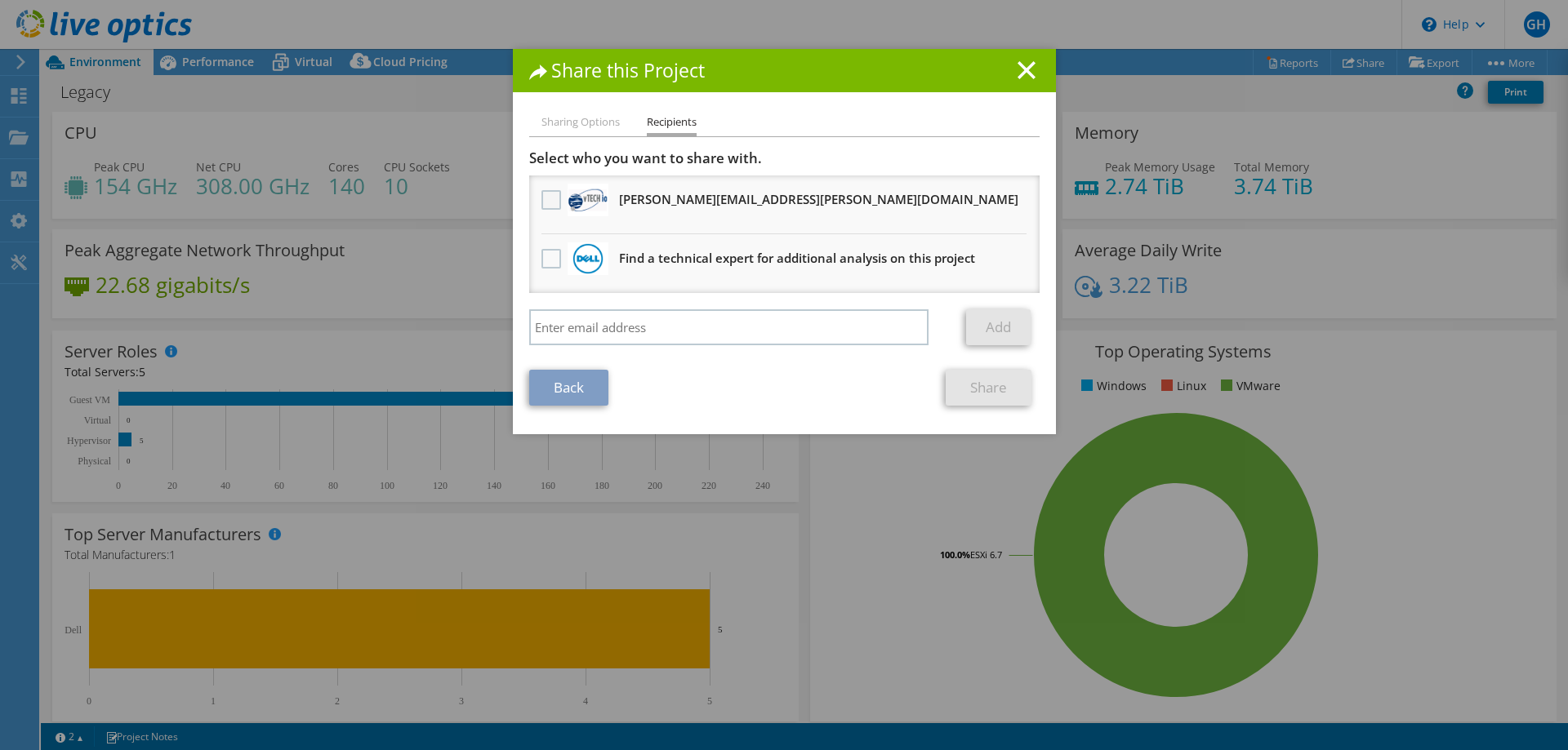
click at [541, 201] on label at bounding box center [553, 200] width 24 height 20
click at [0, 0] on input "checkbox" at bounding box center [0, 0] width 0 height 0
click at [966, 382] on link "Share" at bounding box center [988, 388] width 86 height 36
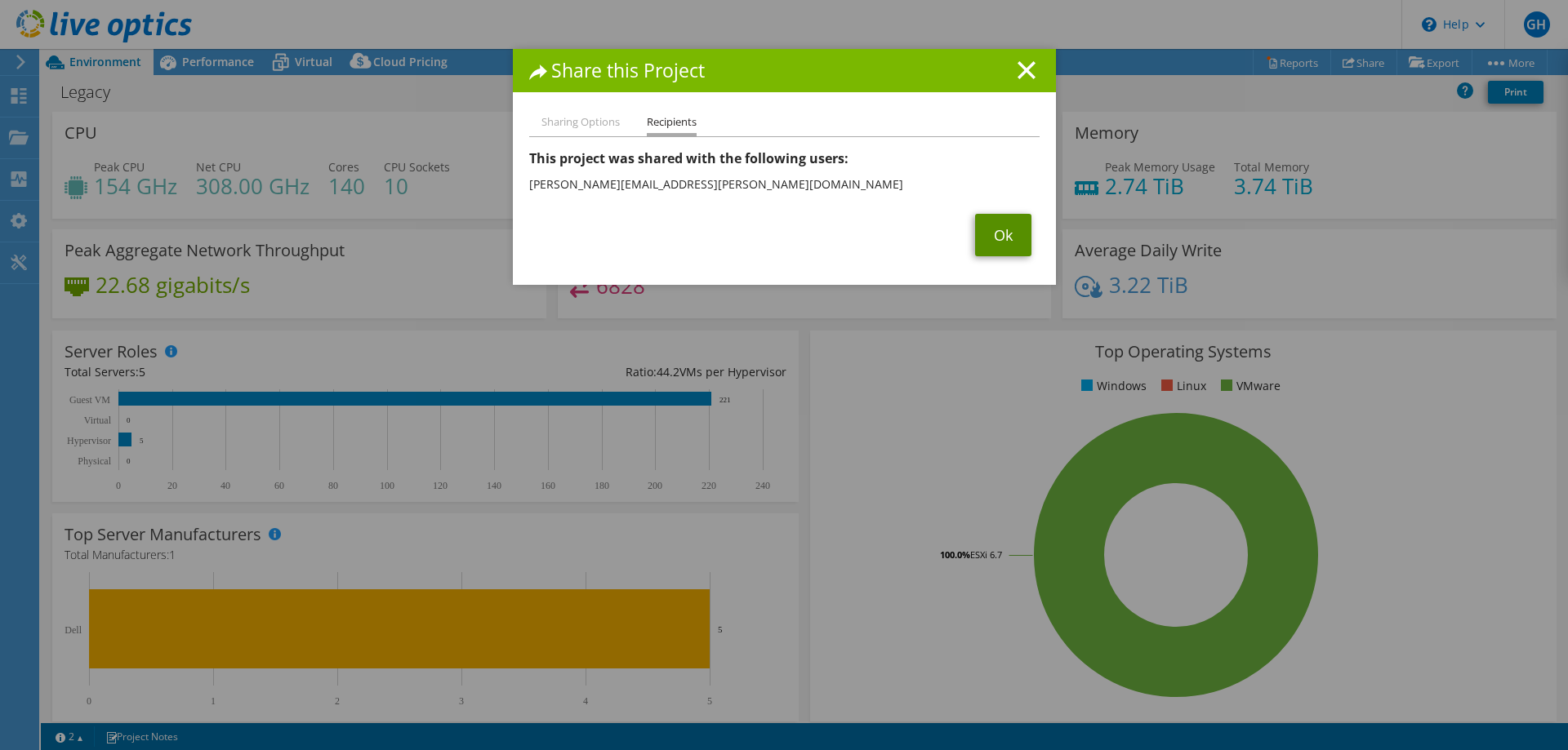
click at [1002, 248] on link "Ok" at bounding box center [1003, 235] width 57 height 43
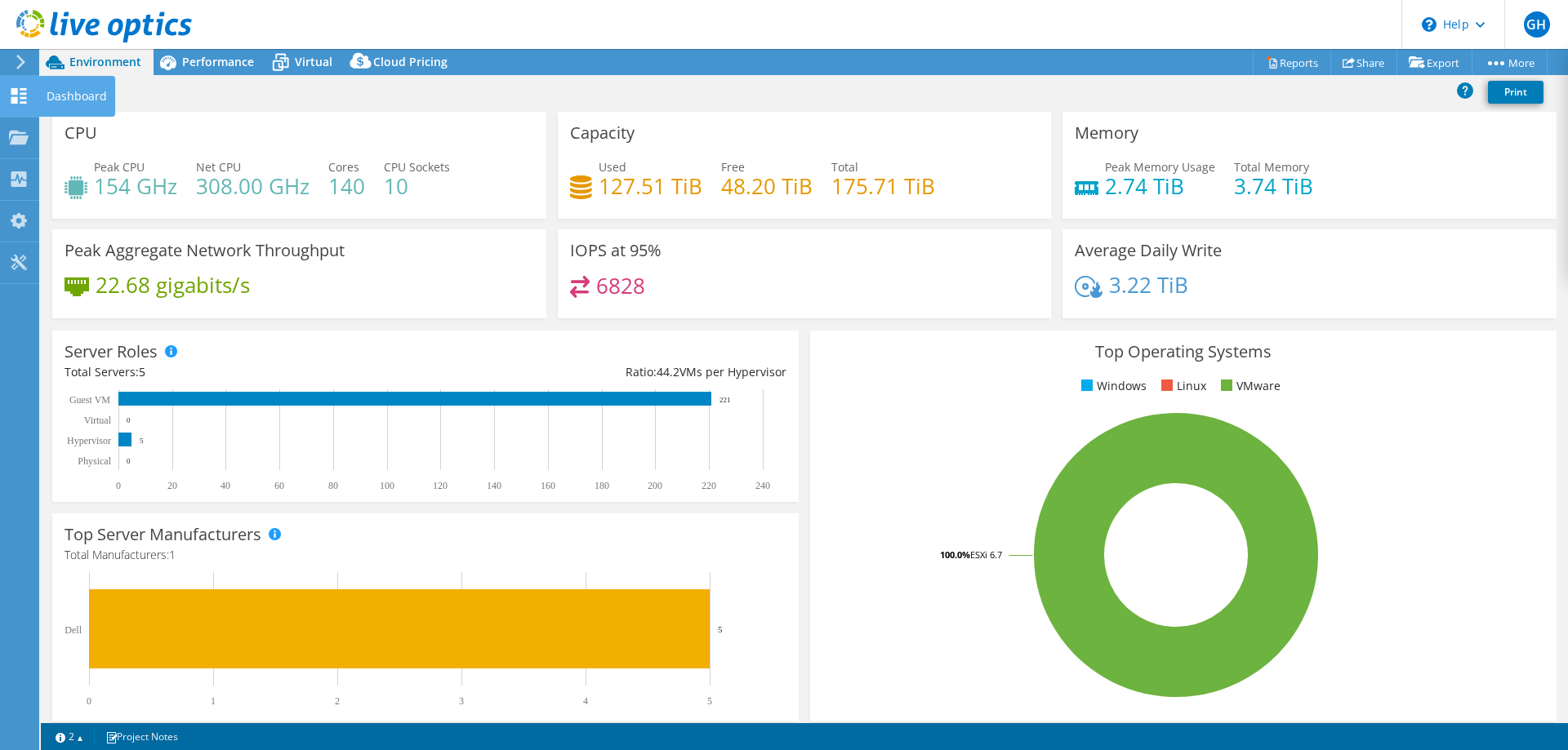
click at [11, 96] on icon at bounding box center [19, 96] width 20 height 16
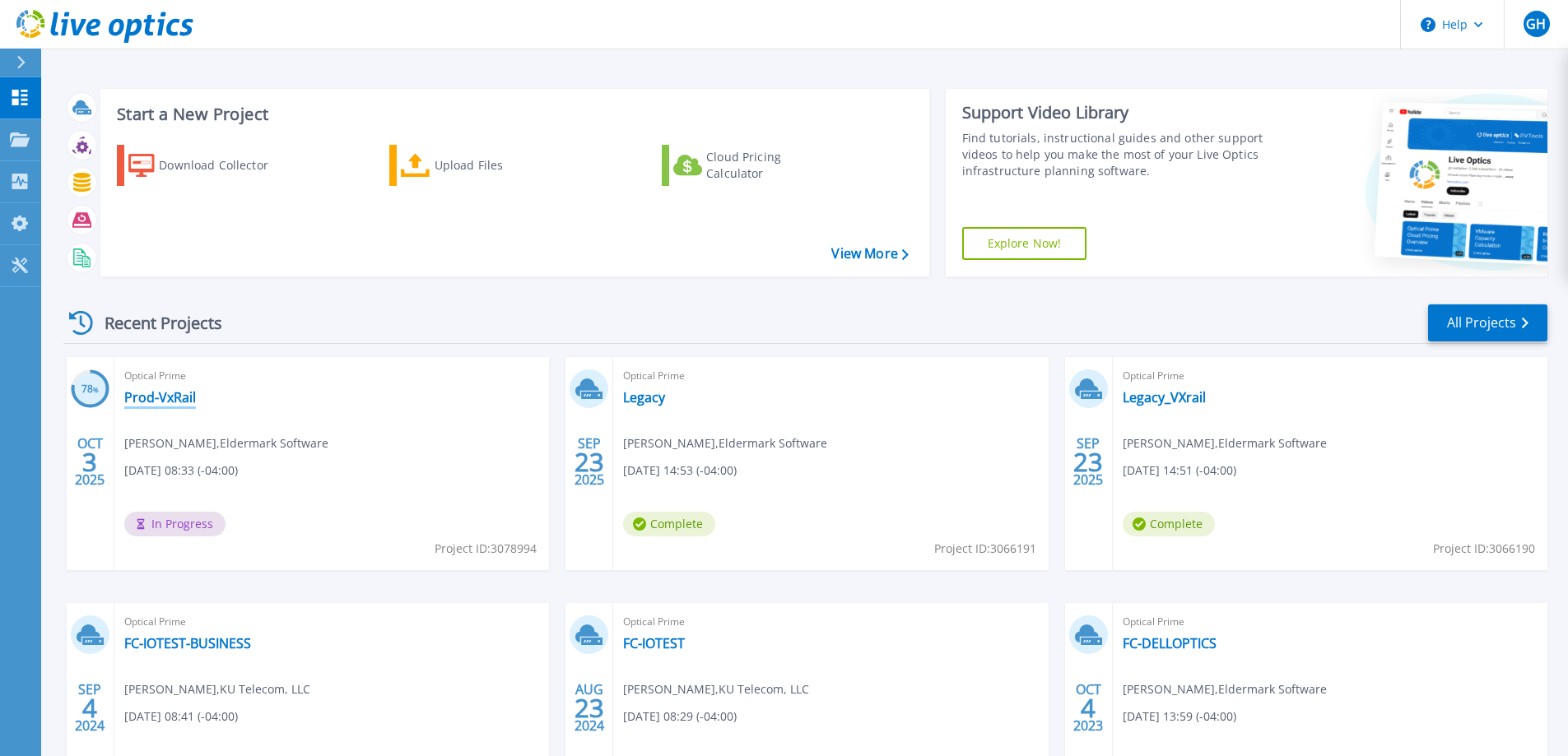
click at [154, 401] on link "Prod-VxRail" at bounding box center [160, 397] width 72 height 17
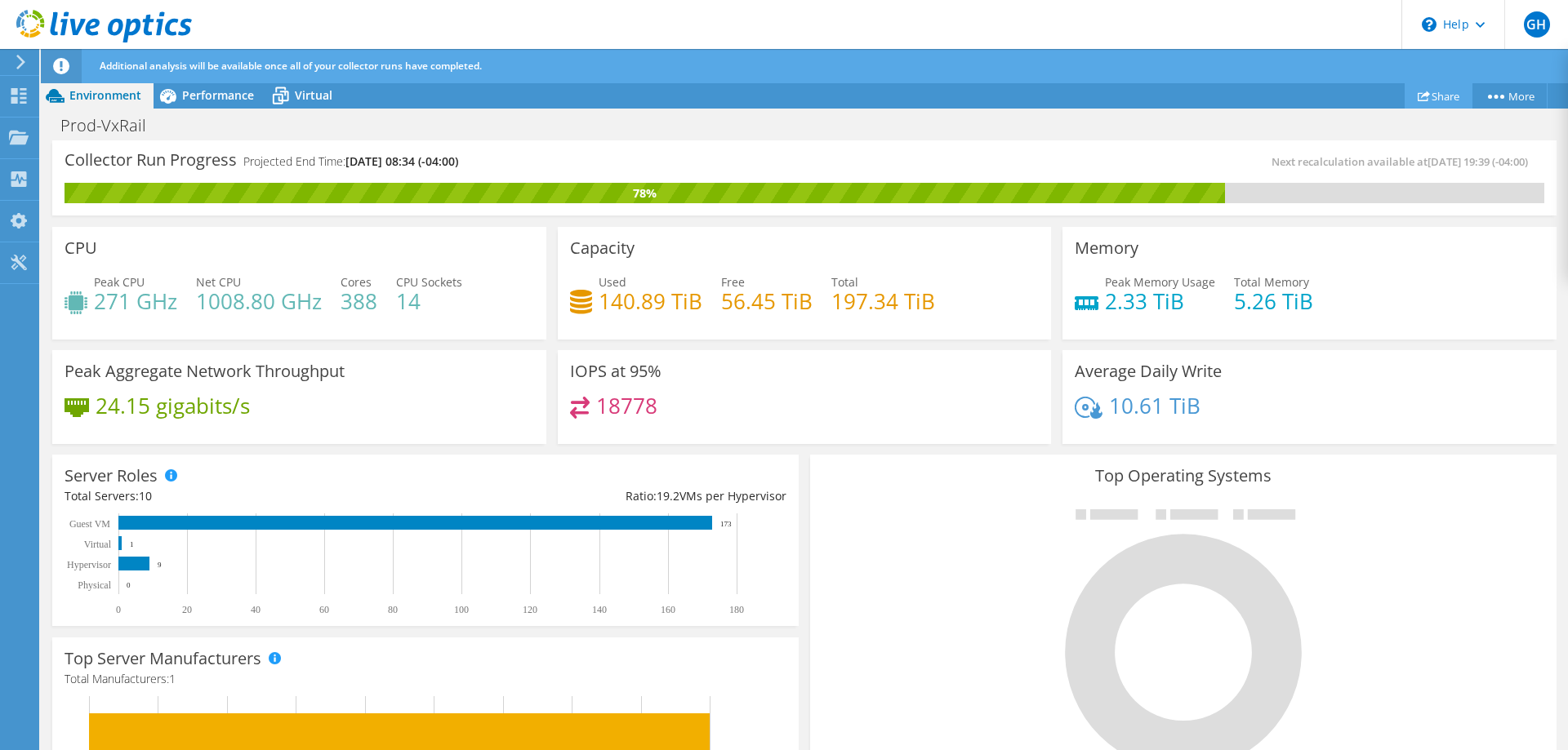
click at [1426, 93] on link "Share" at bounding box center [1438, 96] width 68 height 25
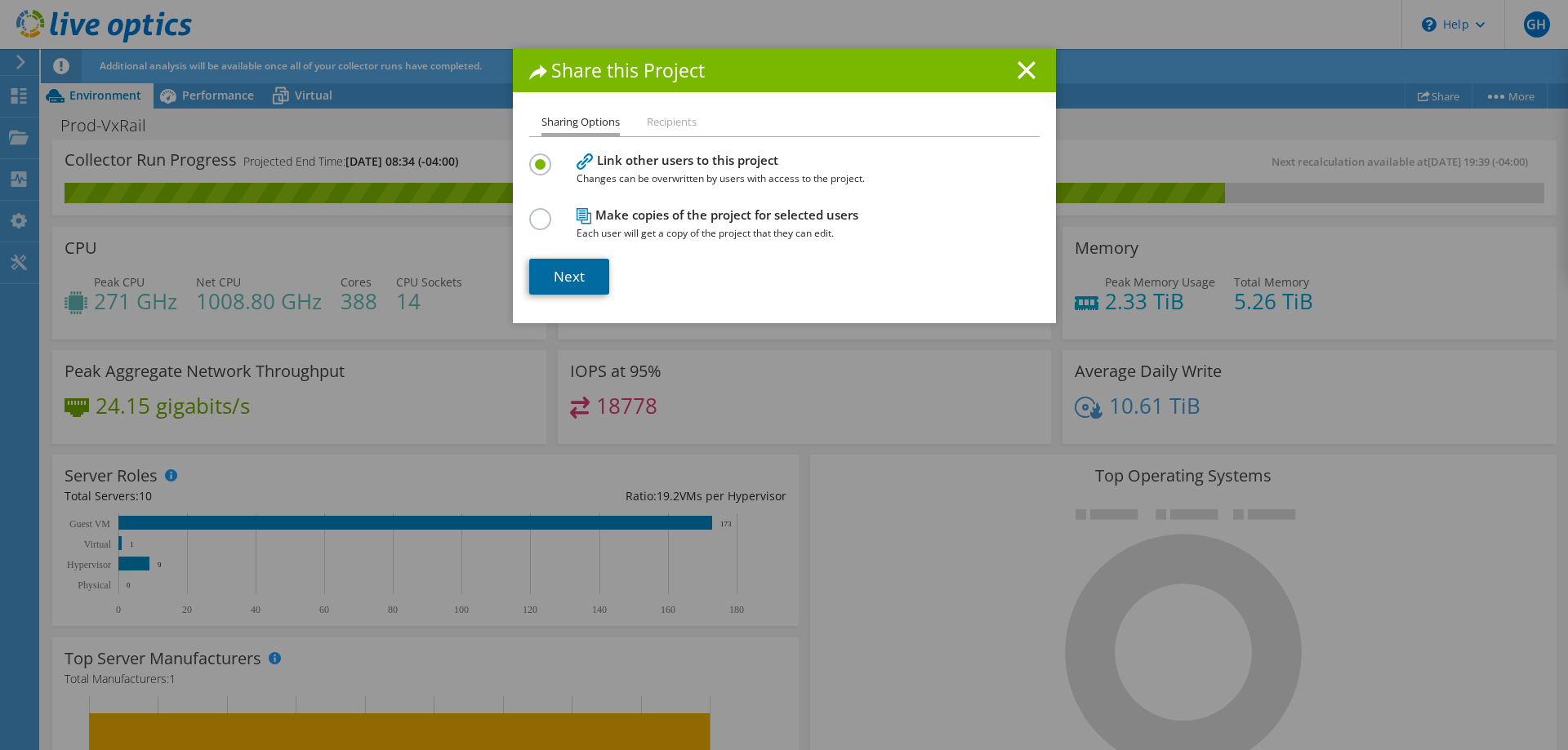
click at [567, 279] on link "Next" at bounding box center [569, 277] width 80 height 36
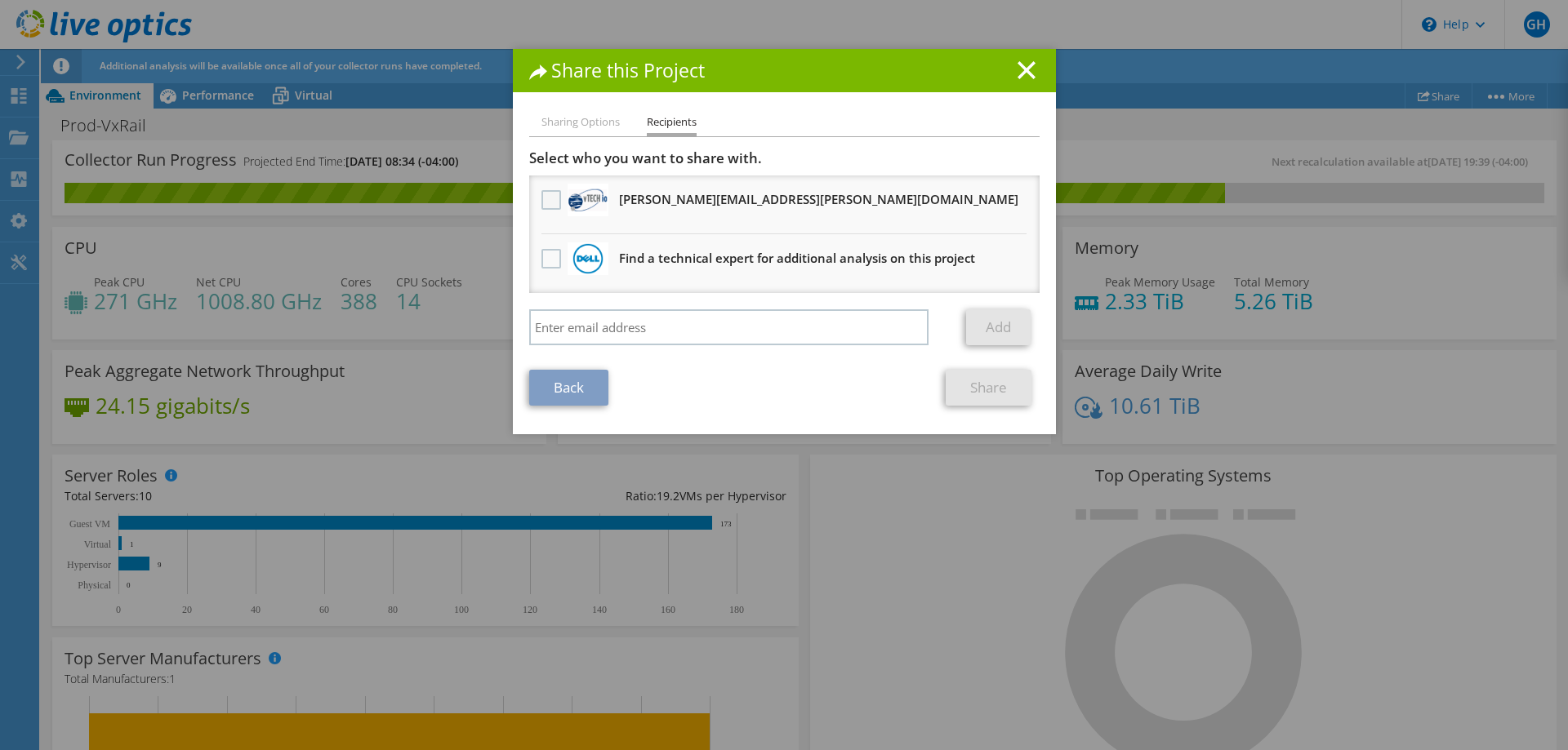
click at [541, 196] on label at bounding box center [553, 200] width 24 height 20
click at [0, 0] on input "checkbox" at bounding box center [0, 0] width 0 height 0
click at [978, 387] on link "Share" at bounding box center [988, 388] width 86 height 36
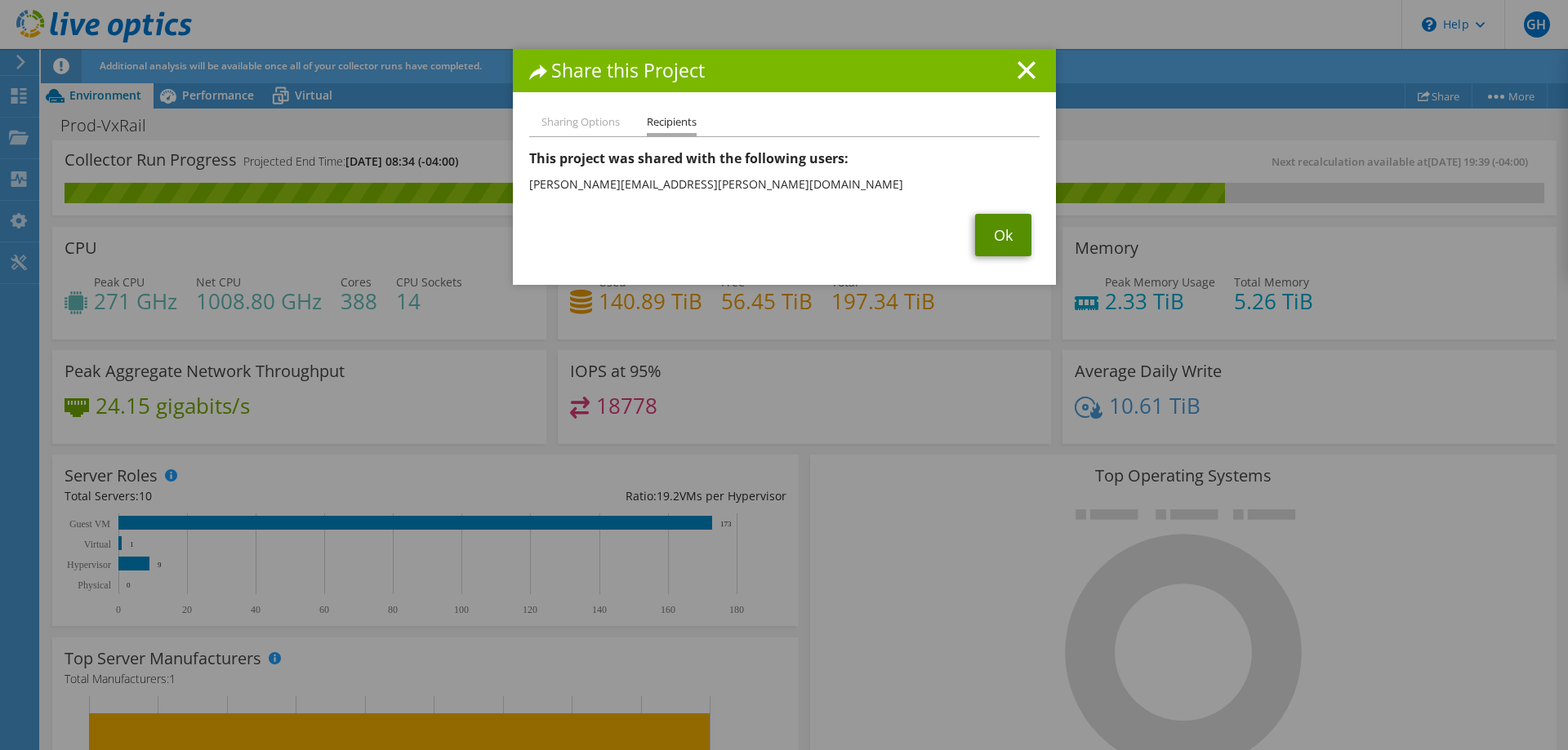
click at [999, 243] on link "Ok" at bounding box center [1003, 235] width 57 height 43
